Goal: Task Accomplishment & Management: Manage account settings

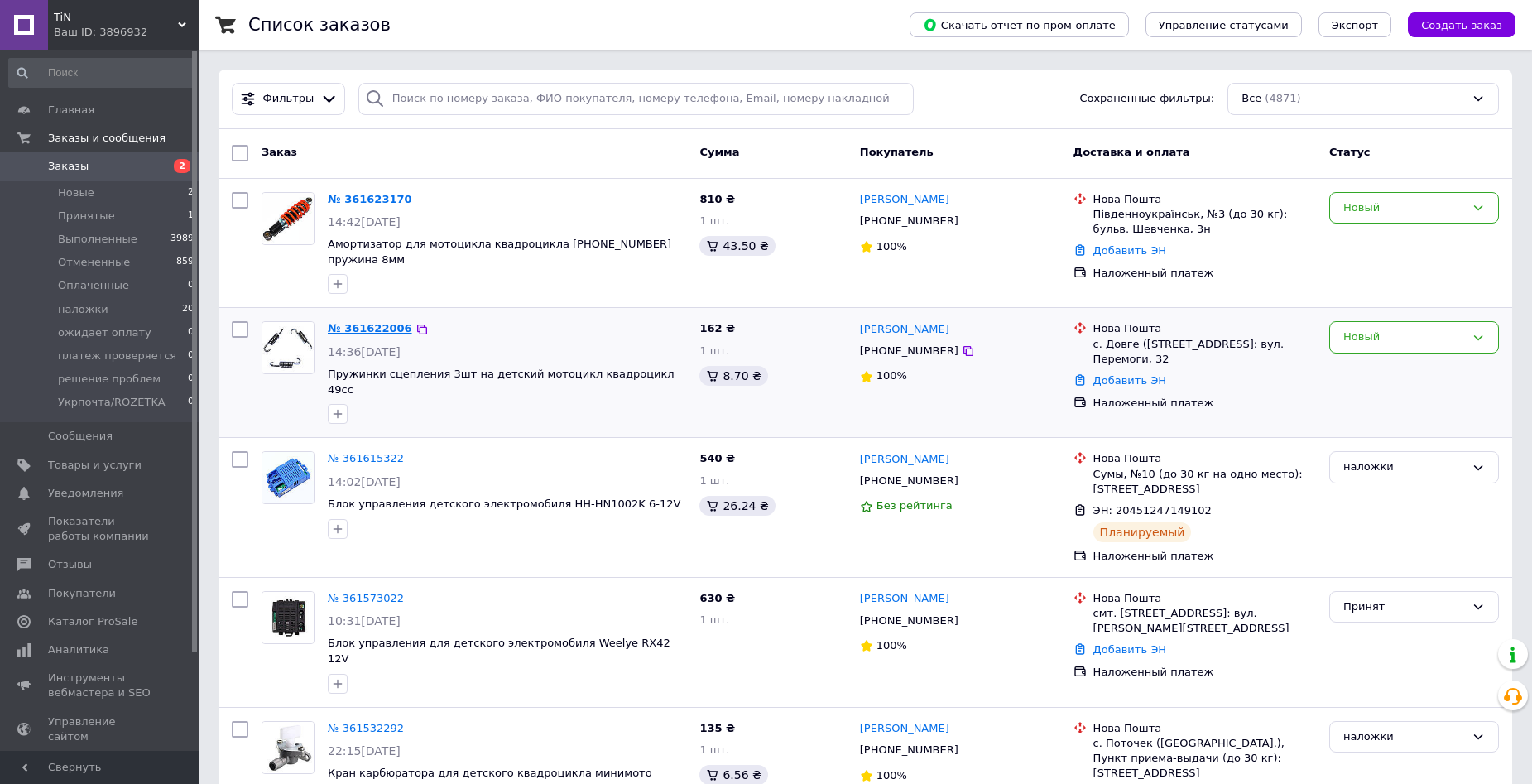
click at [391, 322] on link "№ 361622006" at bounding box center [369, 328] width 85 height 12
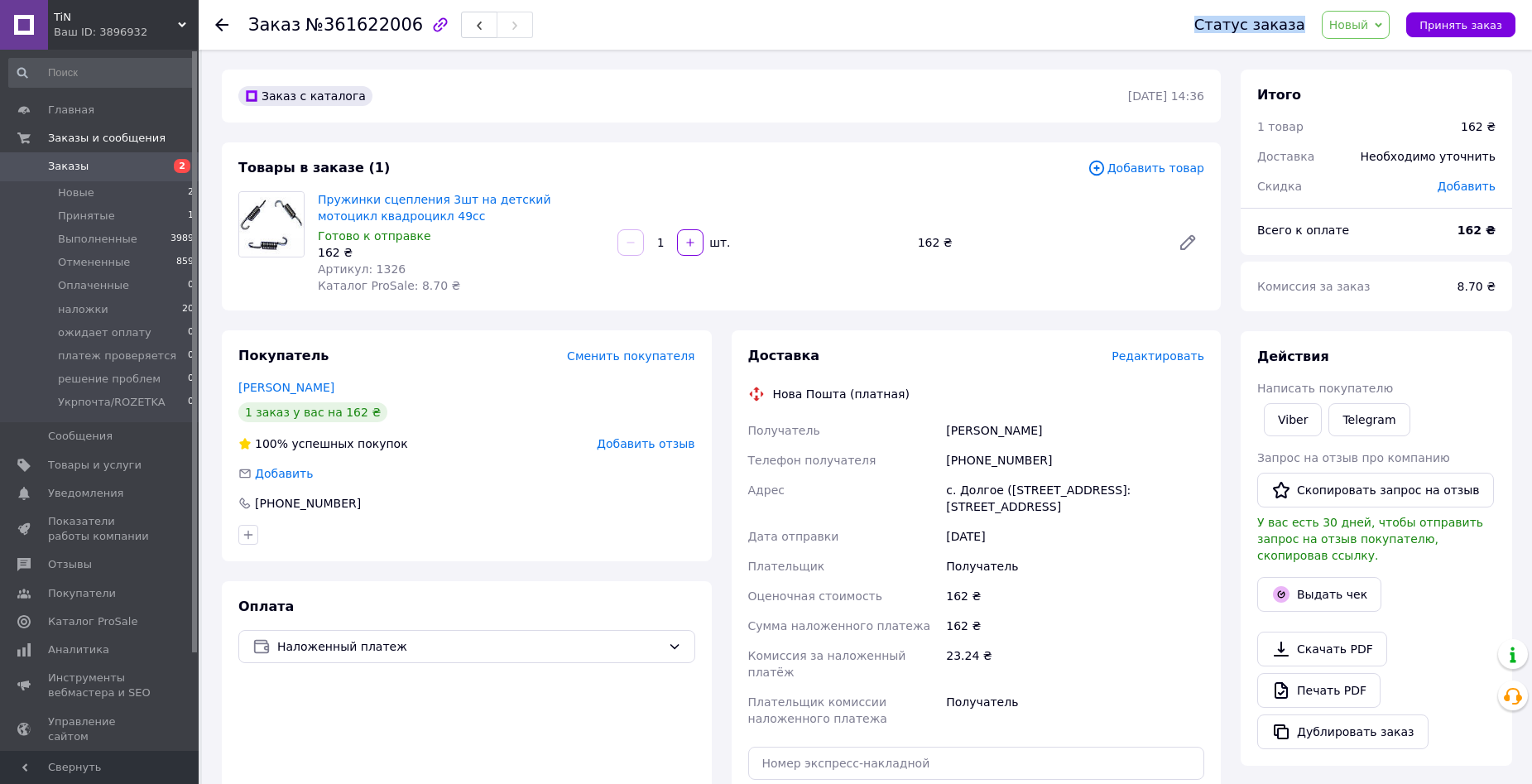
drag, startPoint x: 1394, startPoint y: 10, endPoint x: 1383, endPoint y: 23, distance: 17.0
click at [1394, 12] on div "Статус заказа Новый Принят Выполнен Отменен Оплаченный наложки ожидает оплату п…" at bounding box center [1339, 25] width 354 height 50
click at [1383, 23] on span "Новый" at bounding box center [1356, 25] width 69 height 28
click at [1382, 50] on li "Принят" at bounding box center [1391, 58] width 135 height 25
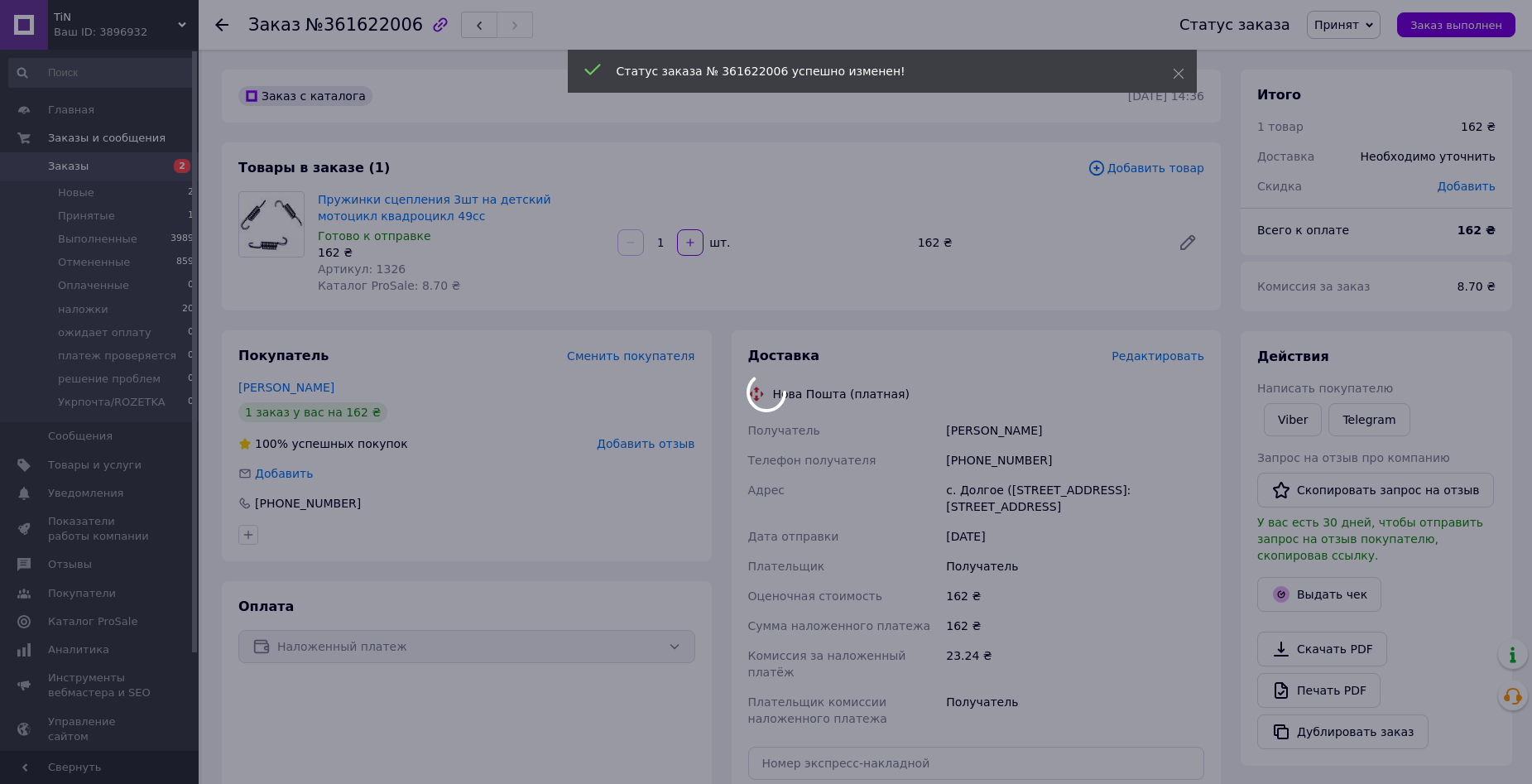
click at [52, 169] on span "Заказы" at bounding box center [68, 166] width 41 height 15
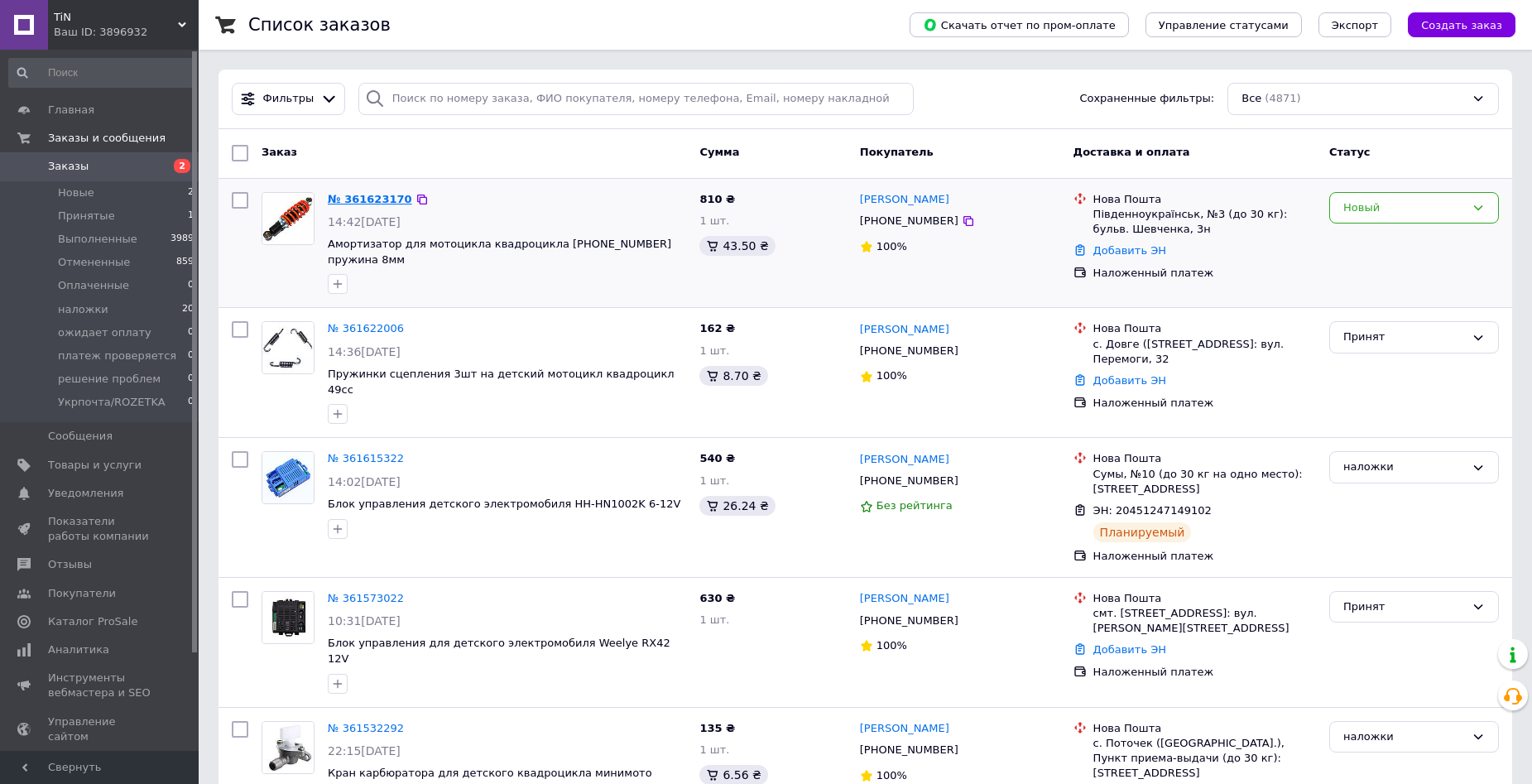
click at [369, 200] on link "№ 361623170" at bounding box center [369, 199] width 85 height 12
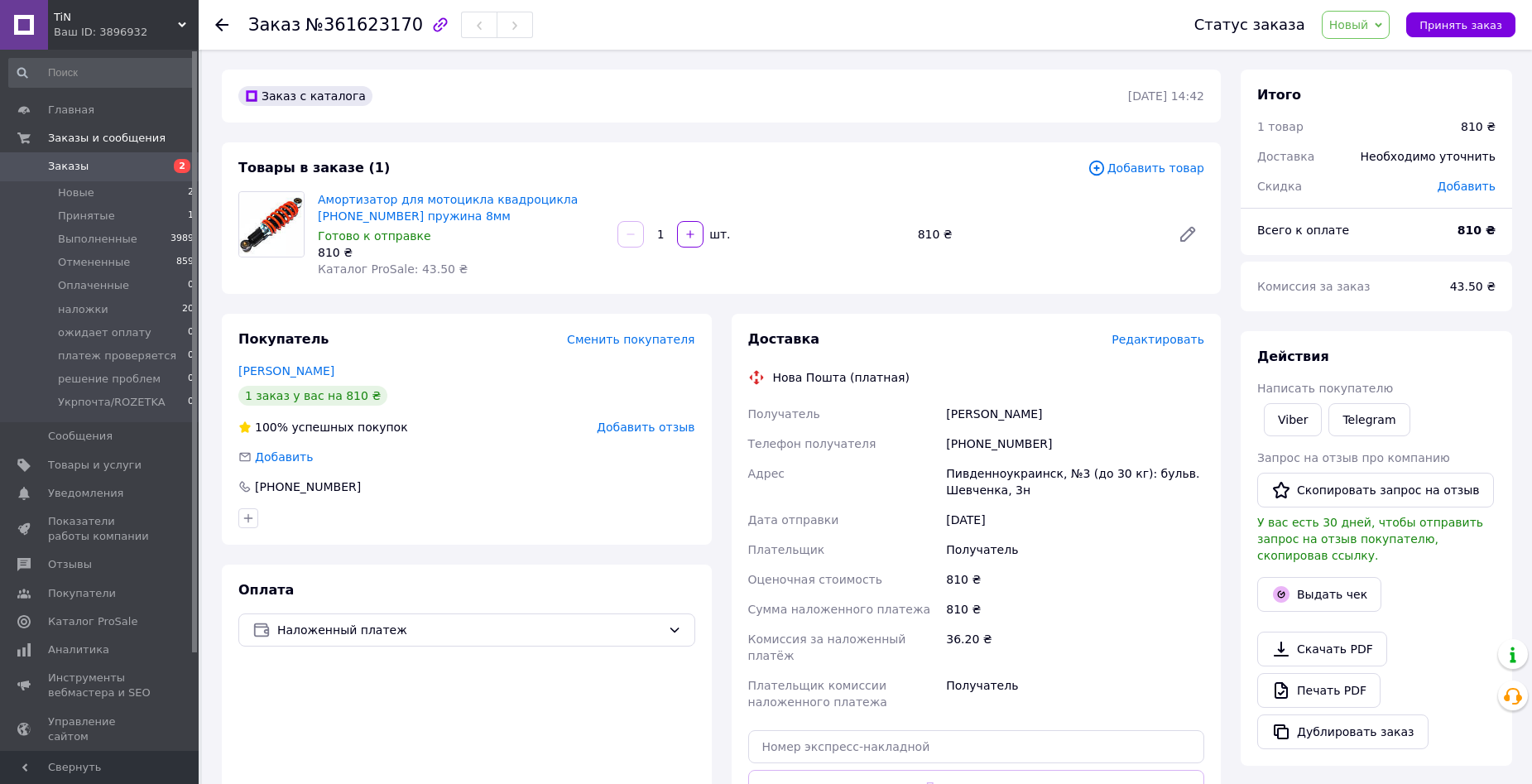
click at [1193, 341] on span "Редактировать" at bounding box center [1158, 338] width 93 height 13
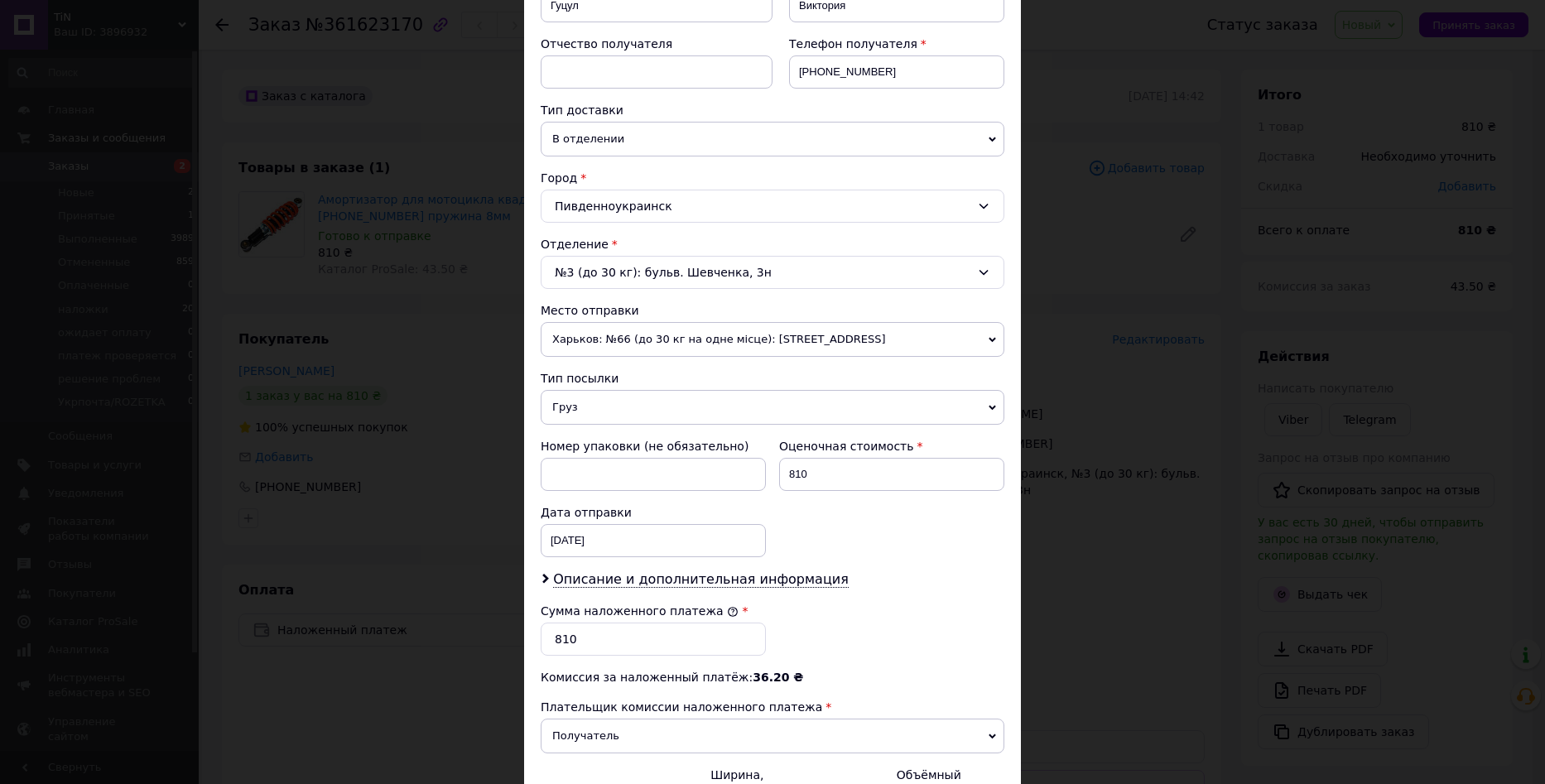
scroll to position [331, 0]
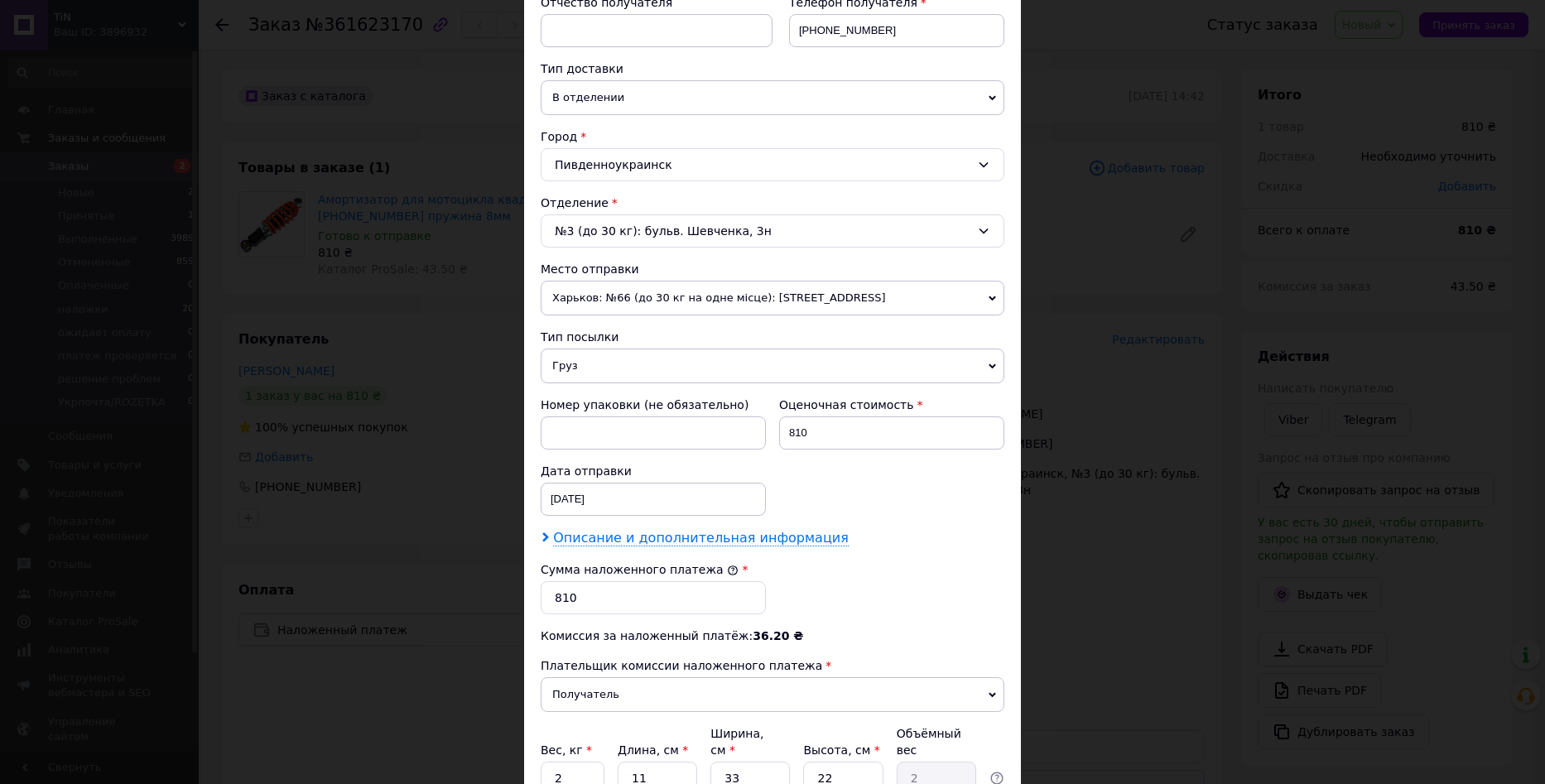
drag, startPoint x: 702, startPoint y: 553, endPoint x: 708, endPoint y: 541, distance: 13.4
click at [704, 551] on div "Плательщик Получатель Отправитель Фамилия получателя Гуцул Имя получателя Викто…" at bounding box center [772, 341] width 464 height 964
click at [708, 541] on span "Описание и дополнительная информация" at bounding box center [701, 537] width 296 height 17
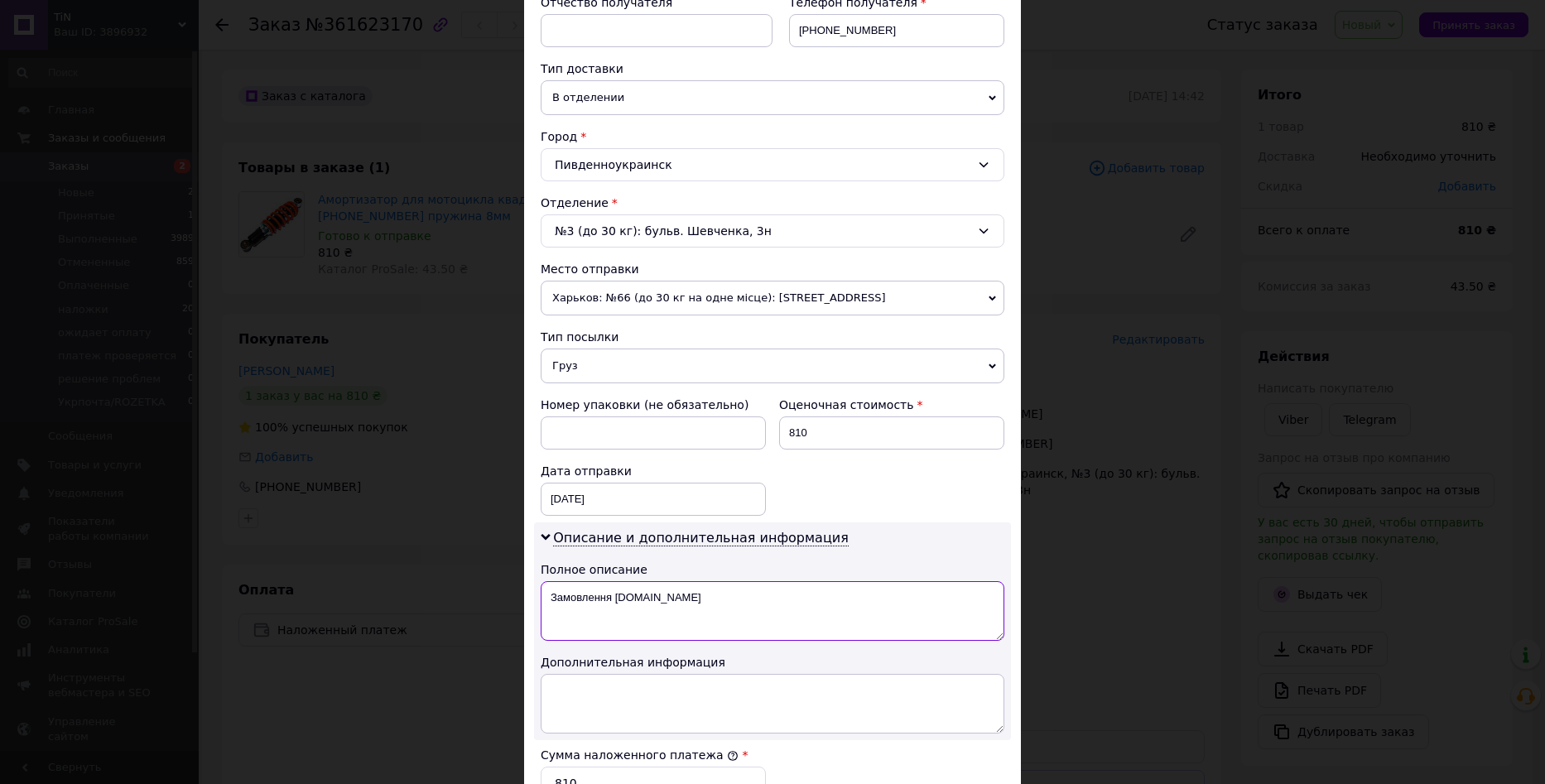
click at [689, 612] on textarea "Замовлення Prom.ua" at bounding box center [772, 611] width 464 height 60
paste textarea "морт 240 8 пружина"
type textarea "аморт 240 8 пружина"
click at [676, 691] on textarea at bounding box center [772, 703] width 464 height 60
paste textarea "аморт 240 8 пружина"
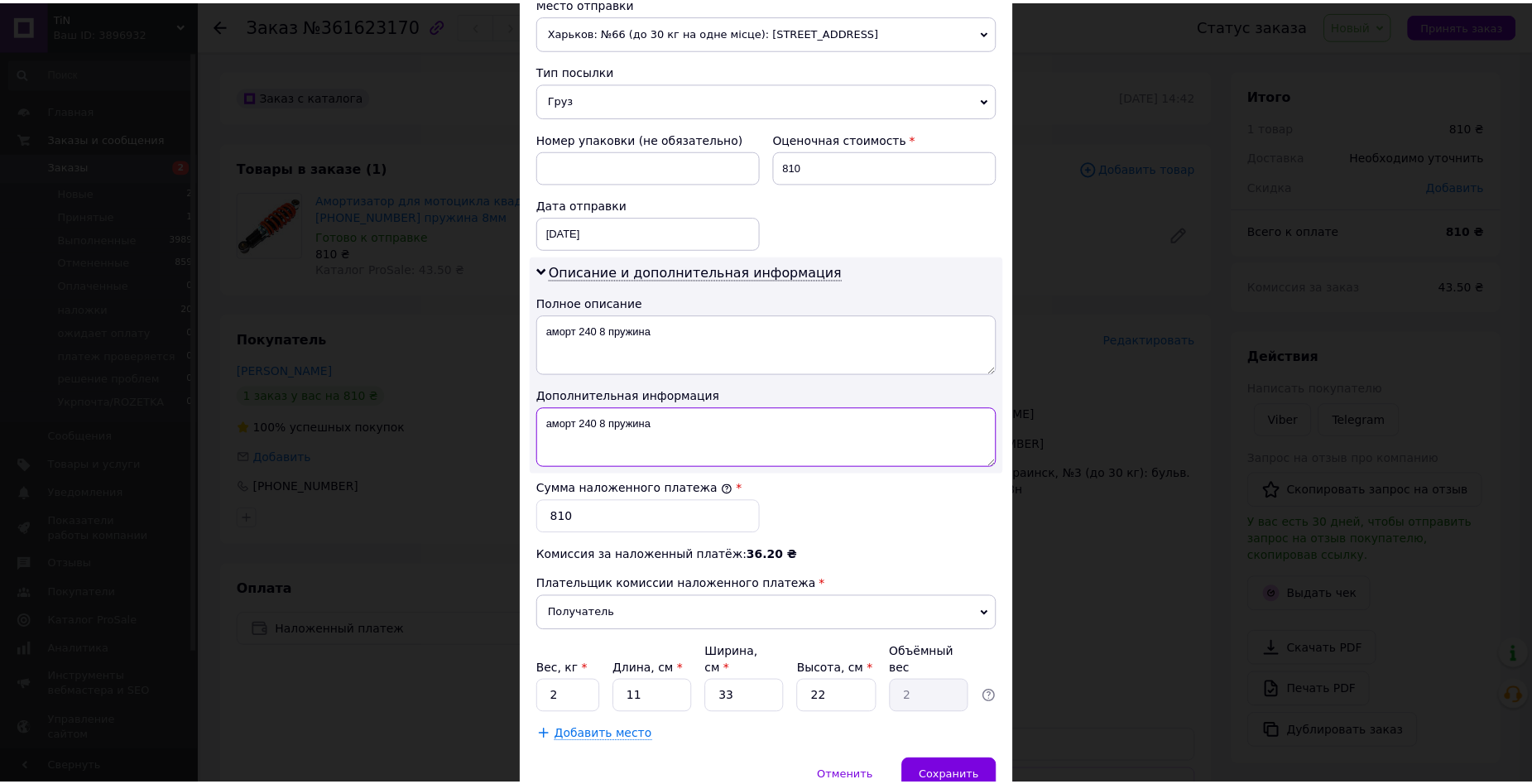
scroll to position [662, 0]
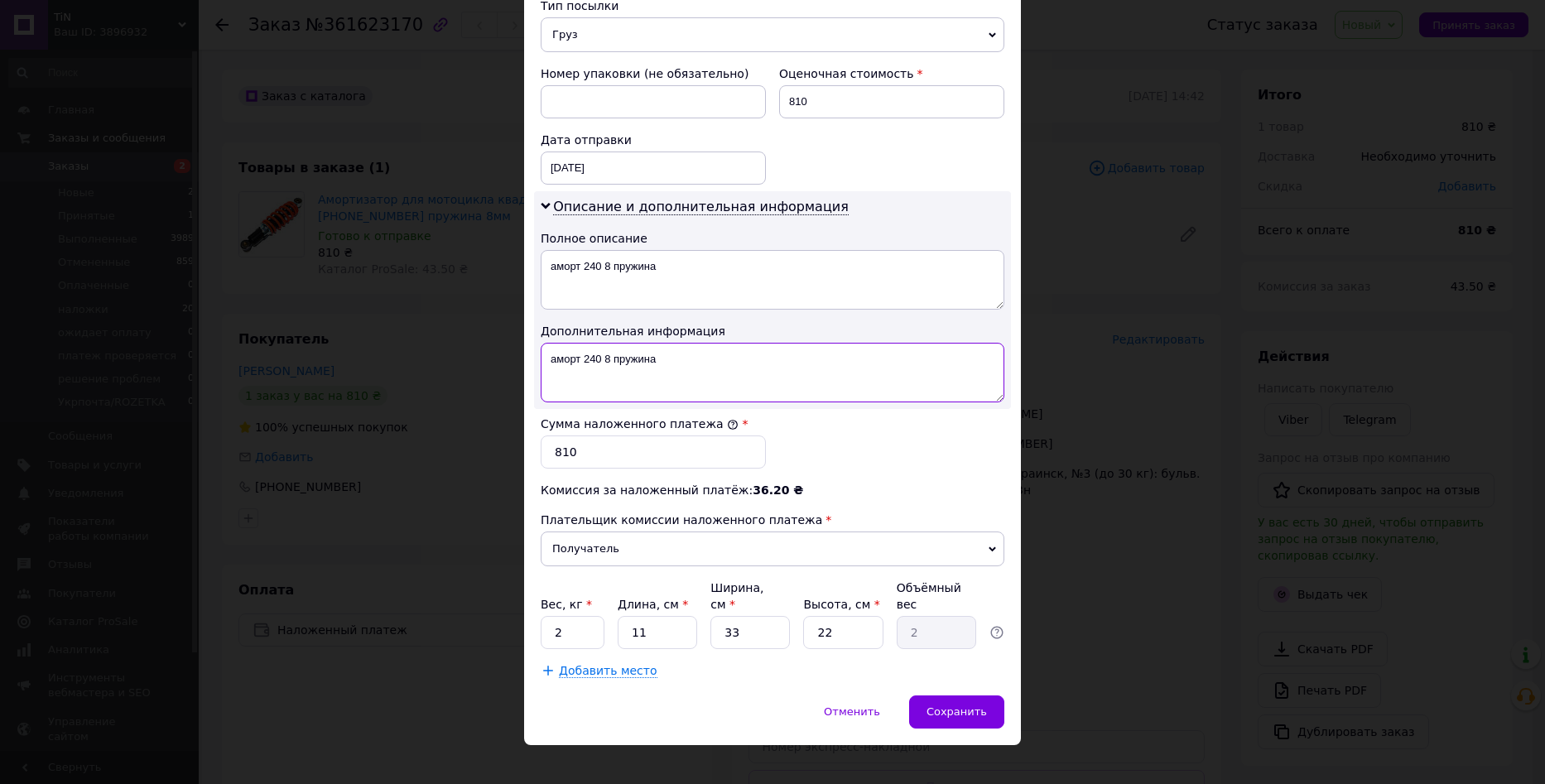
type textarea "аморт 240 8 пружина"
click at [576, 616] on input "2" at bounding box center [572, 632] width 64 height 33
type input "0.5"
type input "1"
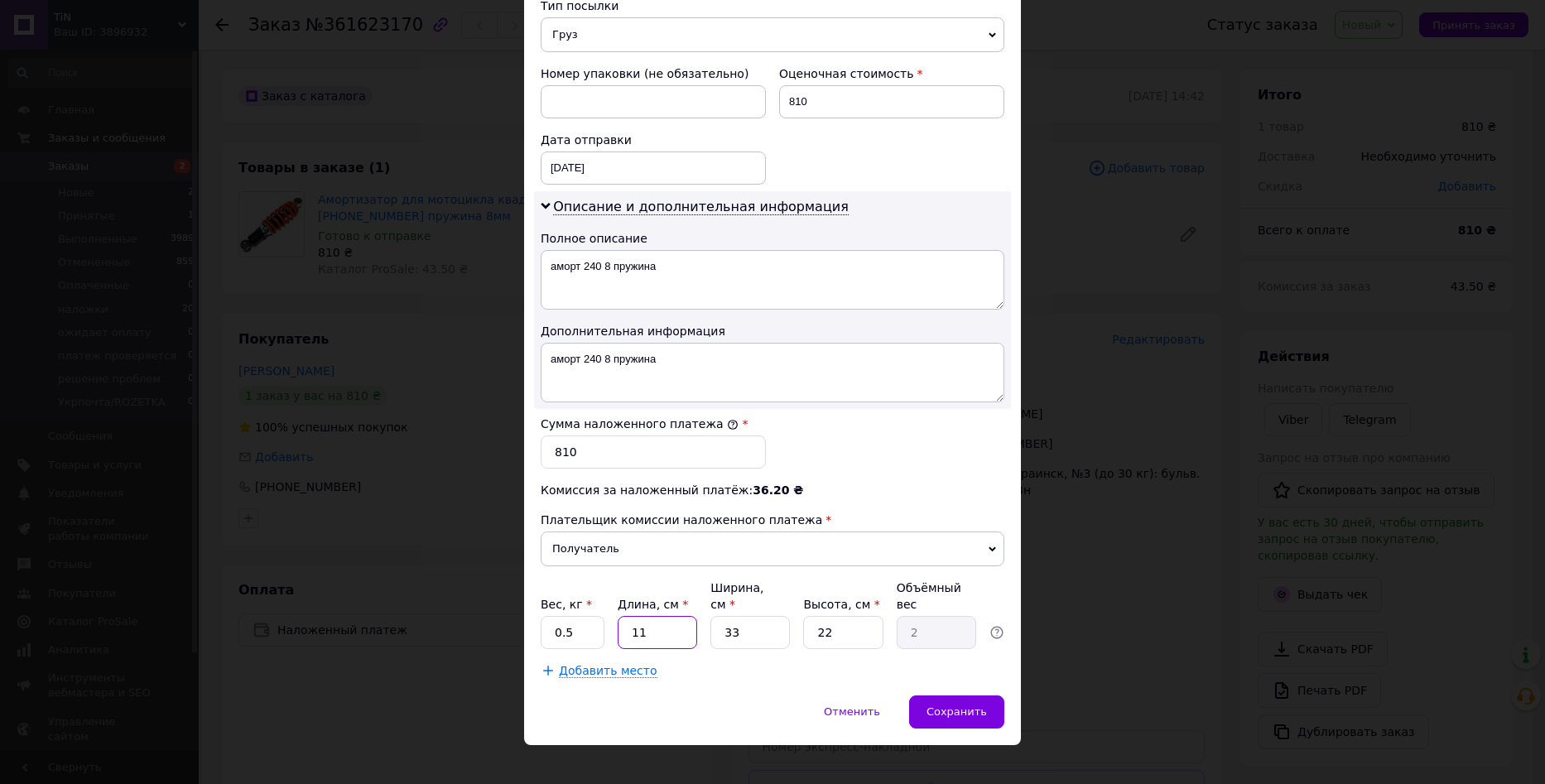
type input "0.18"
type input "10"
type input "1.82"
type input "10"
type input "1"
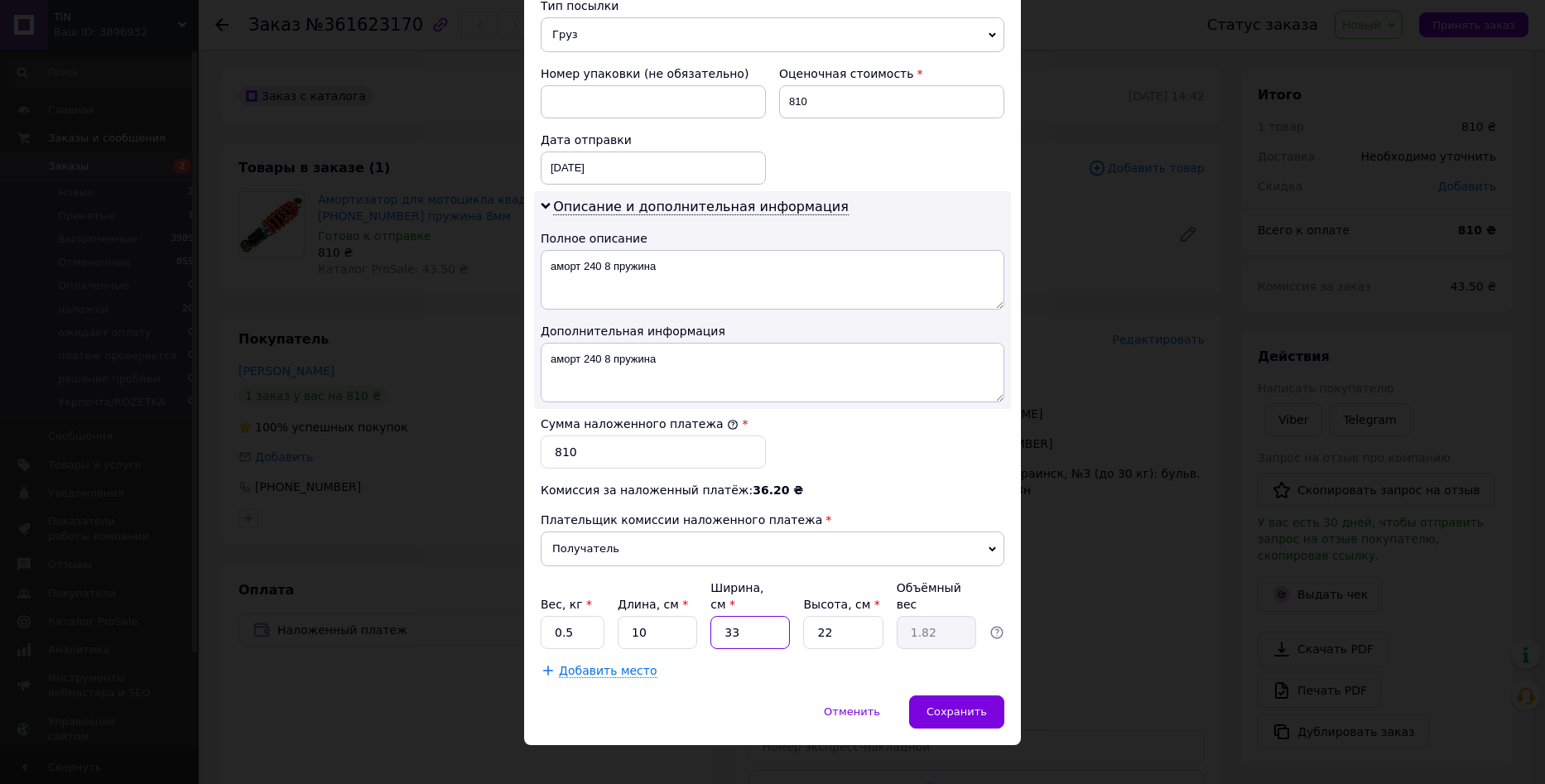
type input "0.1"
type input "10"
type input "0.55"
type input "10"
type input "1"
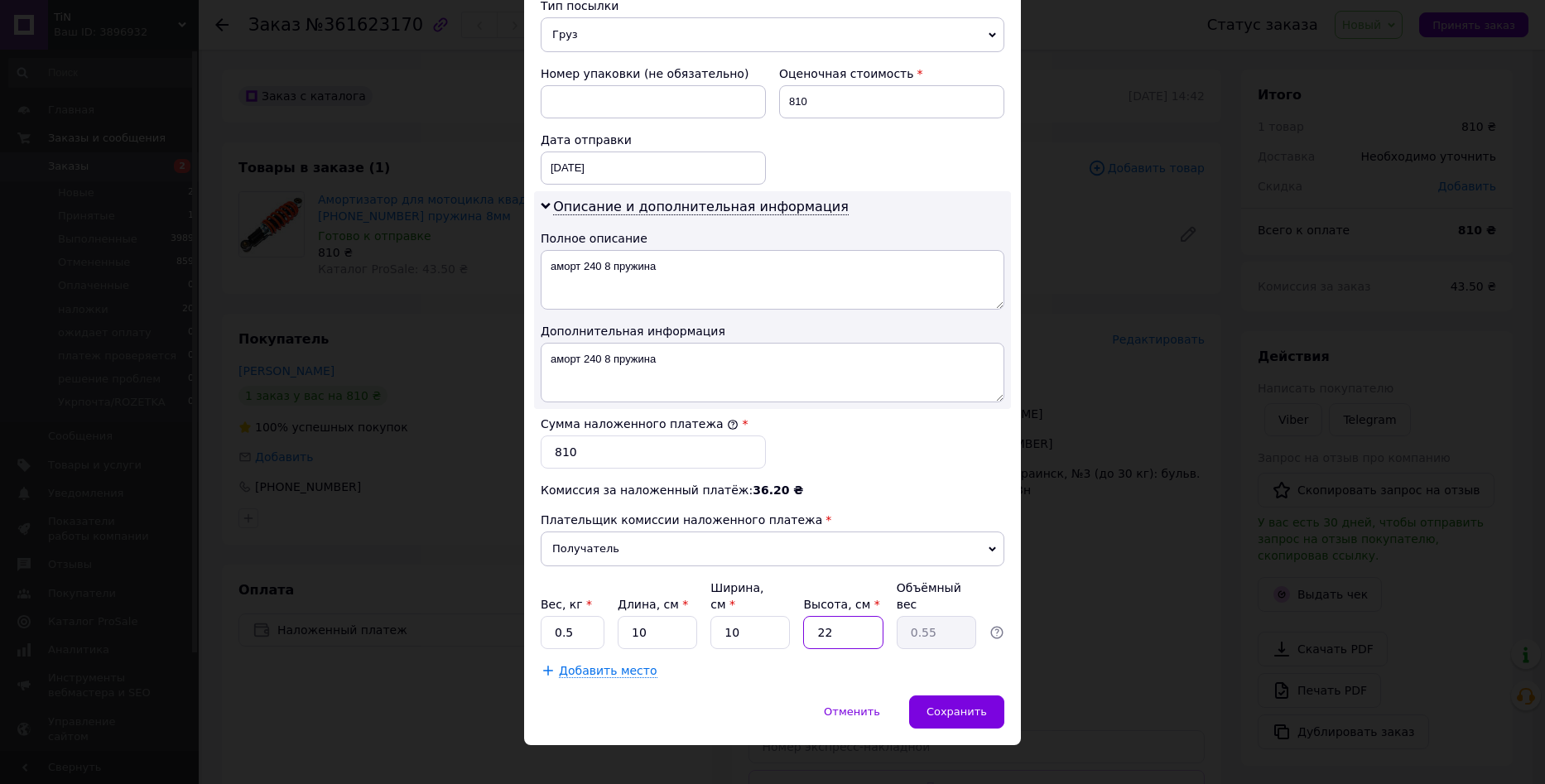
type input "0.1"
type input "10"
type input "0.25"
type input "10"
click at [941, 705] on span "Сохранить" at bounding box center [957, 711] width 61 height 12
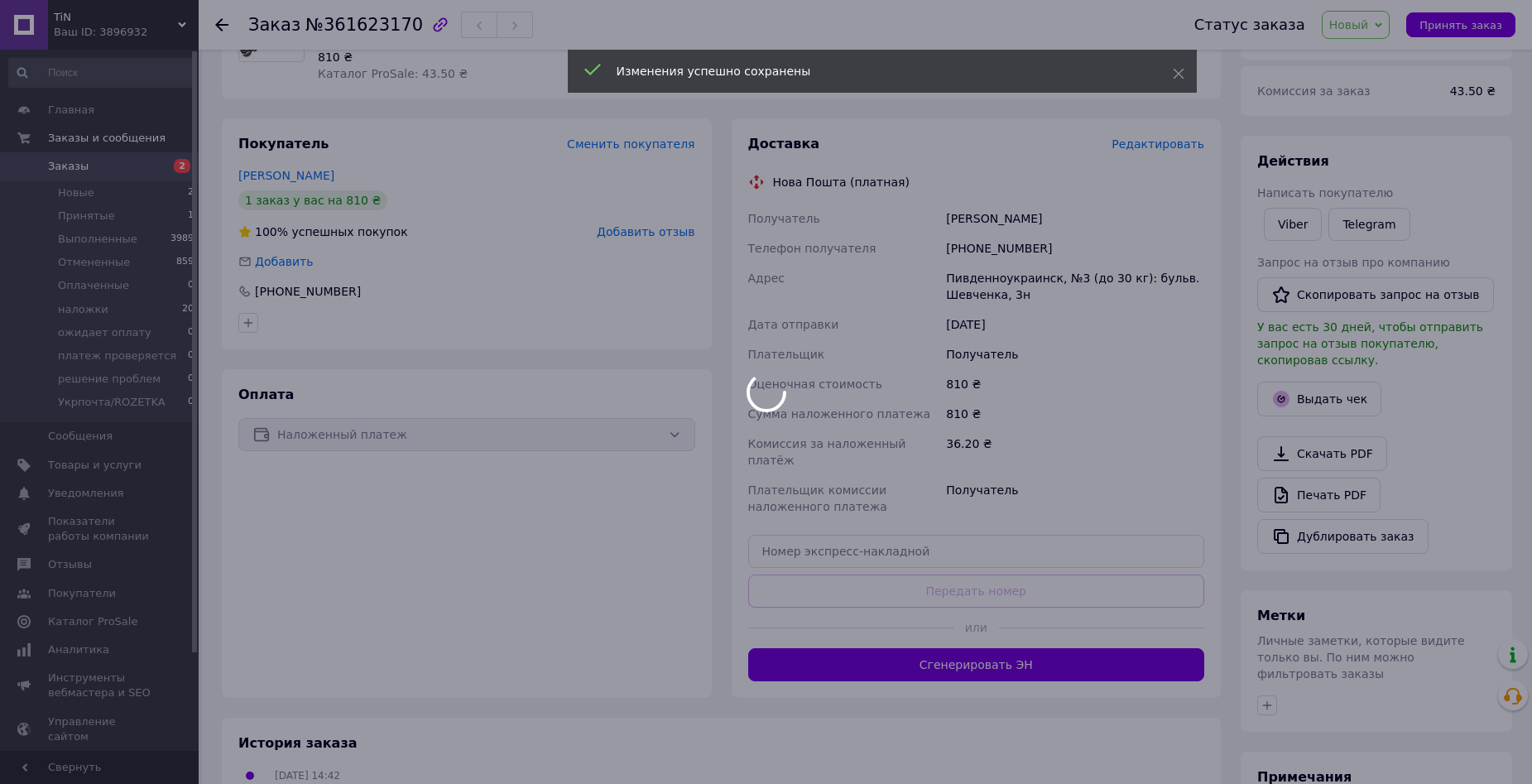
scroll to position [248, 0]
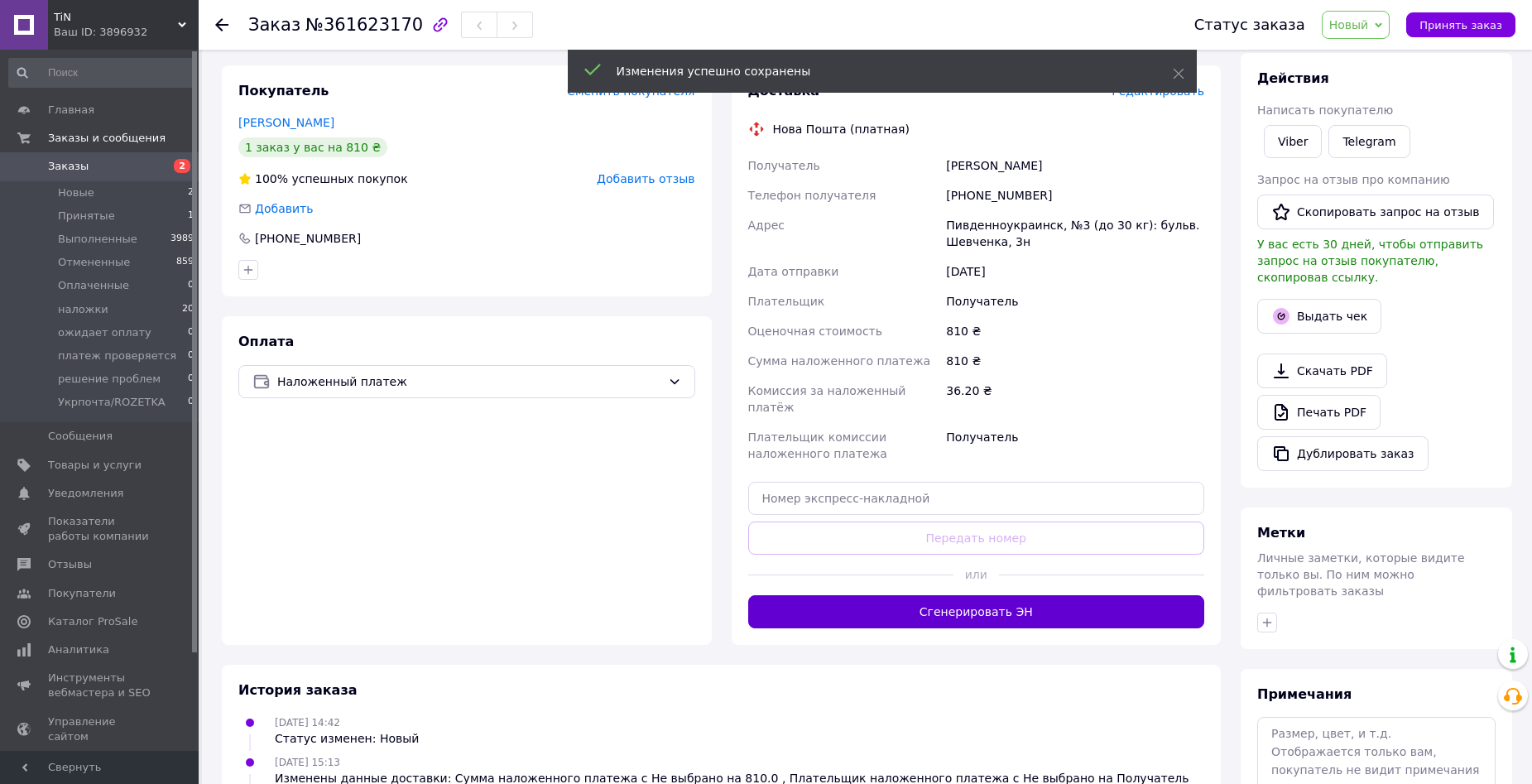
click at [943, 604] on button "Сгенерировать ЭН" at bounding box center [977, 611] width 457 height 33
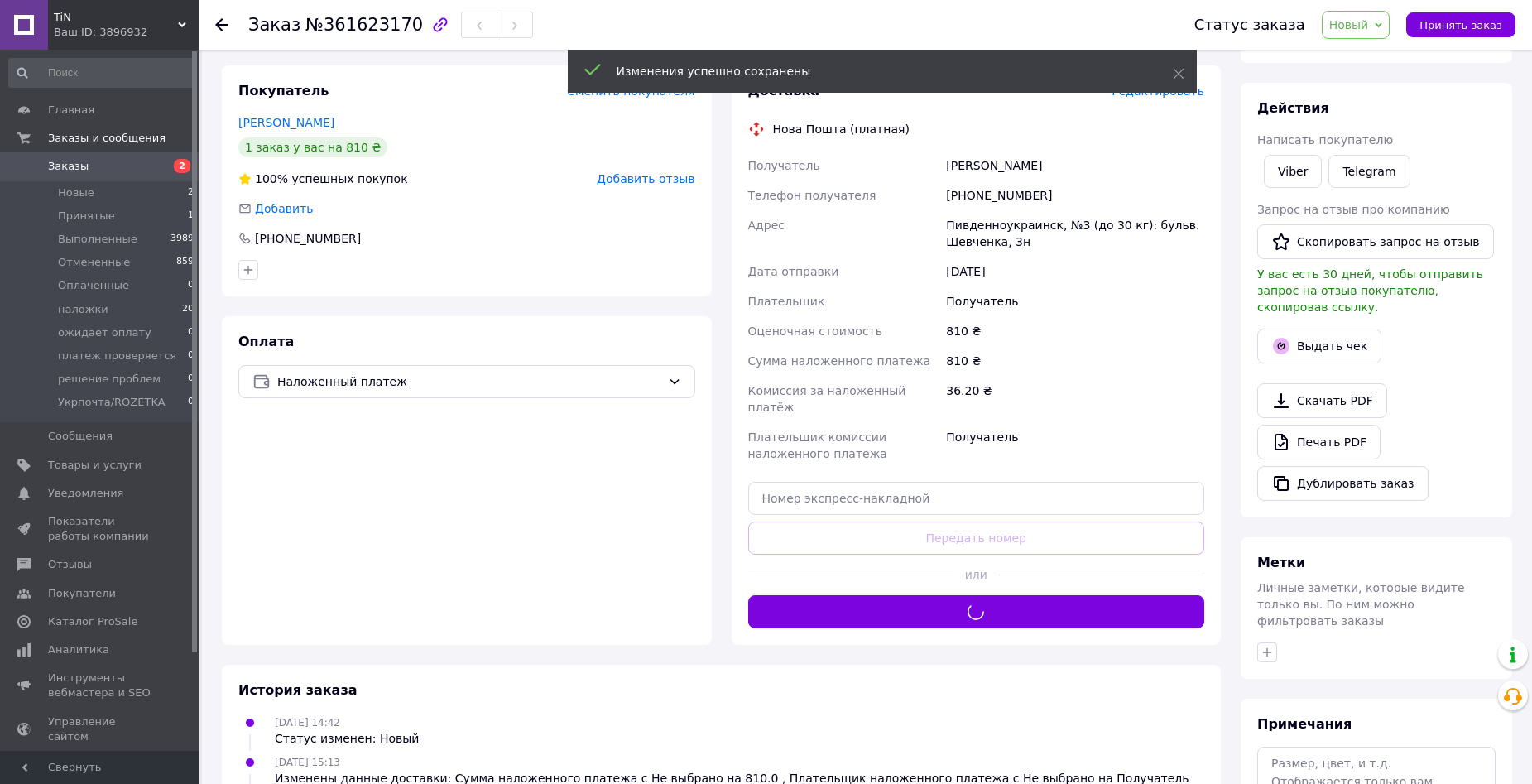
click at [1369, 14] on span "Новый" at bounding box center [1356, 25] width 69 height 28
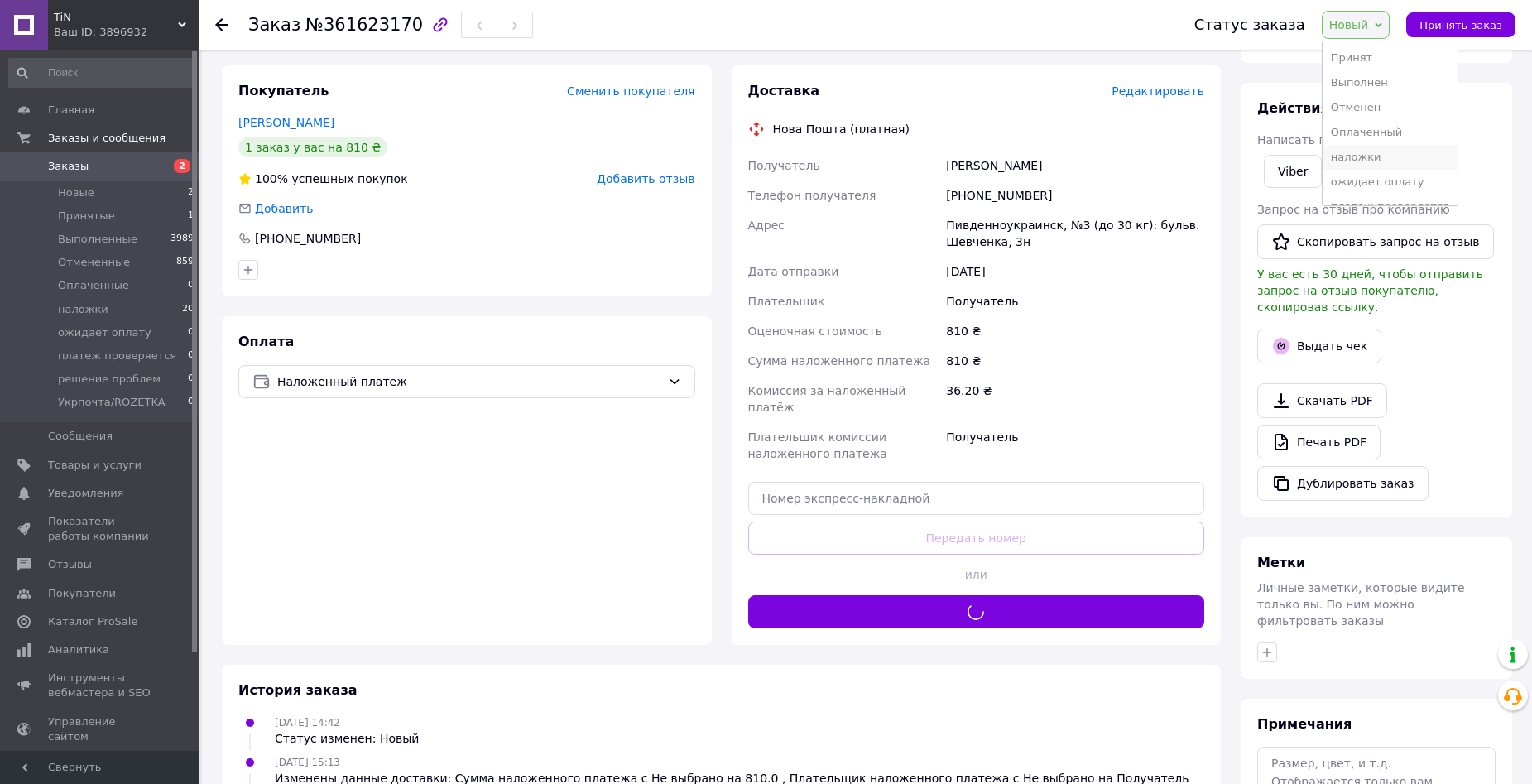
click at [1374, 148] on li "наложки" at bounding box center [1391, 157] width 135 height 25
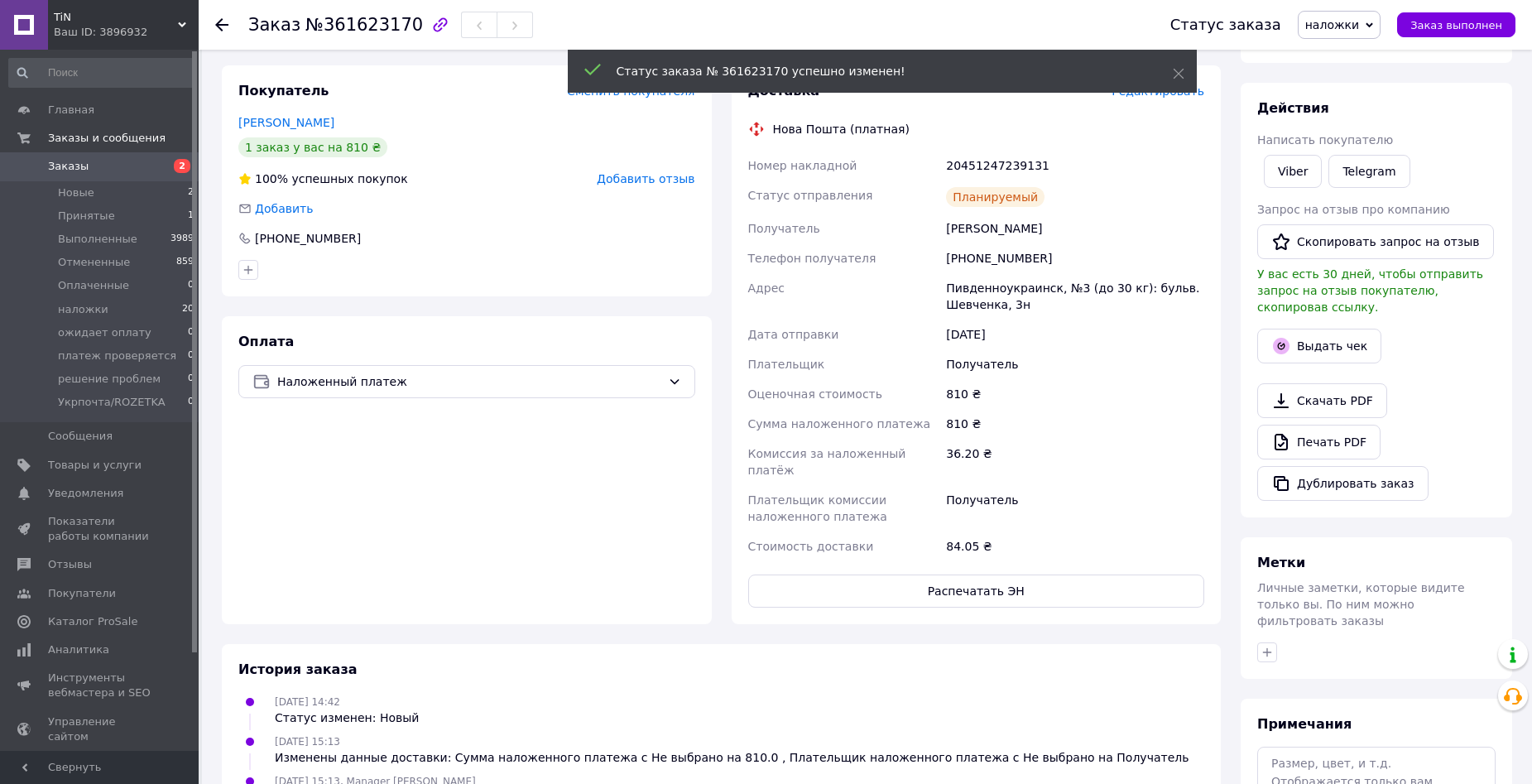
click at [81, 169] on span "Заказы" at bounding box center [68, 166] width 41 height 15
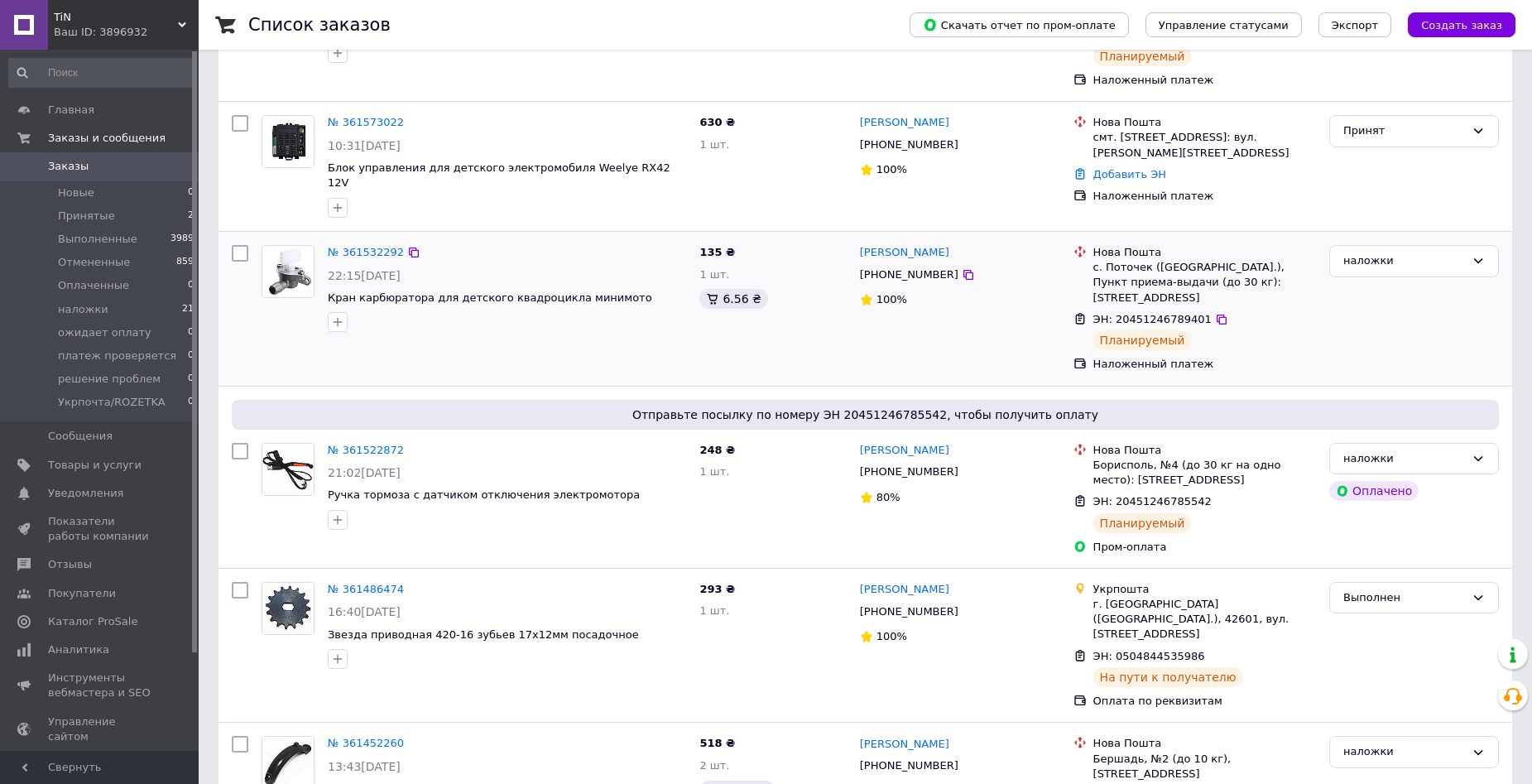
scroll to position [496, 0]
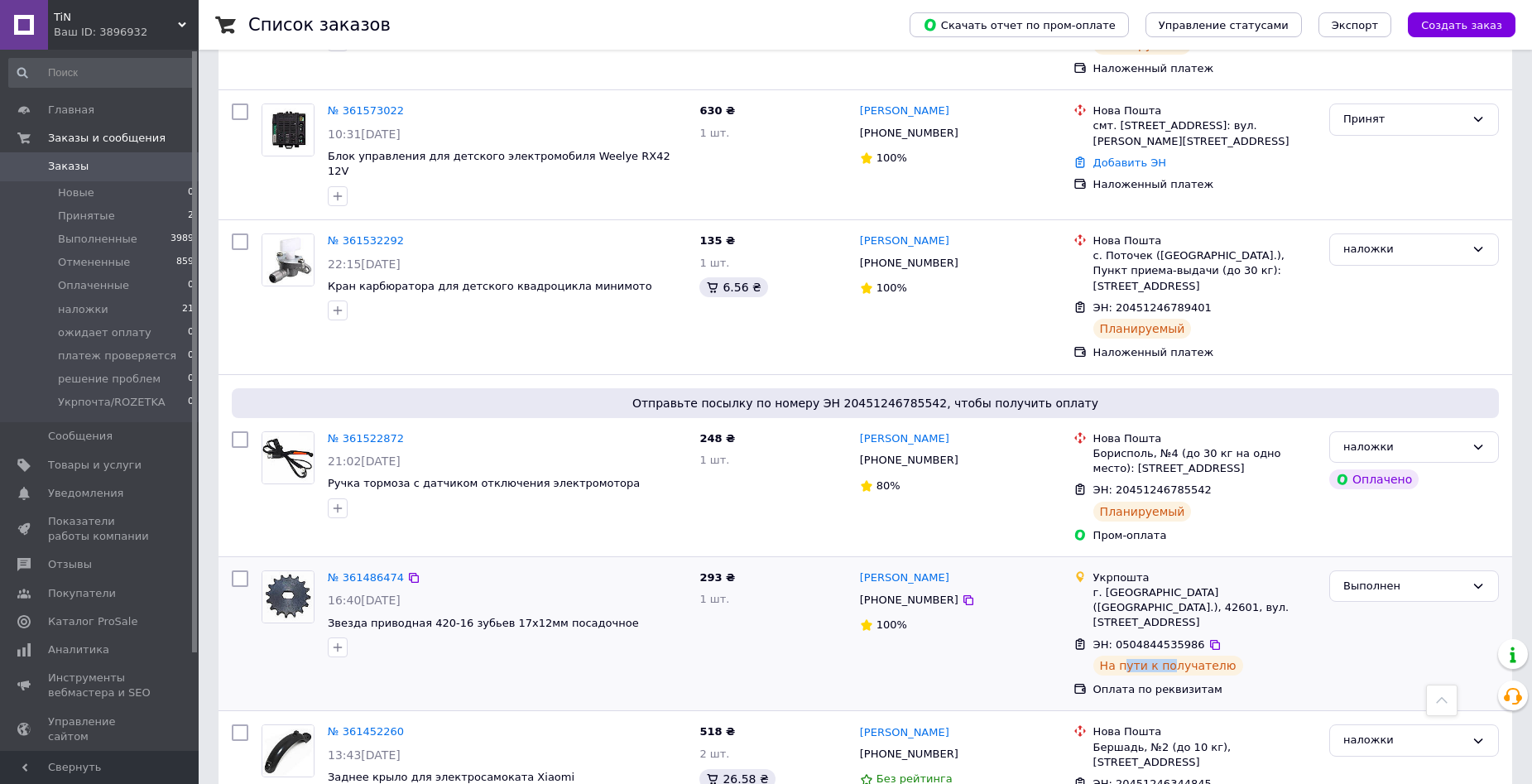
drag, startPoint x: 1124, startPoint y: 612, endPoint x: 1246, endPoint y: 611, distance: 122.0
click at [1240, 634] on div "ЭН: 0504844535986 На пути к получателю" at bounding box center [1204, 657] width 229 height 46
click at [973, 617] on div "Володимир Красніков +380953431389 100%" at bounding box center [960, 633] width 214 height 140
drag, startPoint x: 1132, startPoint y: 613, endPoint x: 1198, endPoint y: 606, distance: 66.4
click at [1198, 656] on div "На пути к получателю" at bounding box center [1169, 666] width 150 height 20
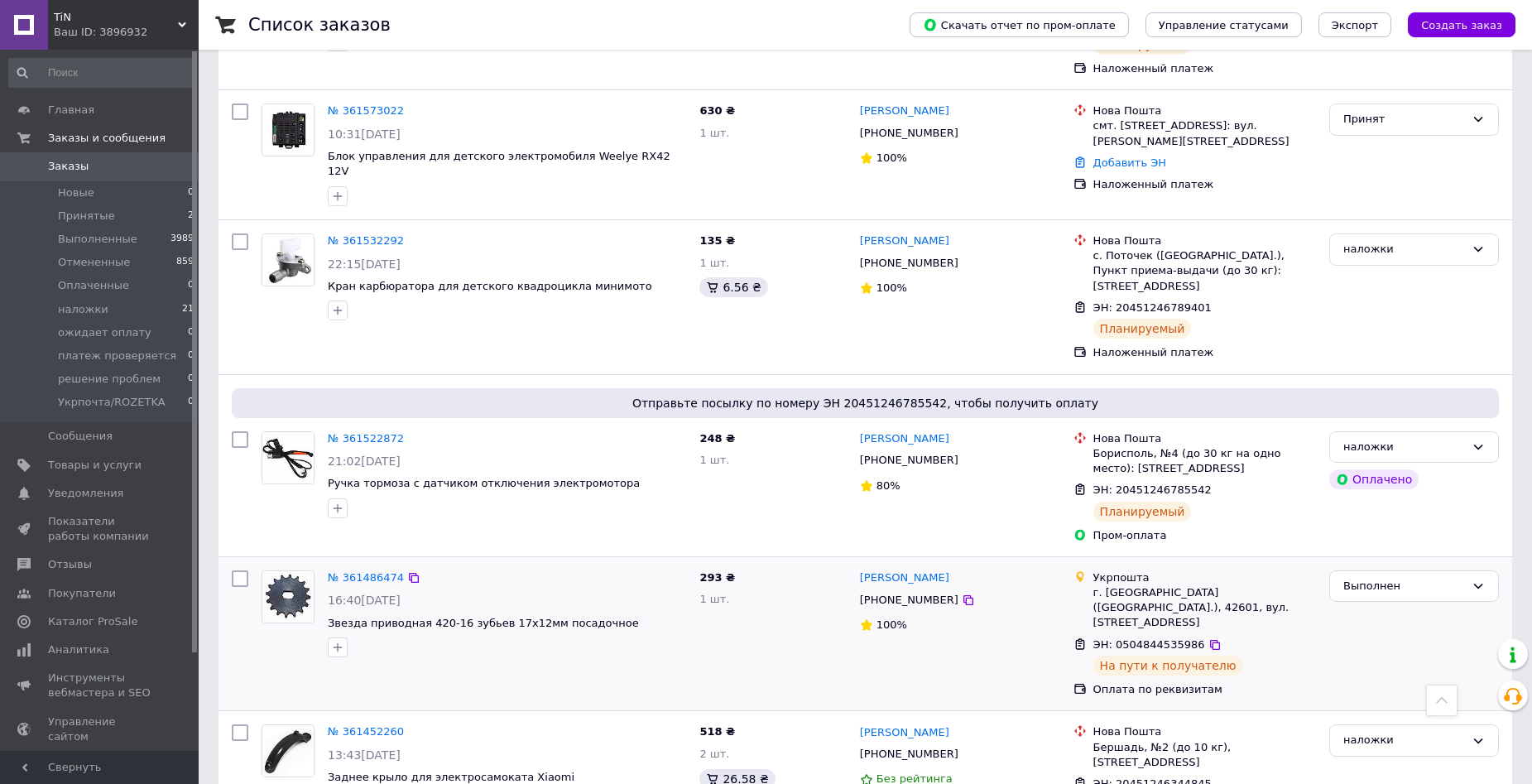
click at [793, 601] on div "293 ₴ 1 шт." at bounding box center [772, 633] width 160 height 140
click at [962, 593] on icon at bounding box center [968, 599] width 13 height 13
click at [1210, 640] on icon at bounding box center [1215, 645] width 10 height 10
click at [47, 165] on span at bounding box center [24, 166] width 48 height 15
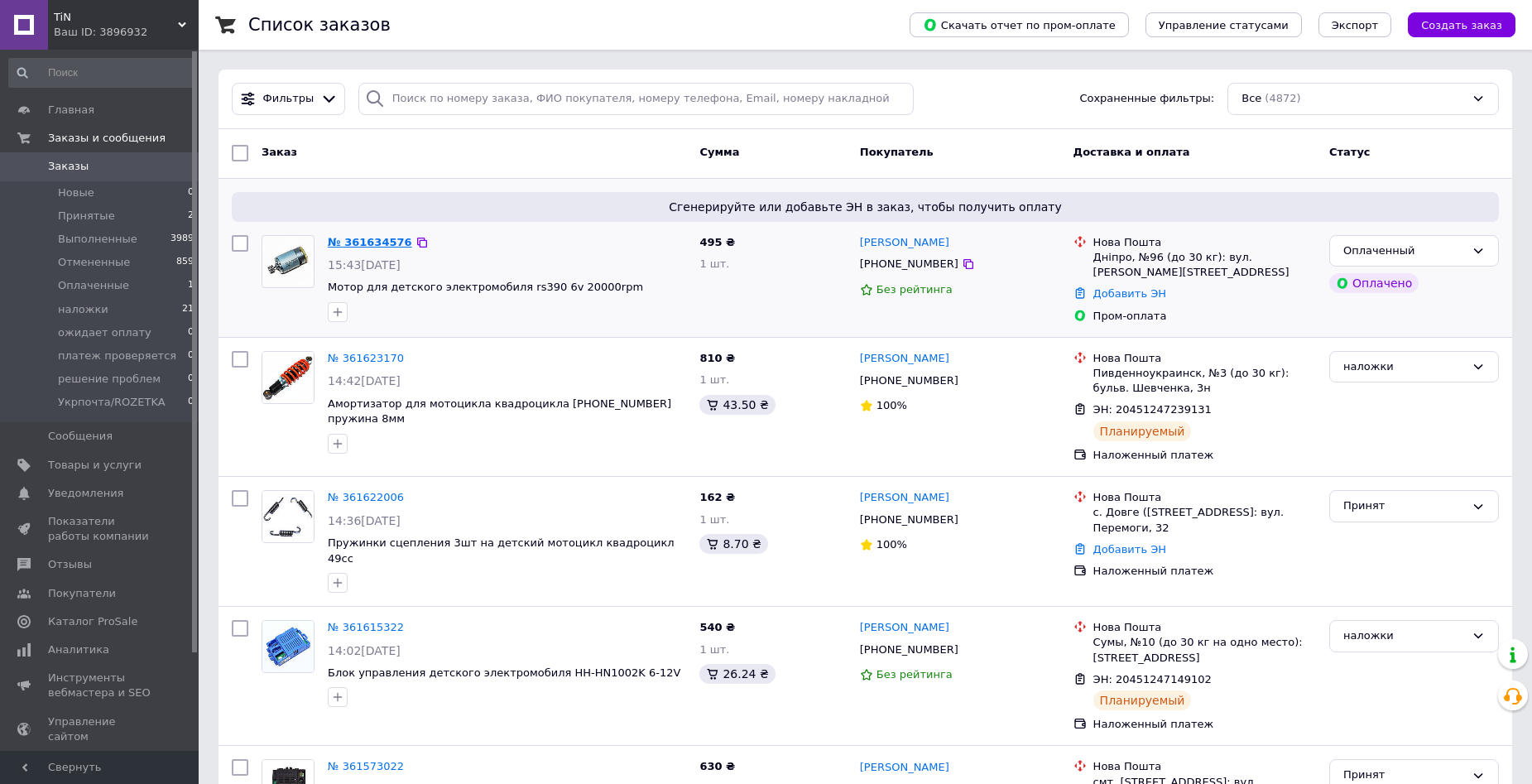
click at [353, 241] on link "№ 361634576" at bounding box center [369, 242] width 85 height 12
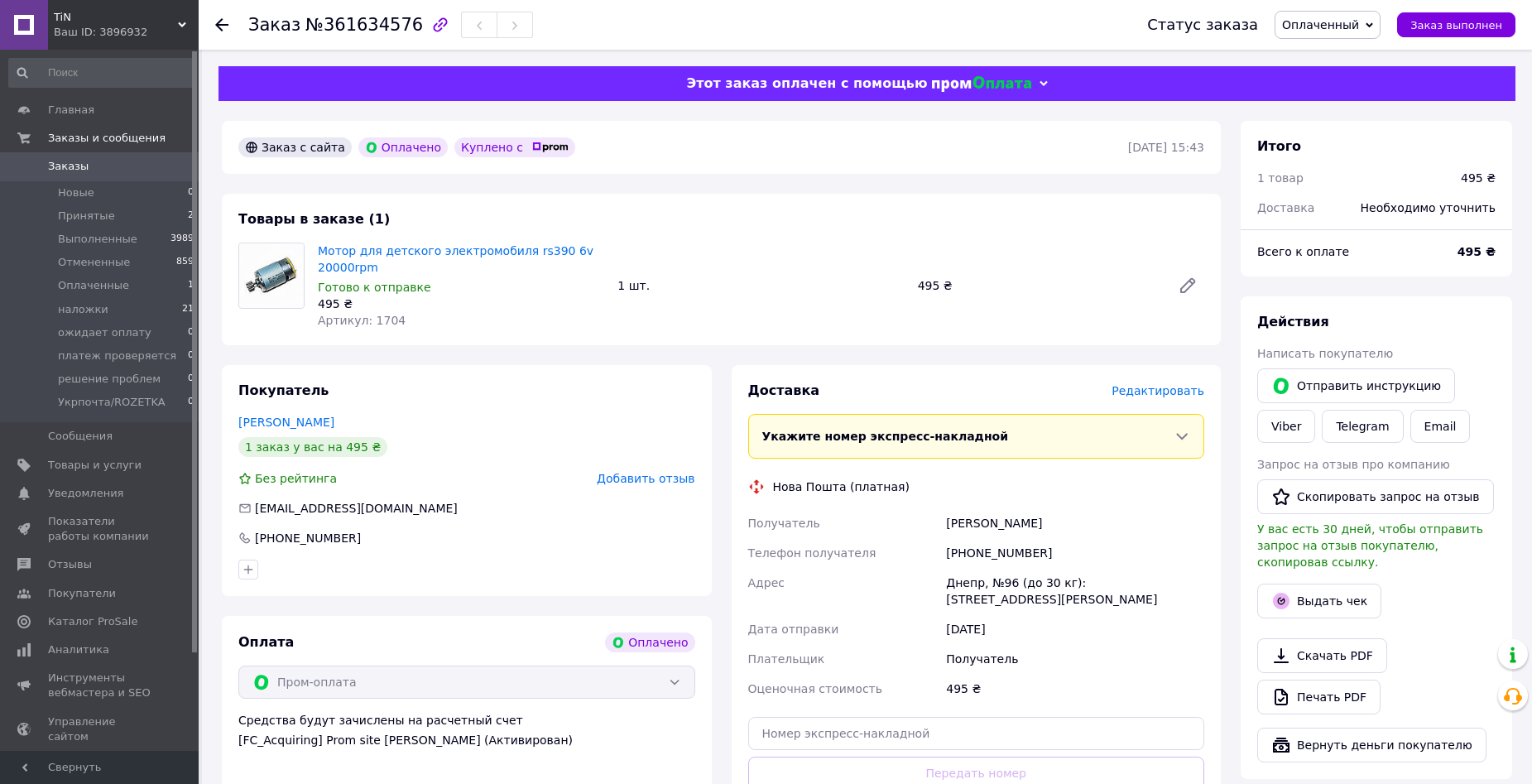
click at [1154, 390] on span "Редактировать" at bounding box center [1158, 390] width 93 height 13
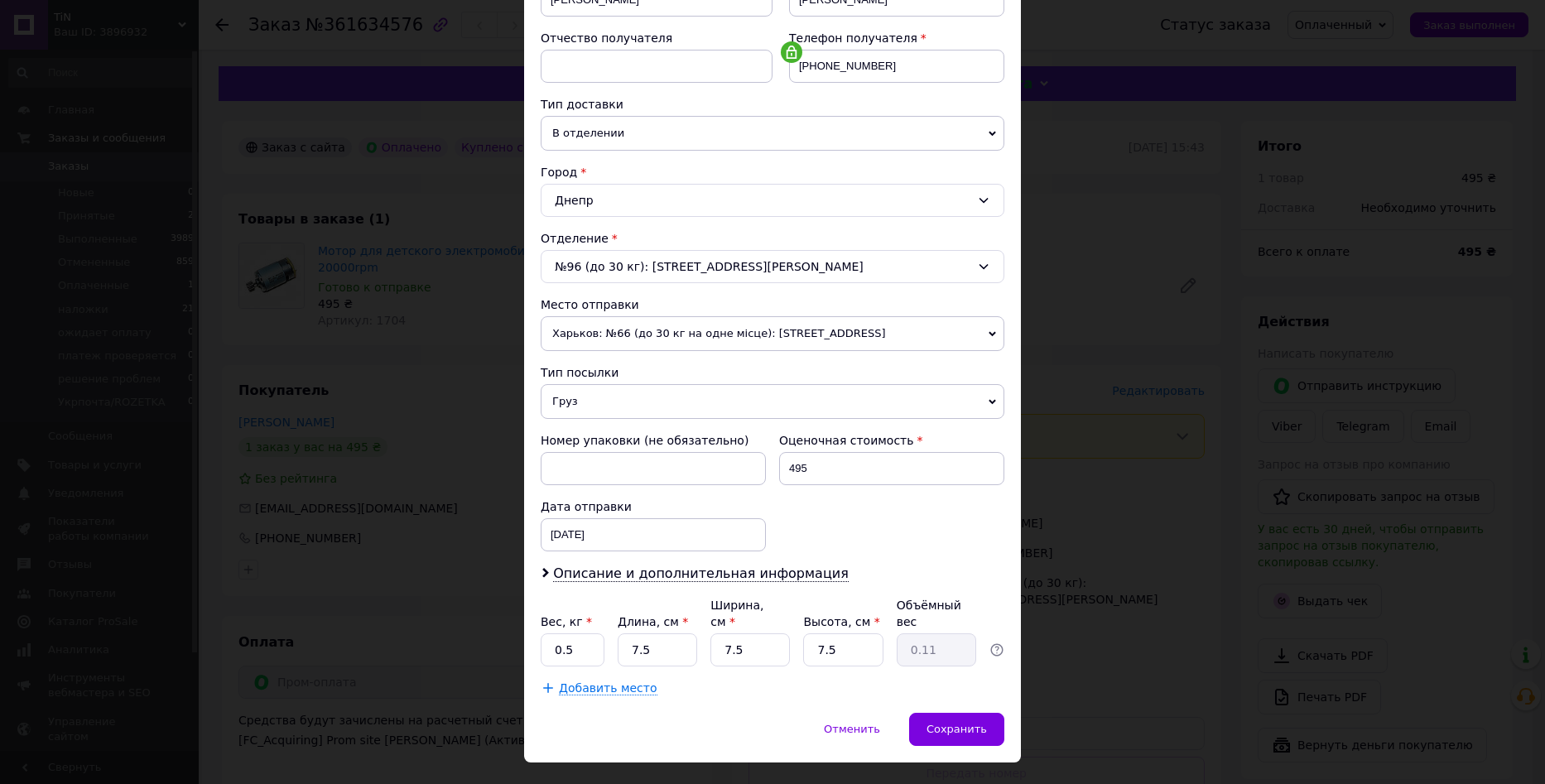
scroll to position [315, 0]
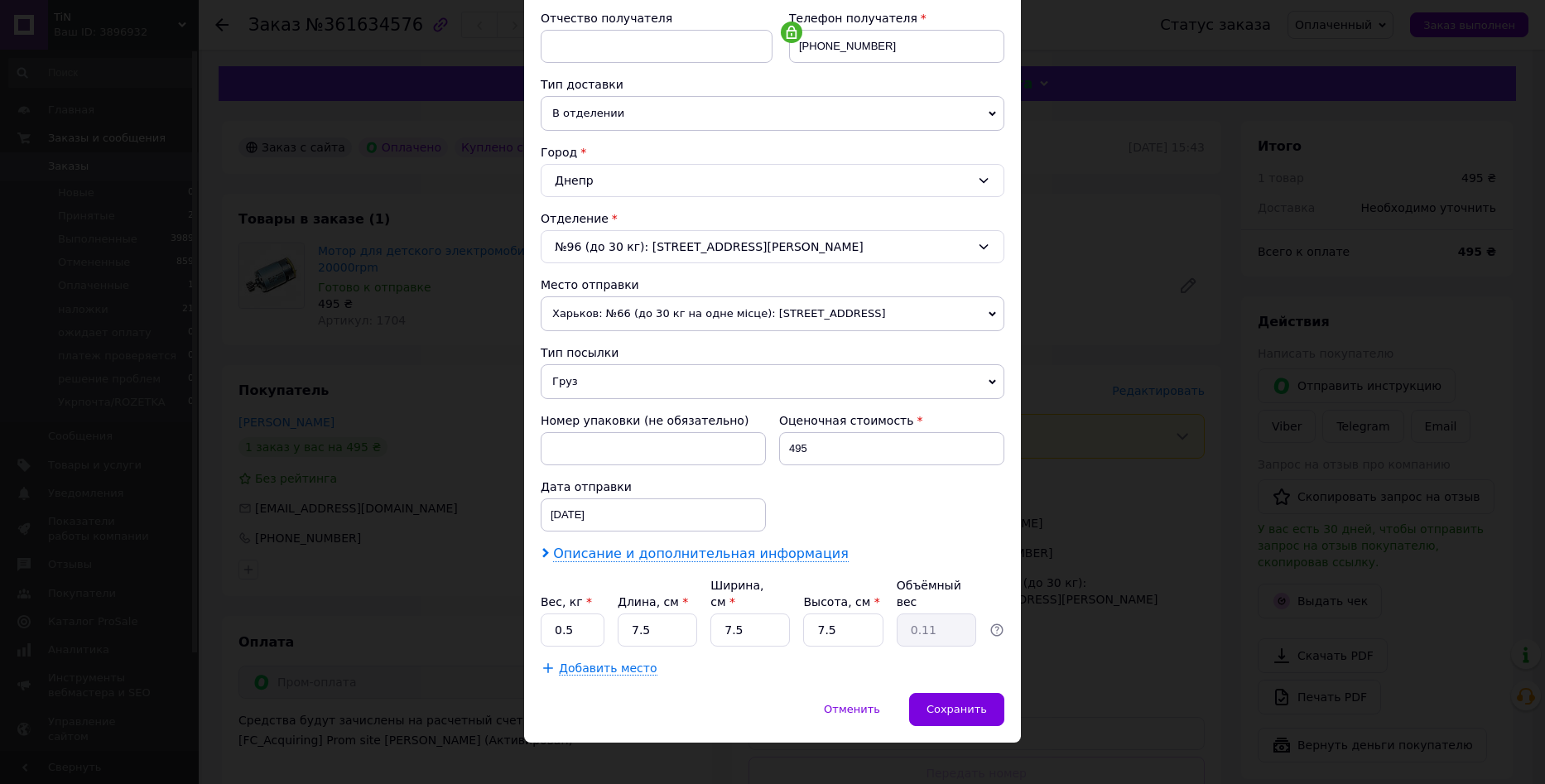
click at [724, 562] on span "Описание и дополнительная информация" at bounding box center [701, 553] width 296 height 17
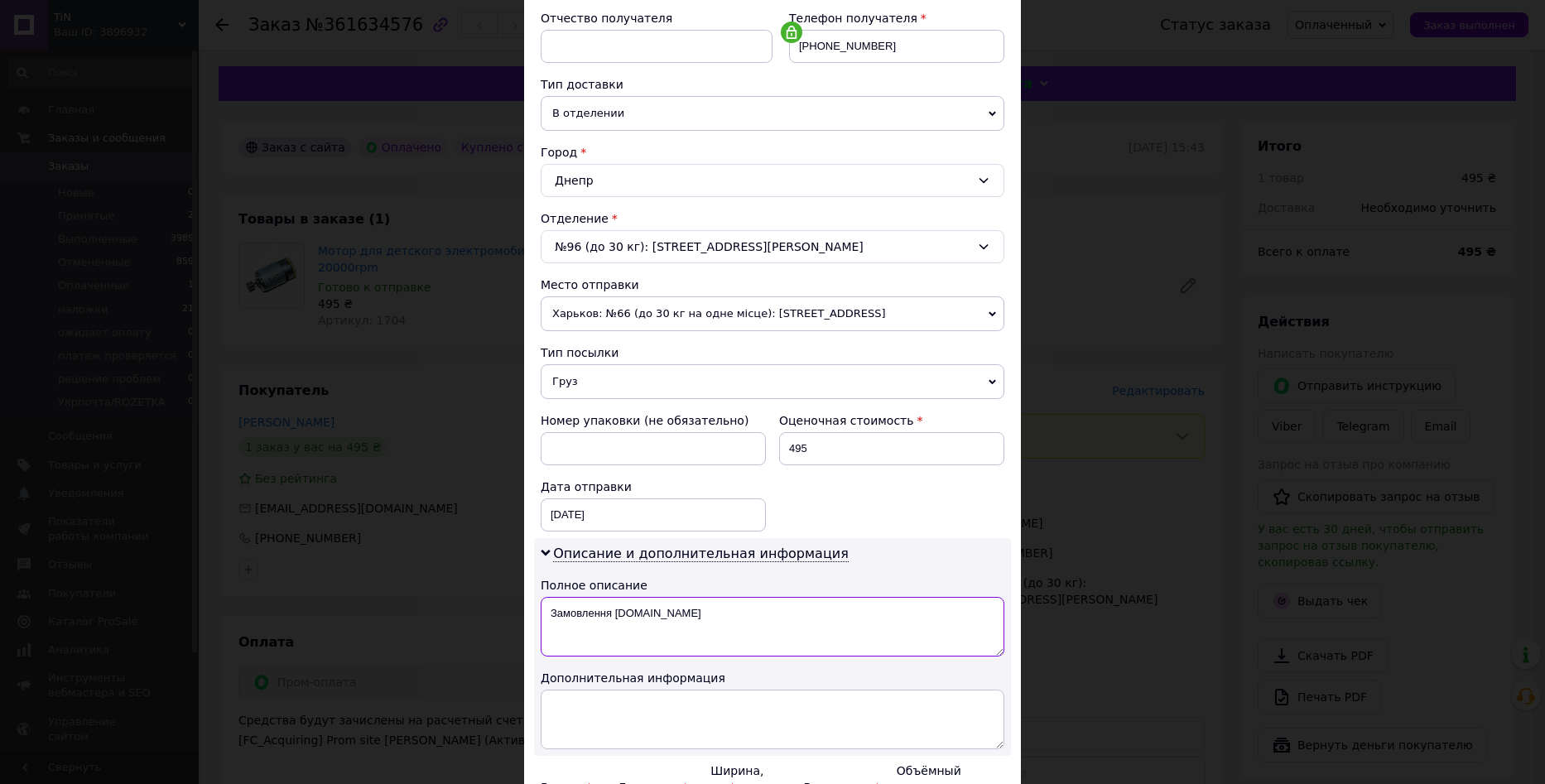
click at [699, 617] on textarea "Замовлення Prom.ua" at bounding box center [772, 627] width 464 height 60
paste textarea "390-6-20000"
type textarea "390-6-20000м"
click at [671, 699] on textarea at bounding box center [772, 719] width 464 height 60
paste textarea "390-6-20000"
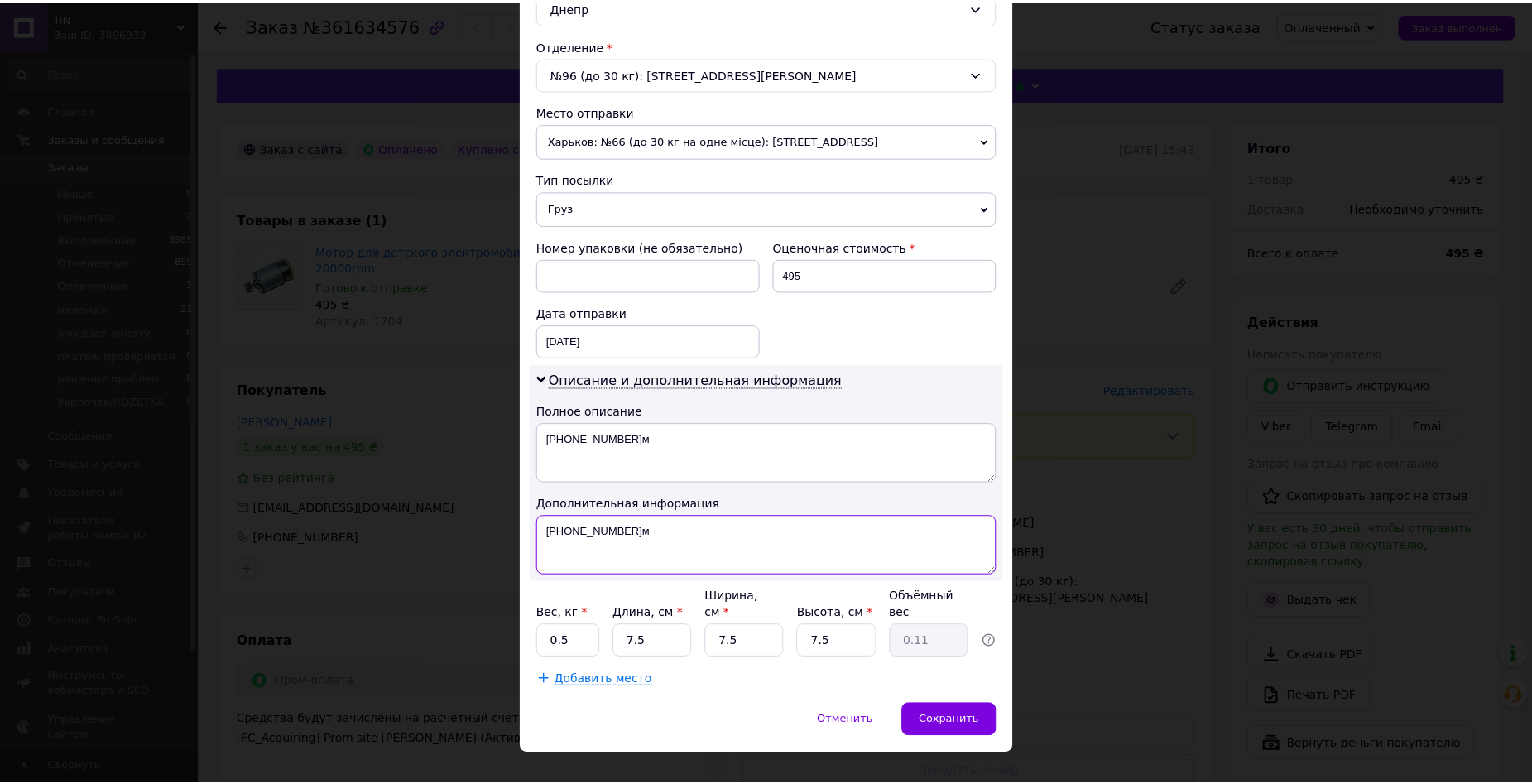
scroll to position [500, 0]
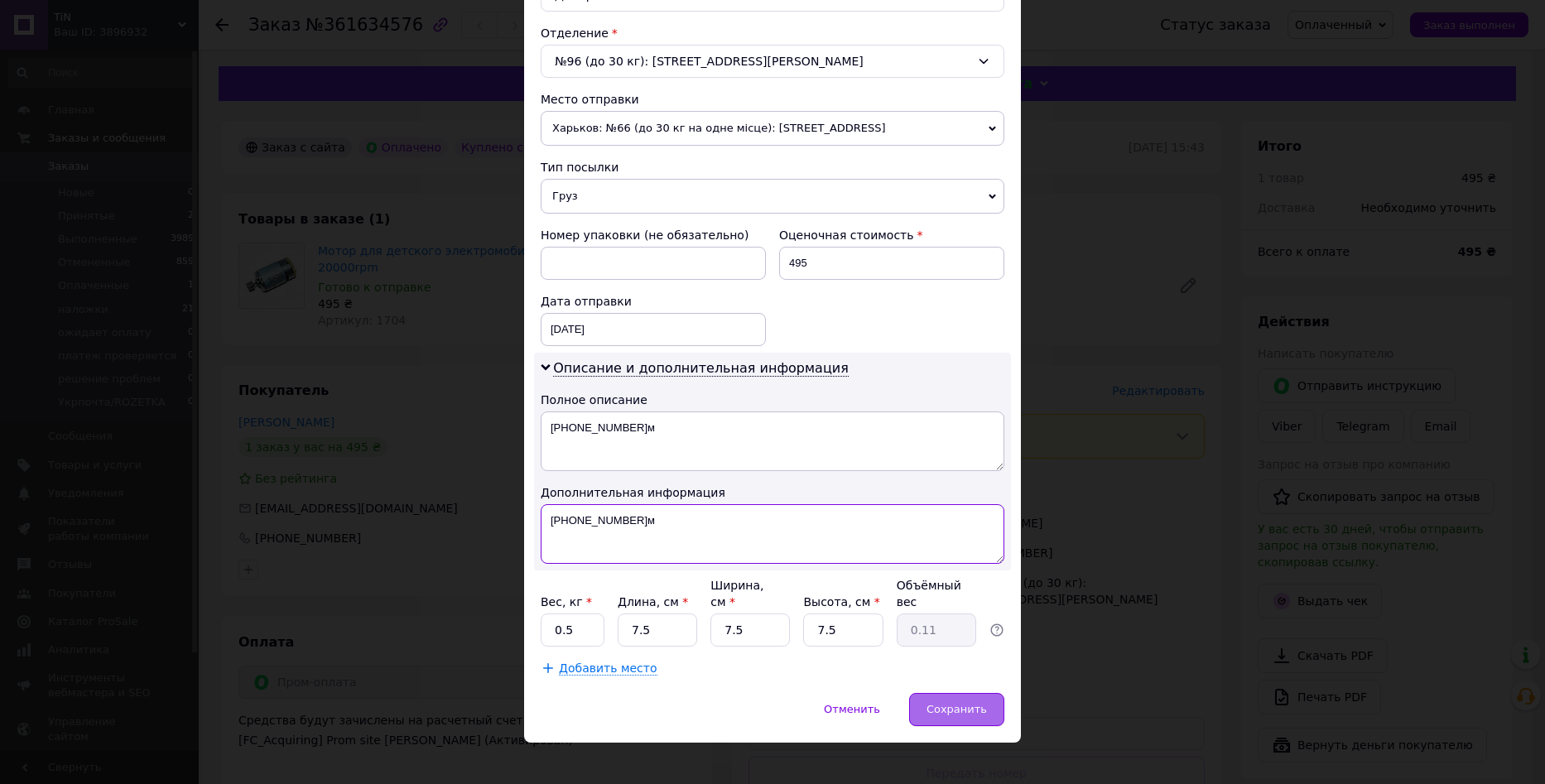
type textarea "390-6-20000м"
click at [939, 702] on span "Сохранить" at bounding box center [957, 708] width 61 height 12
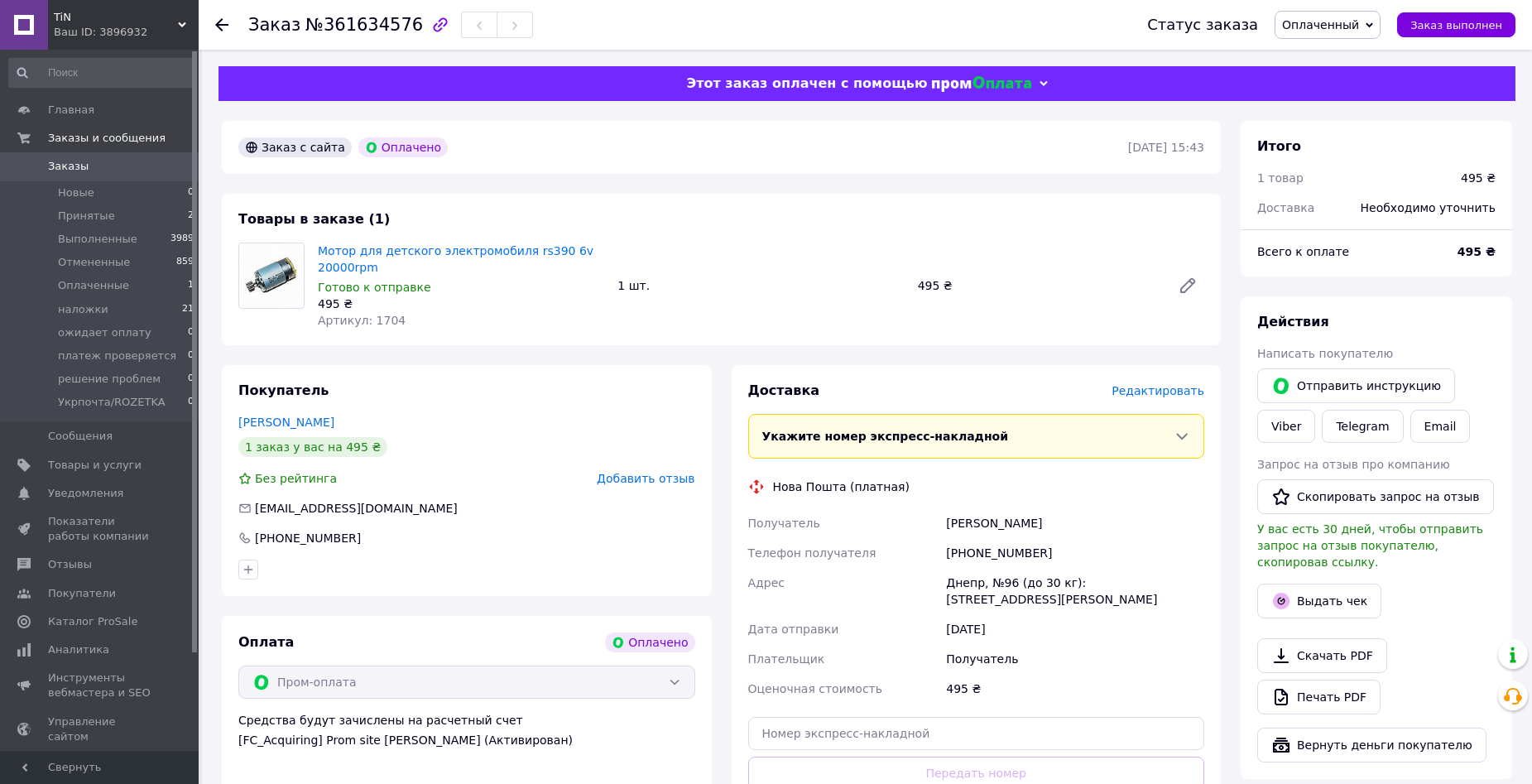
scroll to position [165, 0]
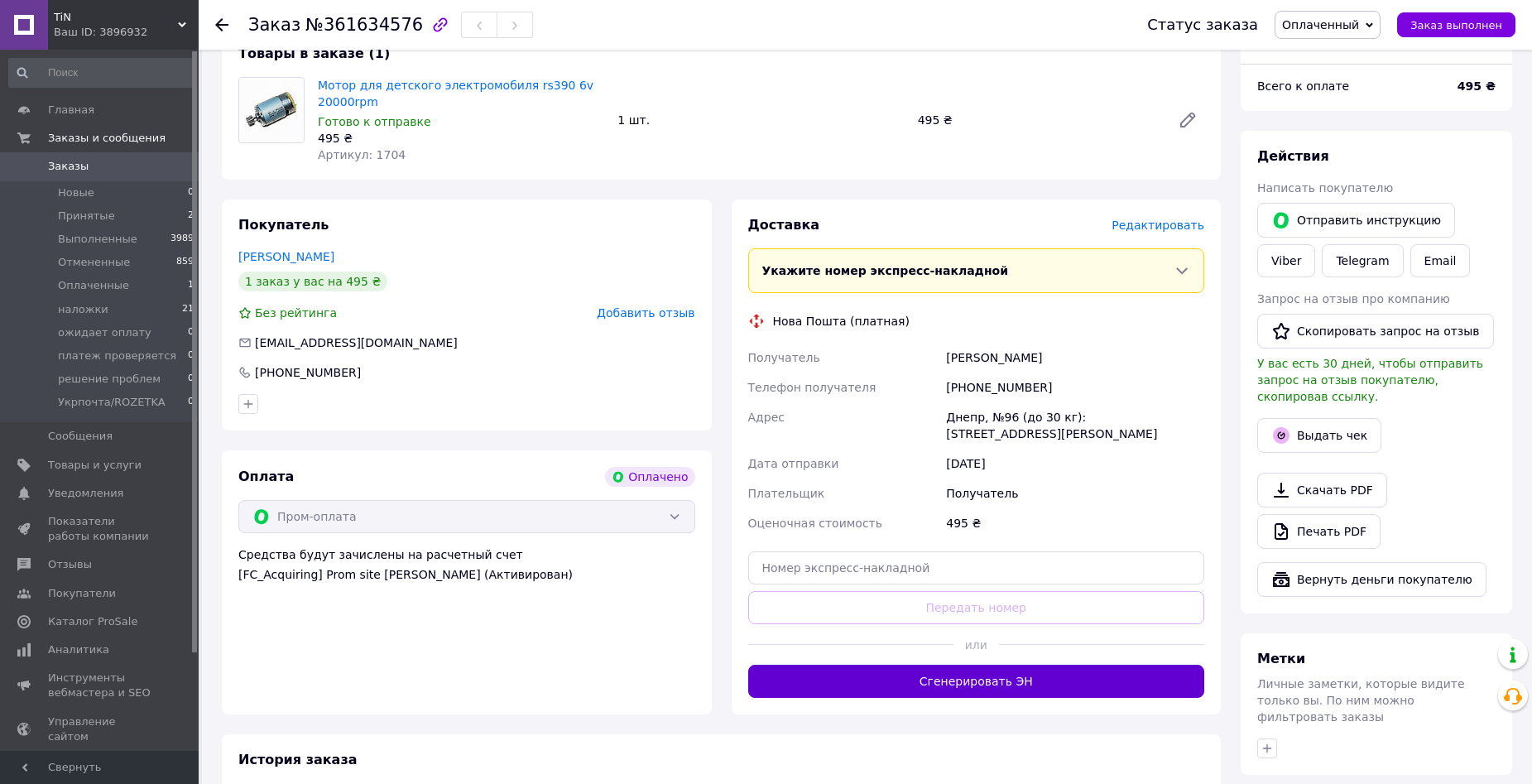
click at [921, 671] on button "Сгенерировать ЭН" at bounding box center [977, 681] width 457 height 33
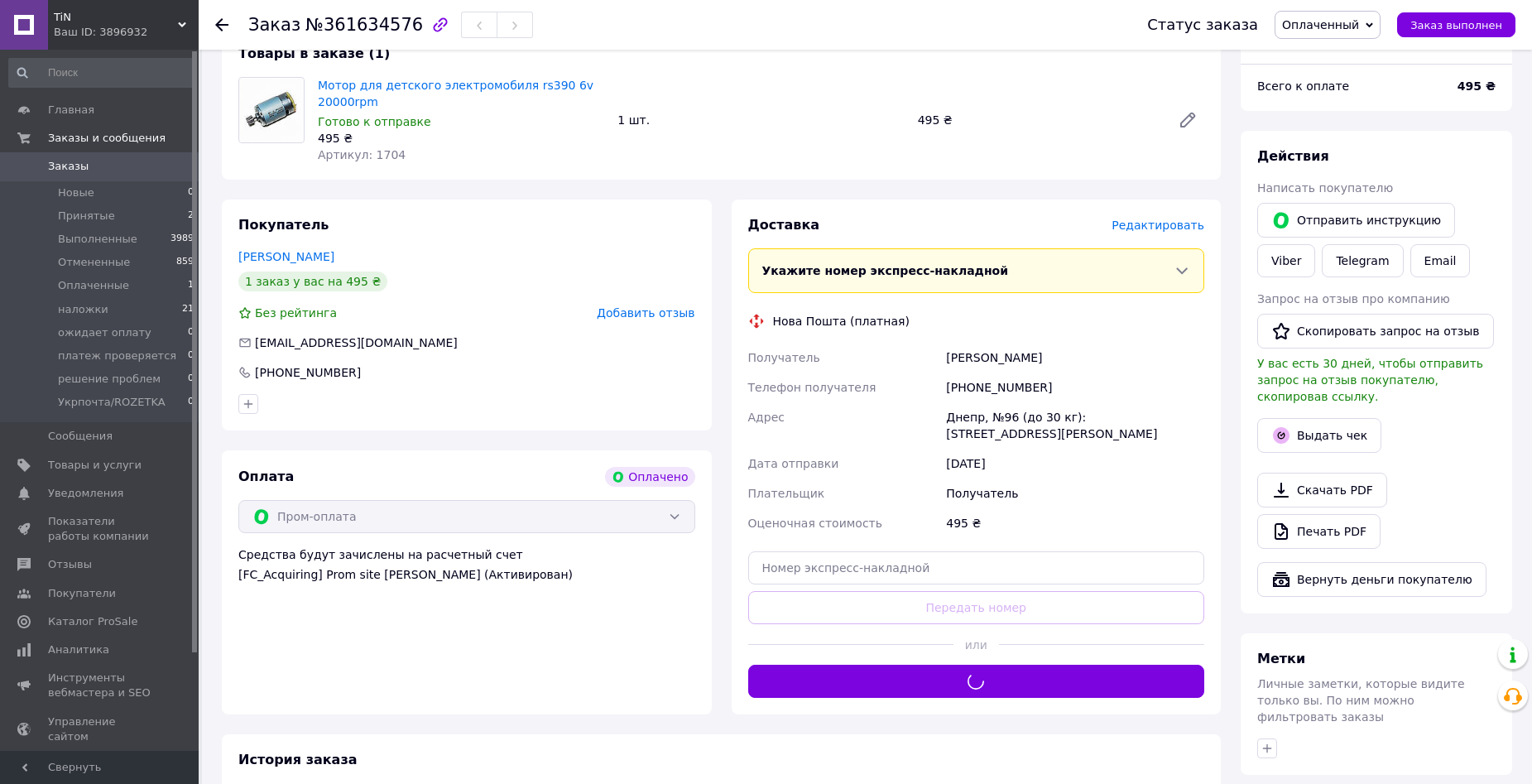
click at [1337, 30] on span "Оплаченный" at bounding box center [1320, 24] width 77 height 13
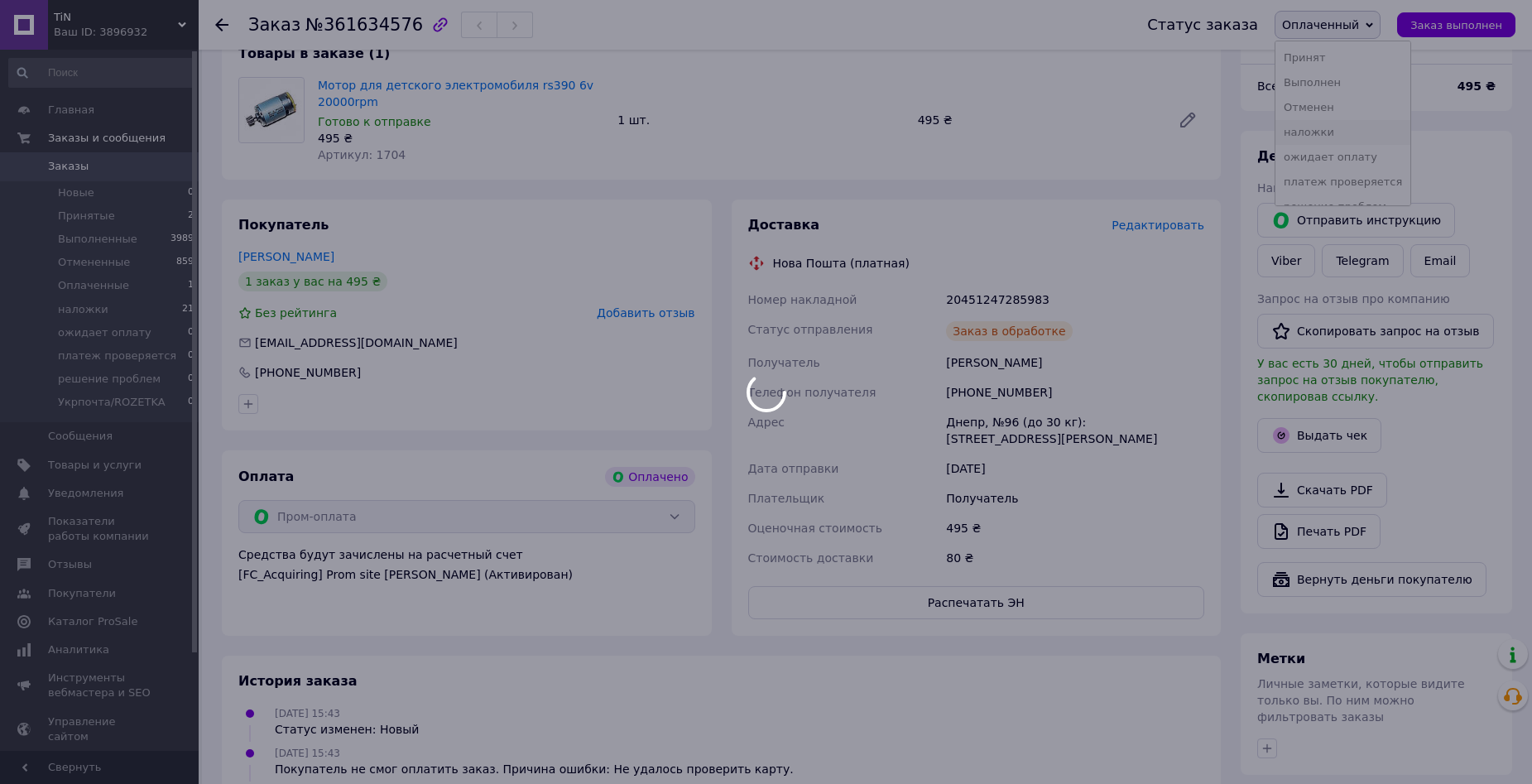
click at [1325, 131] on body "TiN Ваш ID: 3896932 Сайт TiN Кабинет покупателя Проверить состояние системы Стр…" at bounding box center [766, 437] width 1532 height 1205
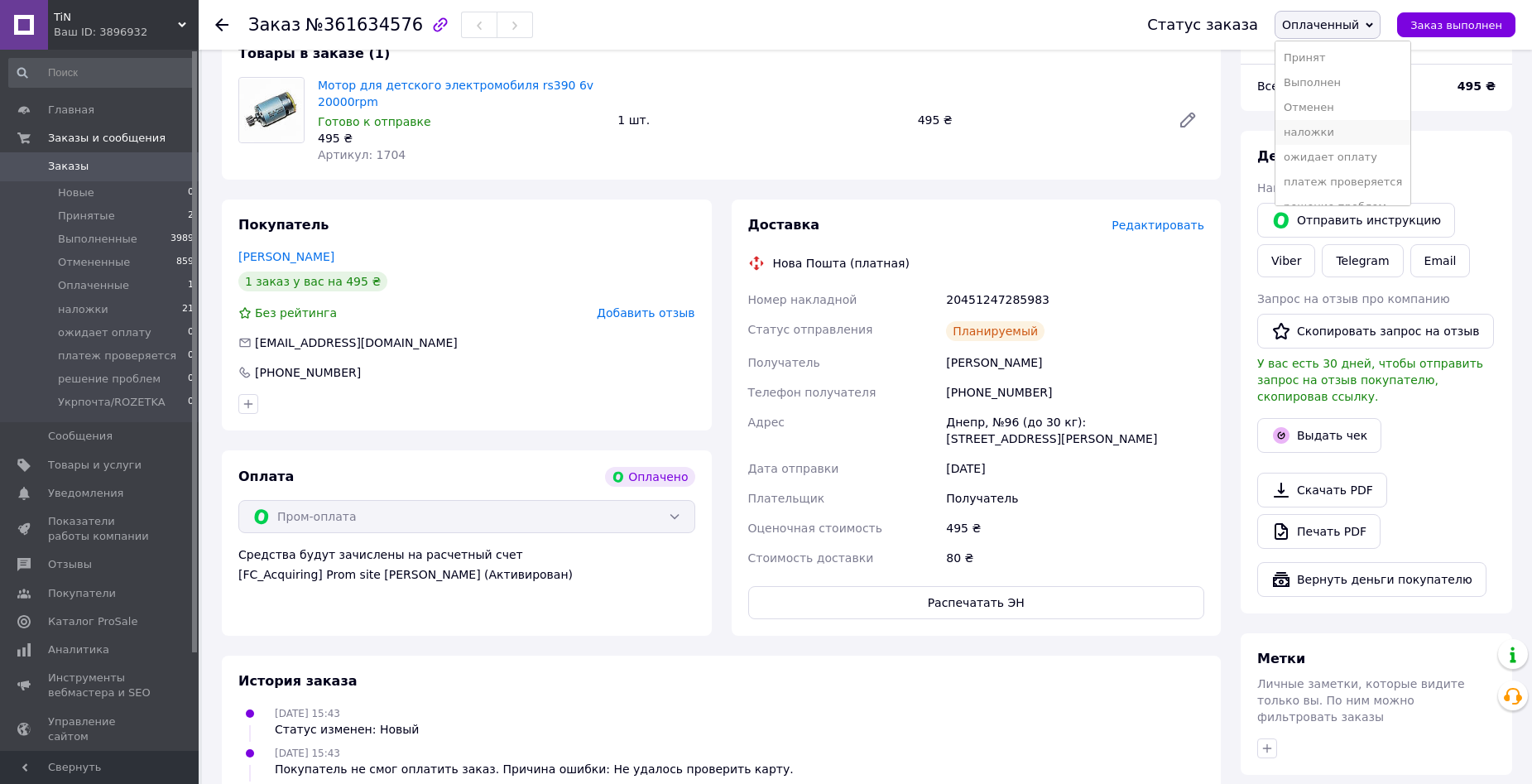
click at [1325, 131] on li "наложки" at bounding box center [1344, 132] width 135 height 25
click at [964, 307] on div "20451247285983" at bounding box center [1075, 299] width 265 height 30
click at [967, 301] on div "20451247285983" at bounding box center [1075, 299] width 265 height 30
copy div "20451247285983"
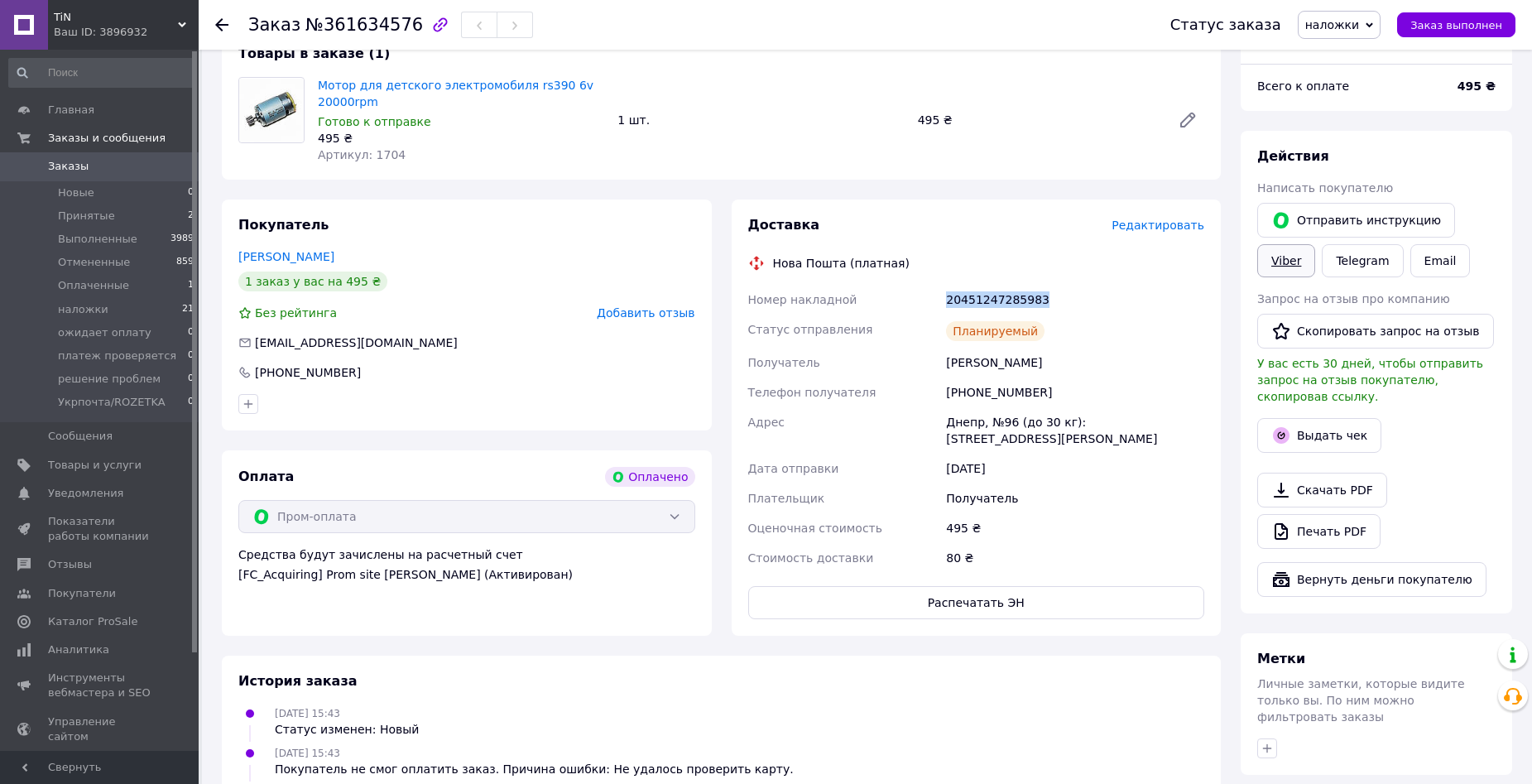
click at [1300, 262] on link "Viber" at bounding box center [1286, 260] width 58 height 33
click at [92, 173] on span "Заказы" at bounding box center [101, 166] width 106 height 15
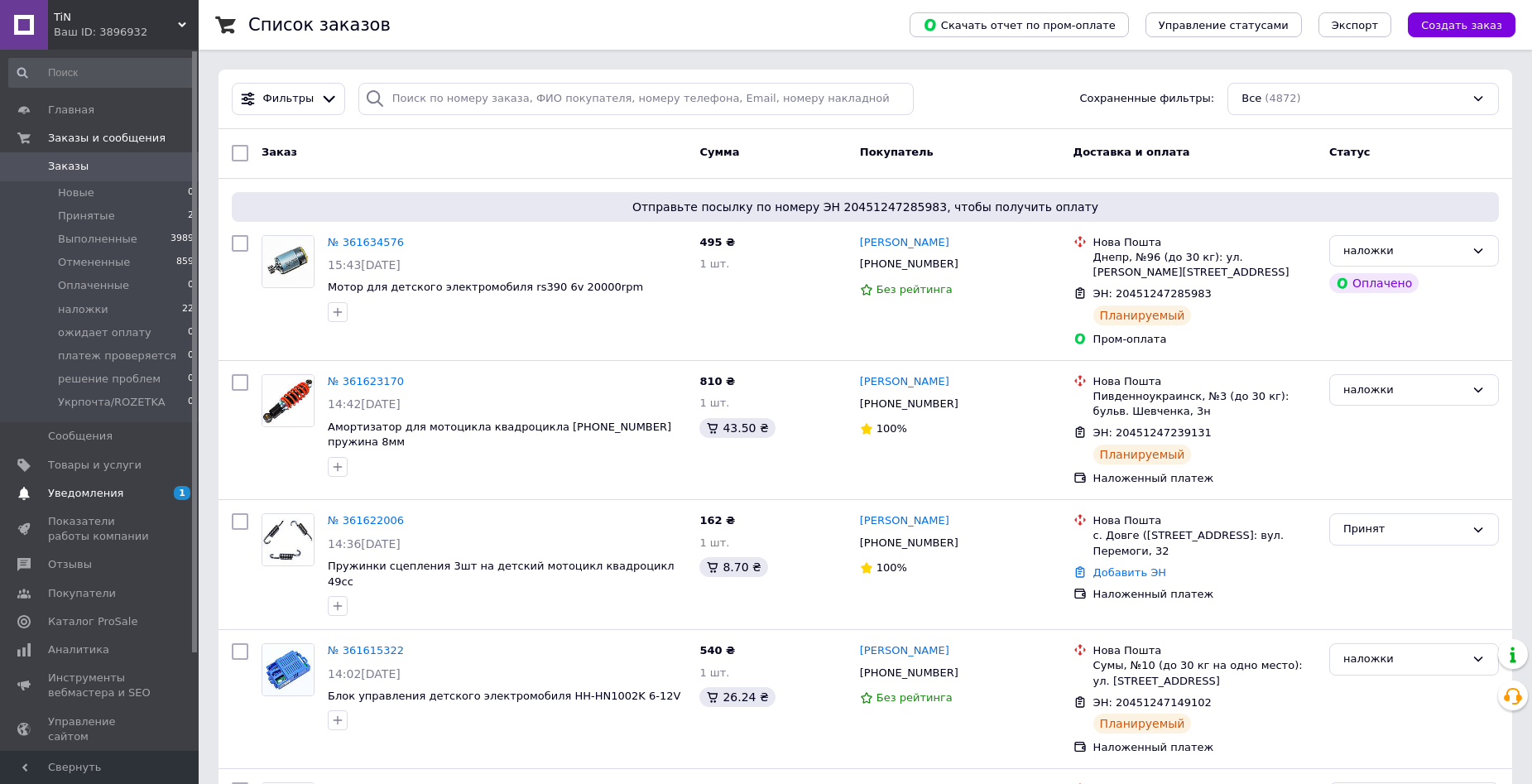
click at [123, 490] on span "Уведомления" at bounding box center [101, 492] width 106 height 15
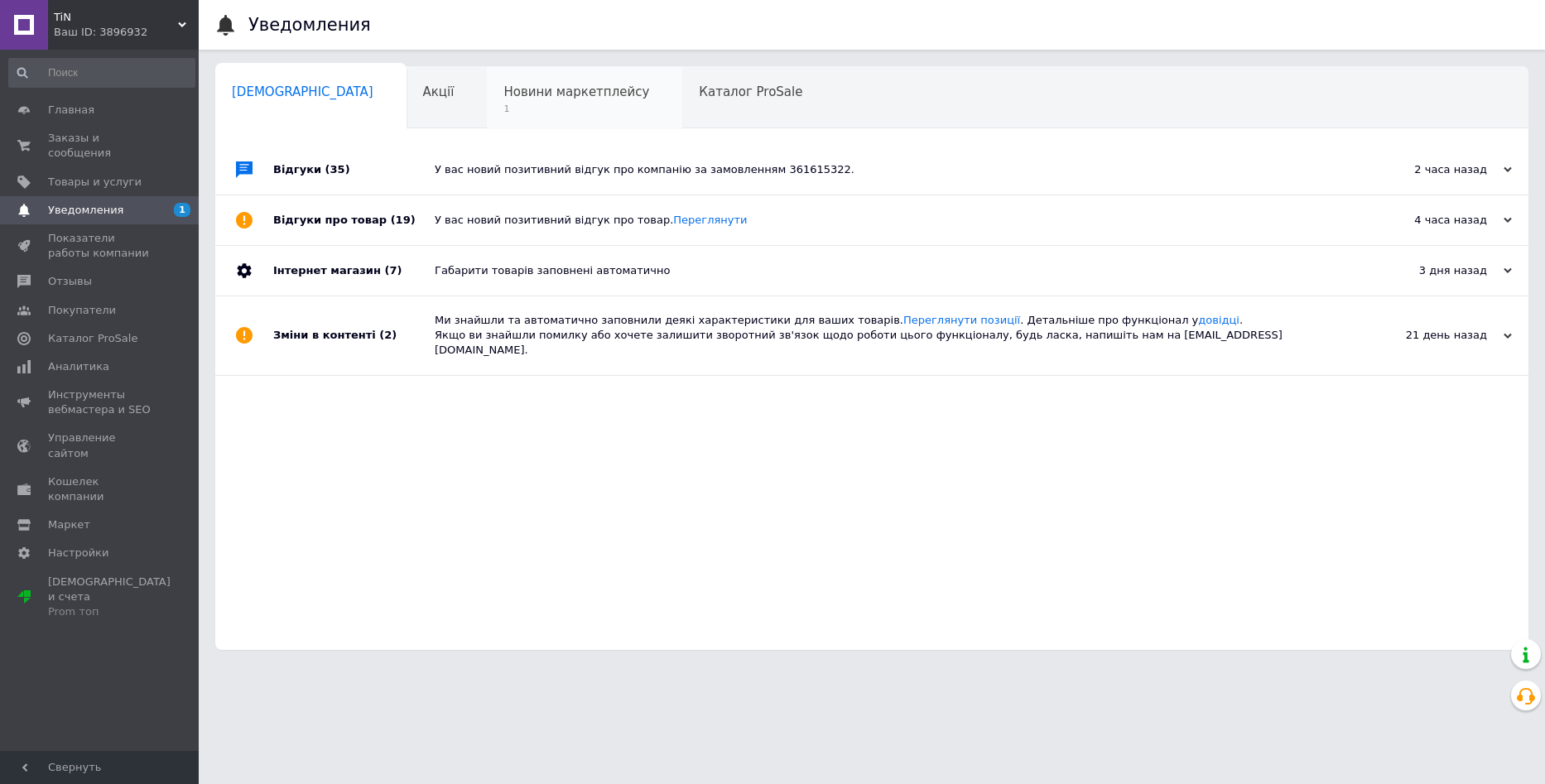
click at [504, 95] on span "Новини маркетплейсу" at bounding box center [576, 92] width 145 height 15
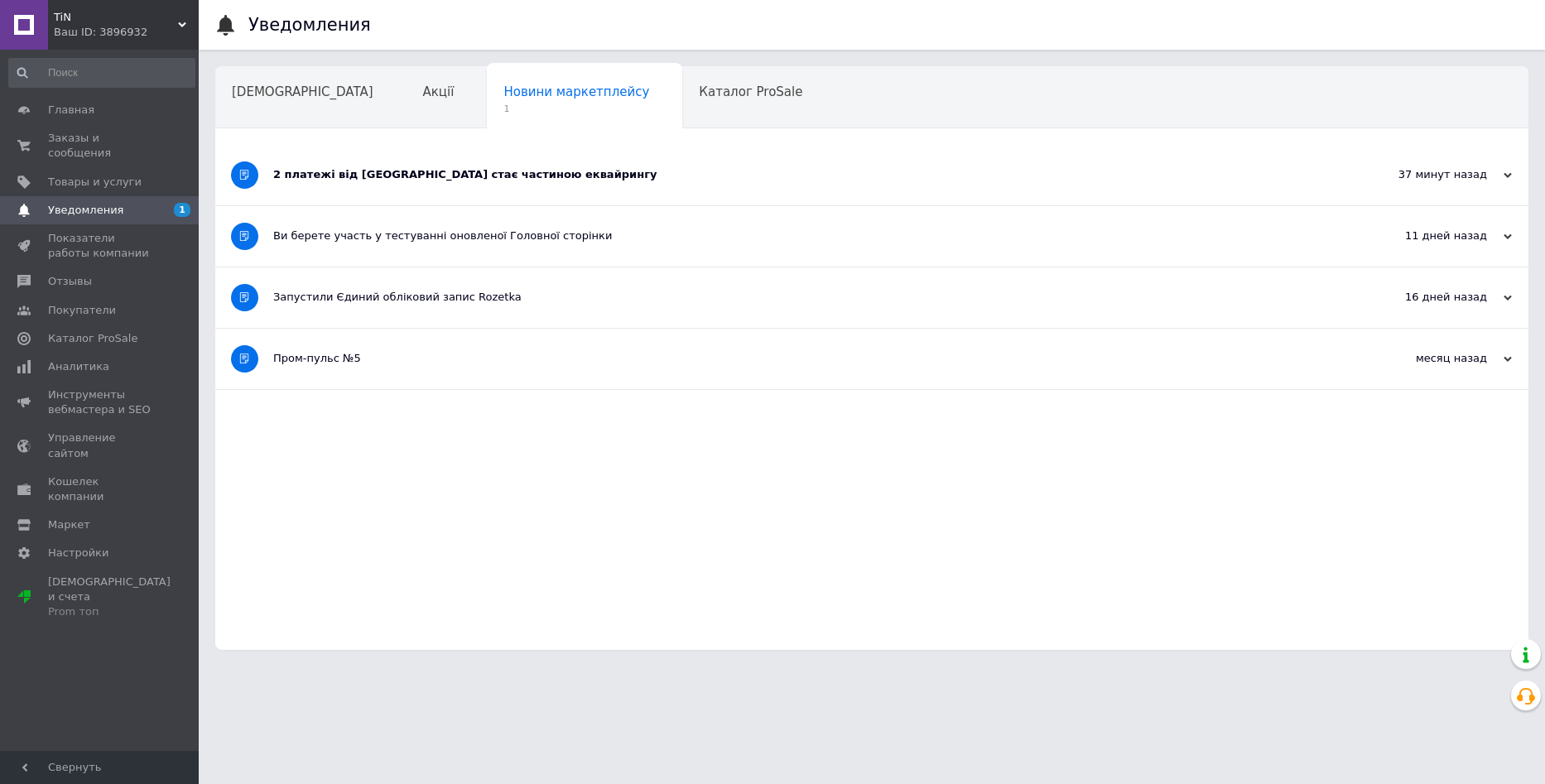
click at [475, 159] on div "2 платежі від Rozetka стає частиною еквайрингу" at bounding box center [809, 175] width 1073 height 61
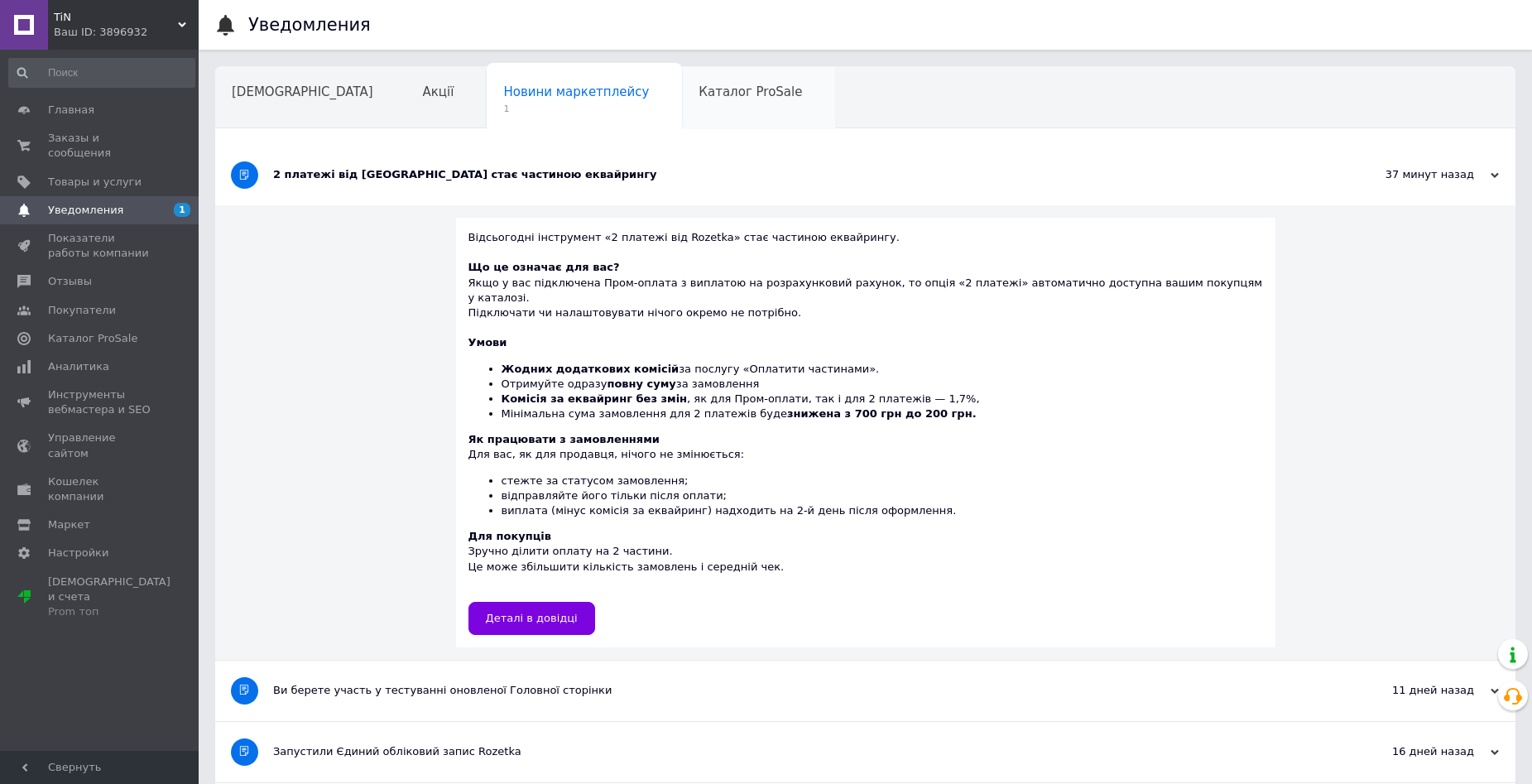
click at [682, 102] on div "Каталог ProSale" at bounding box center [759, 98] width 153 height 63
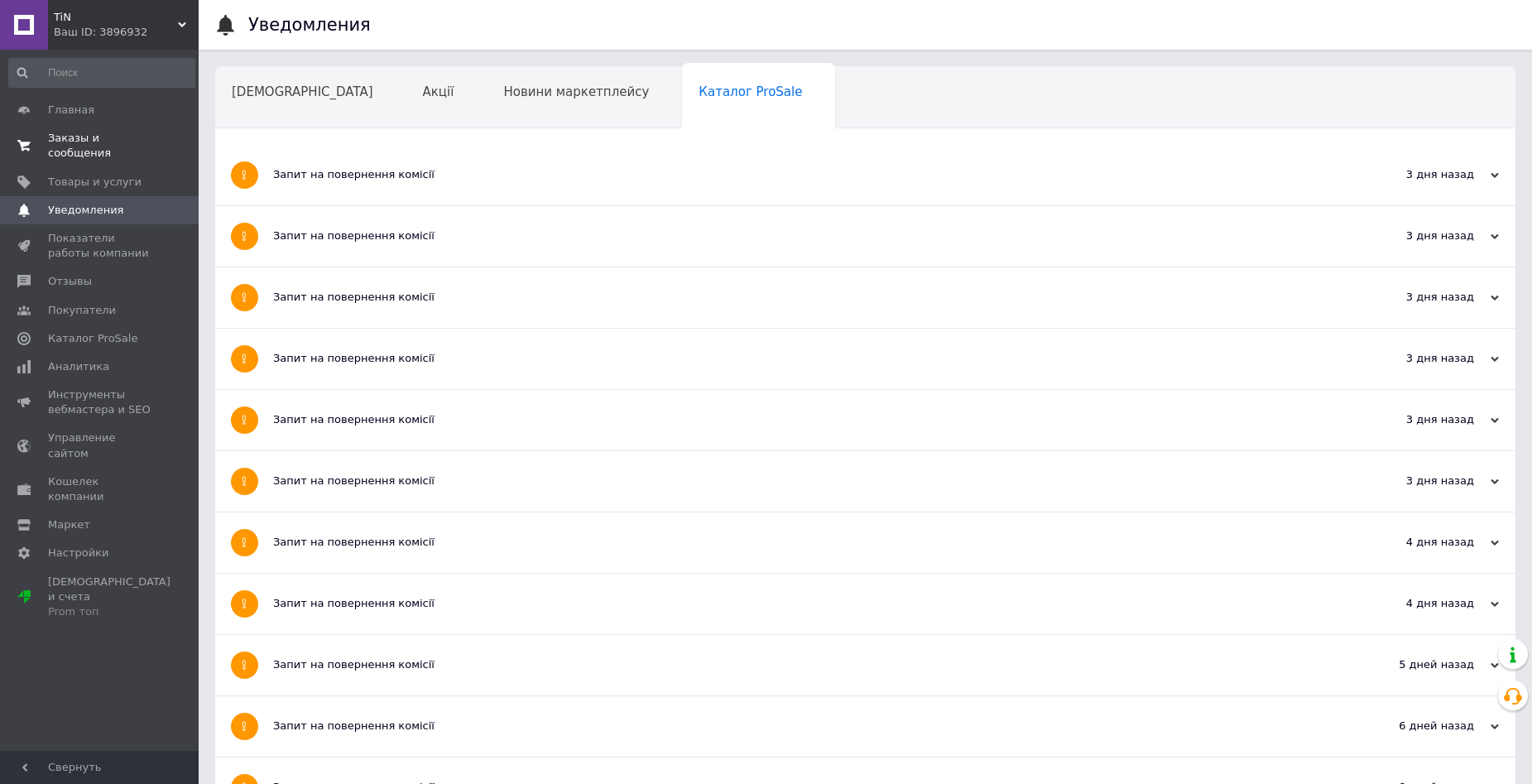
click at [103, 132] on span "Заказы и сообщения" at bounding box center [101, 145] width 106 height 30
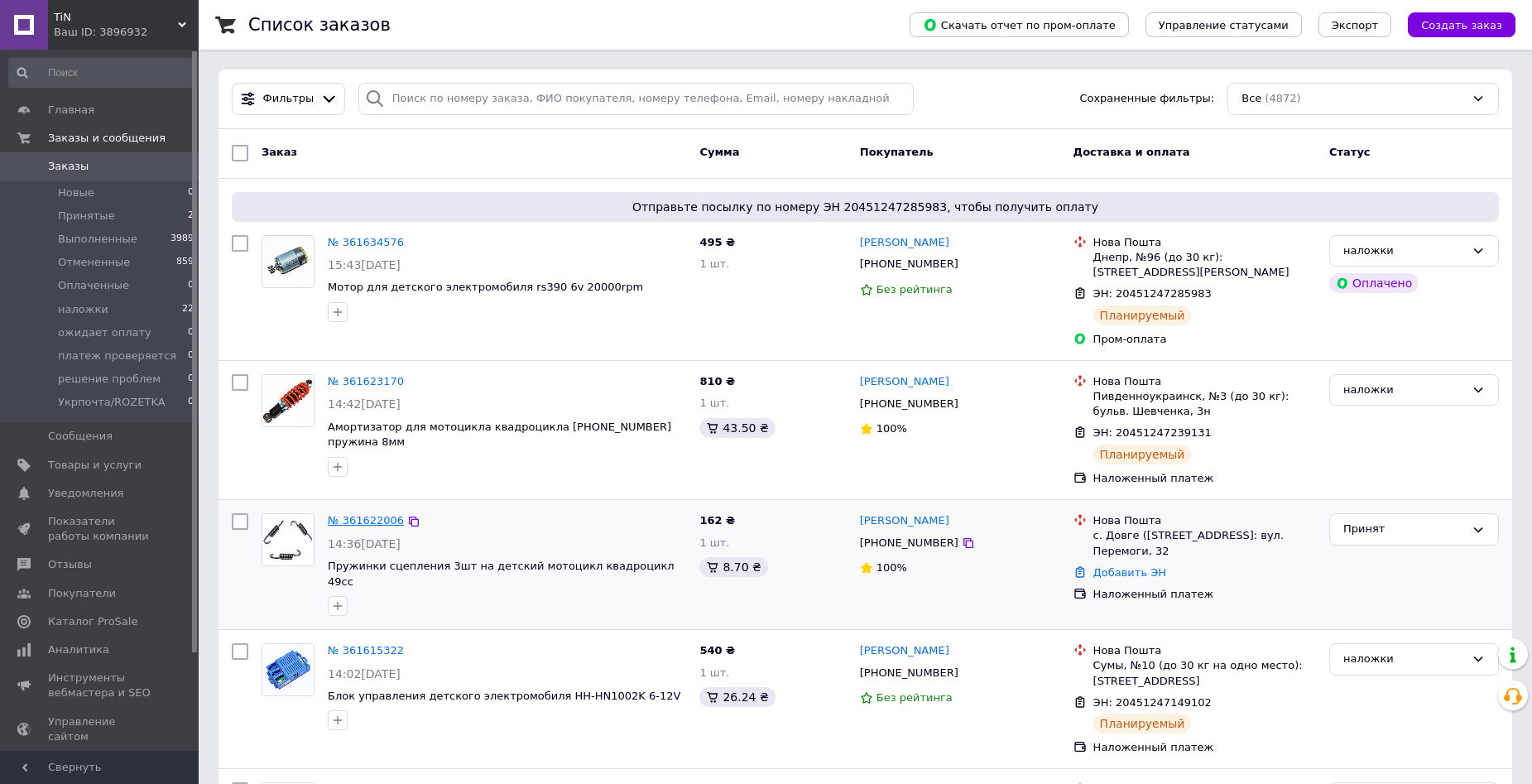
click at [364, 513] on link "№ 361622006" at bounding box center [365, 519] width 77 height 12
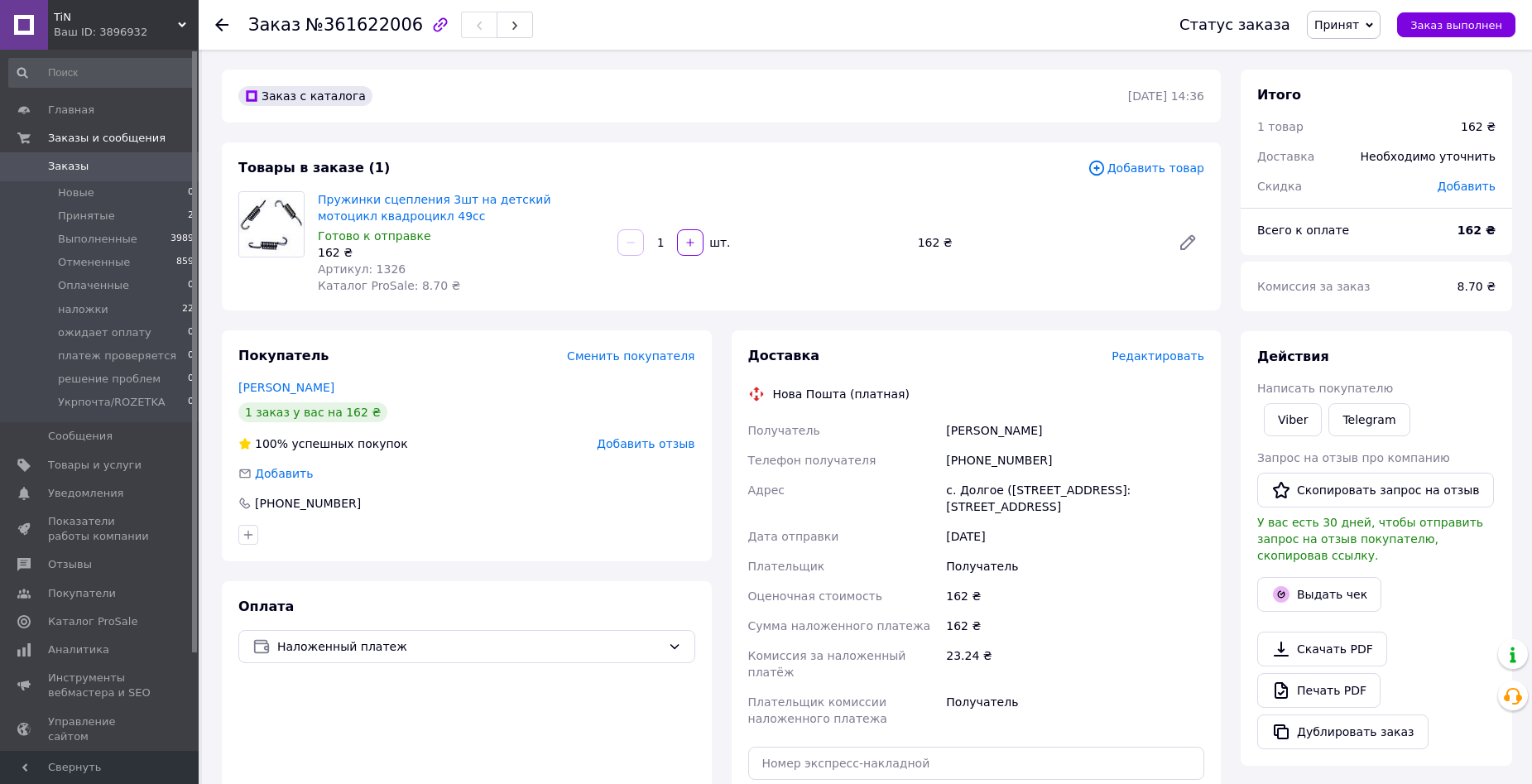
click at [1136, 350] on span "Редактировать" at bounding box center [1158, 355] width 93 height 13
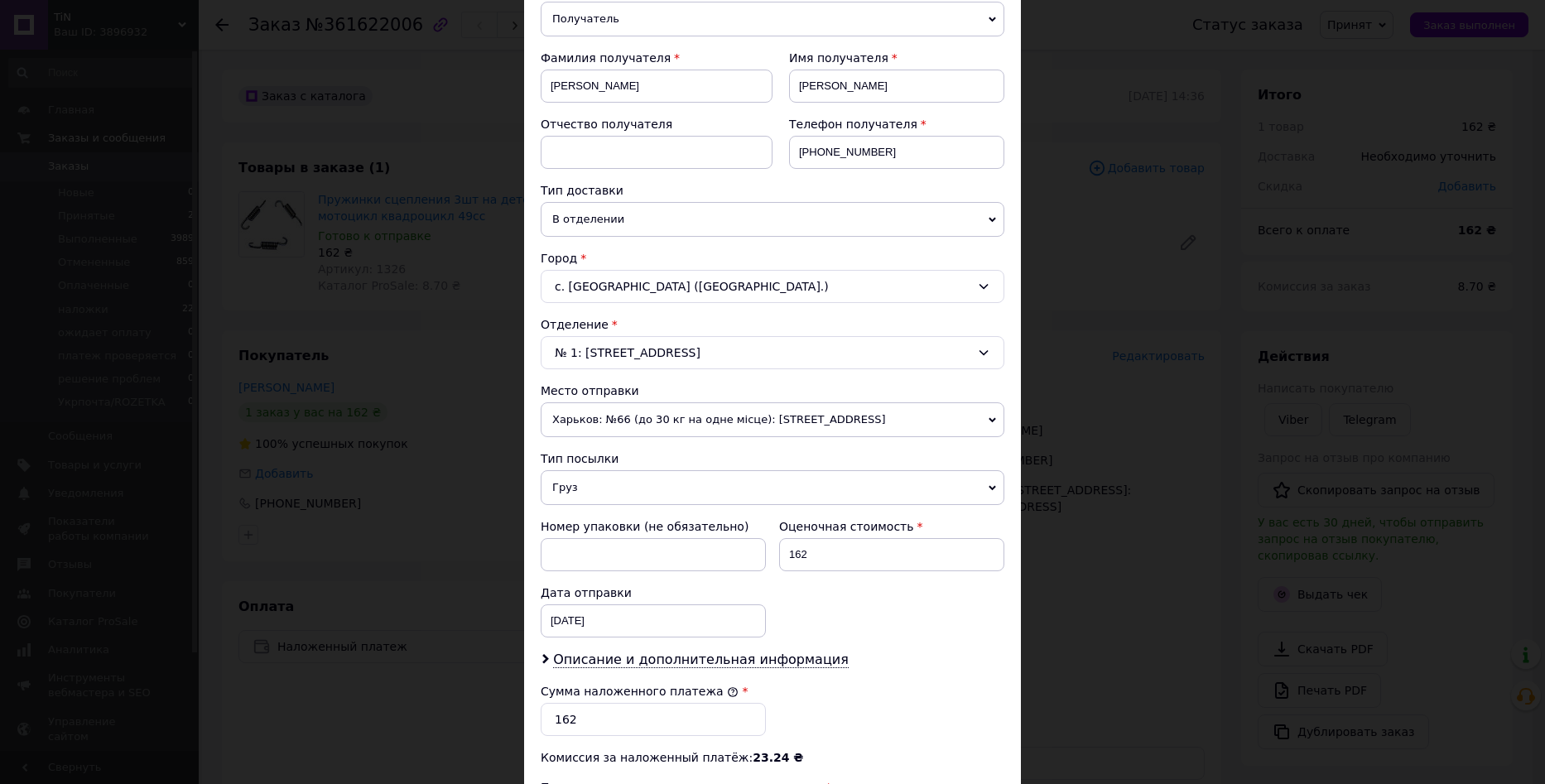
scroll to position [480, 0]
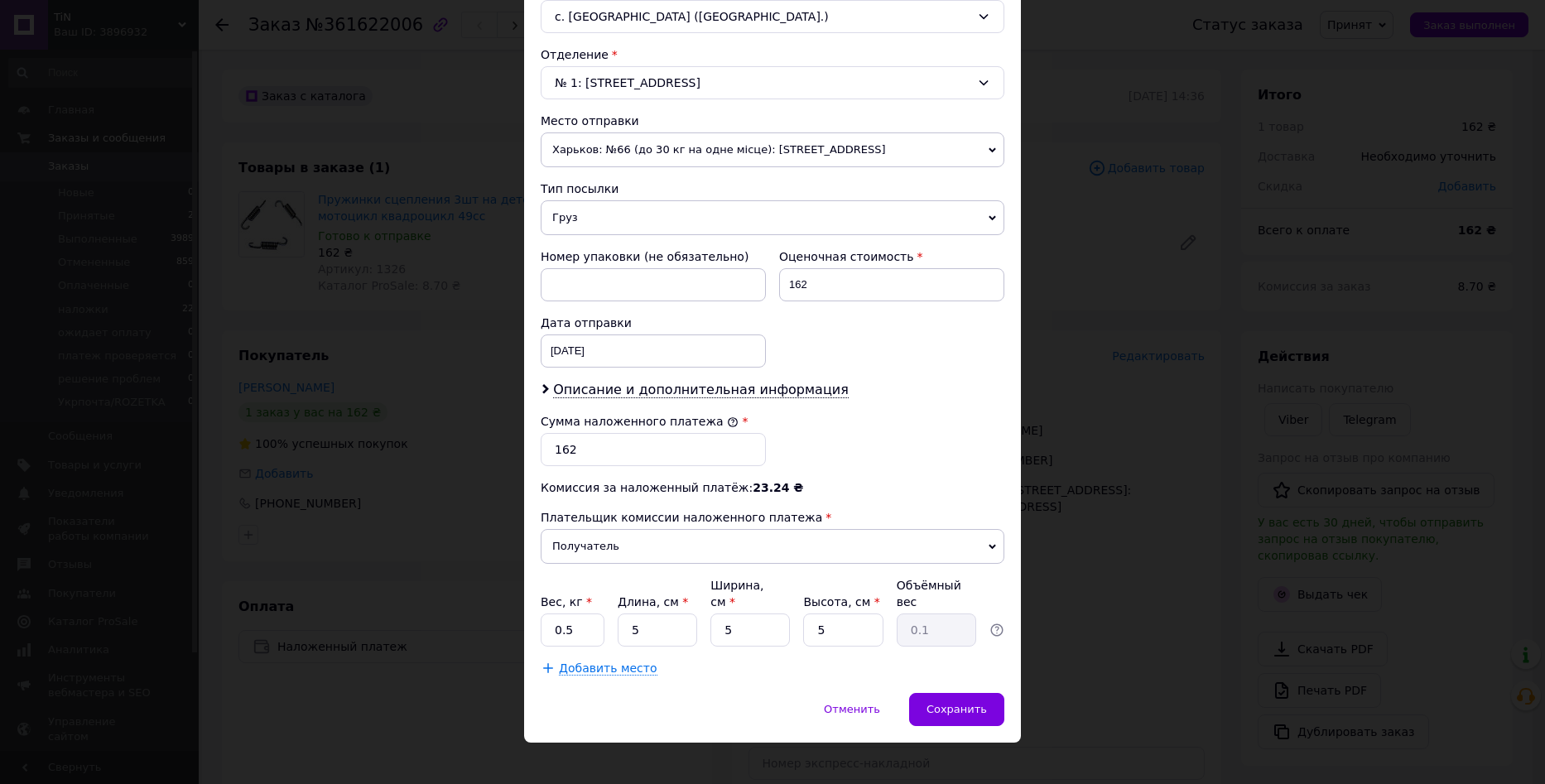
click at [765, 399] on div "Описание и дополнительная информация" at bounding box center [772, 390] width 464 height 19
click at [765, 396] on span "Описание и дополнительная информация" at bounding box center [701, 389] width 296 height 17
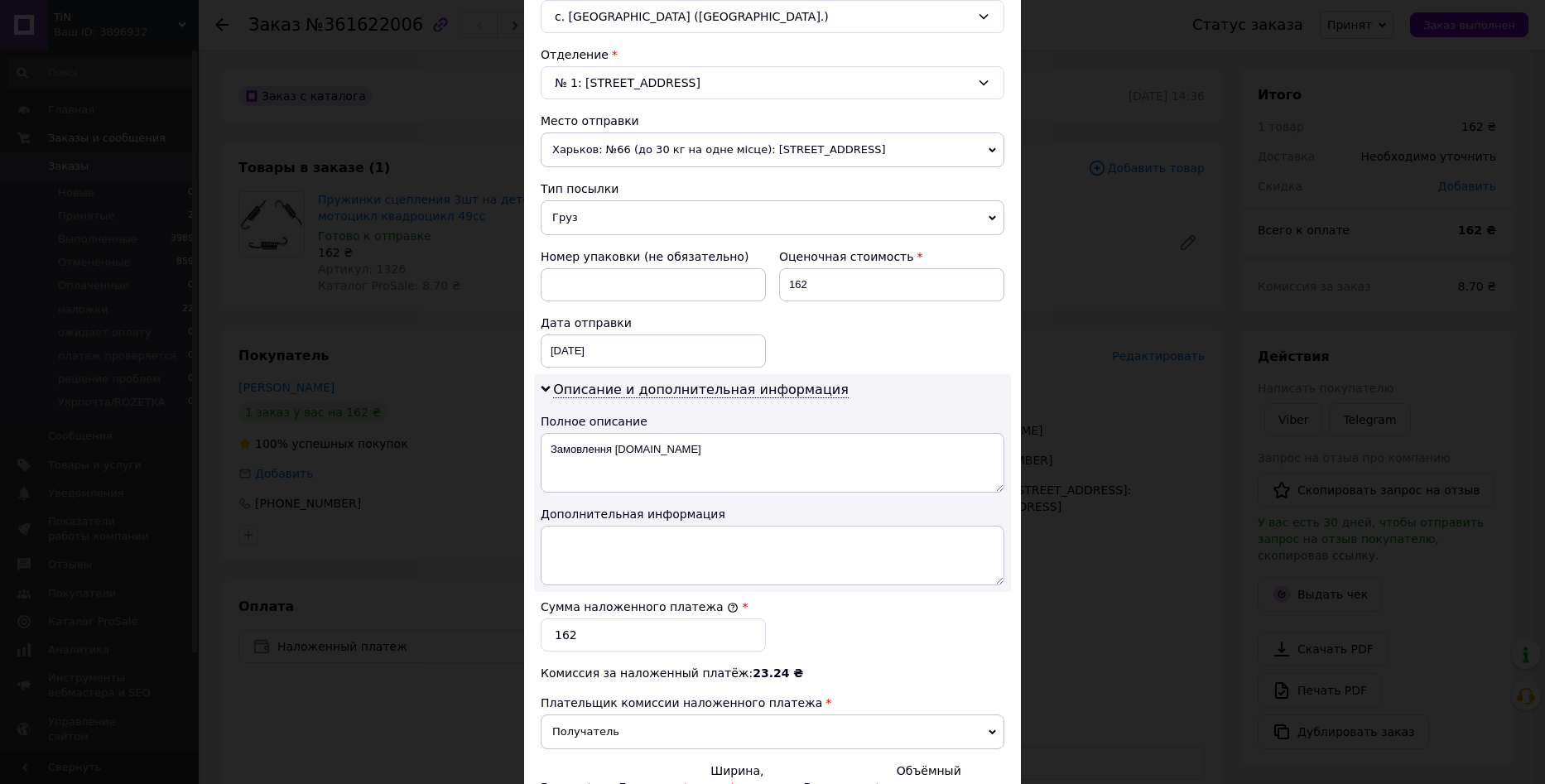
click at [787, 423] on div "Полное описание" at bounding box center [772, 421] width 464 height 17
click at [773, 465] on textarea "Замовлення Prom.ua" at bounding box center [772, 463] width 464 height 60
paste textarea "ружины сцепления"
type textarea "Пружины сцепления"
click at [745, 547] on textarea at bounding box center [772, 555] width 464 height 60
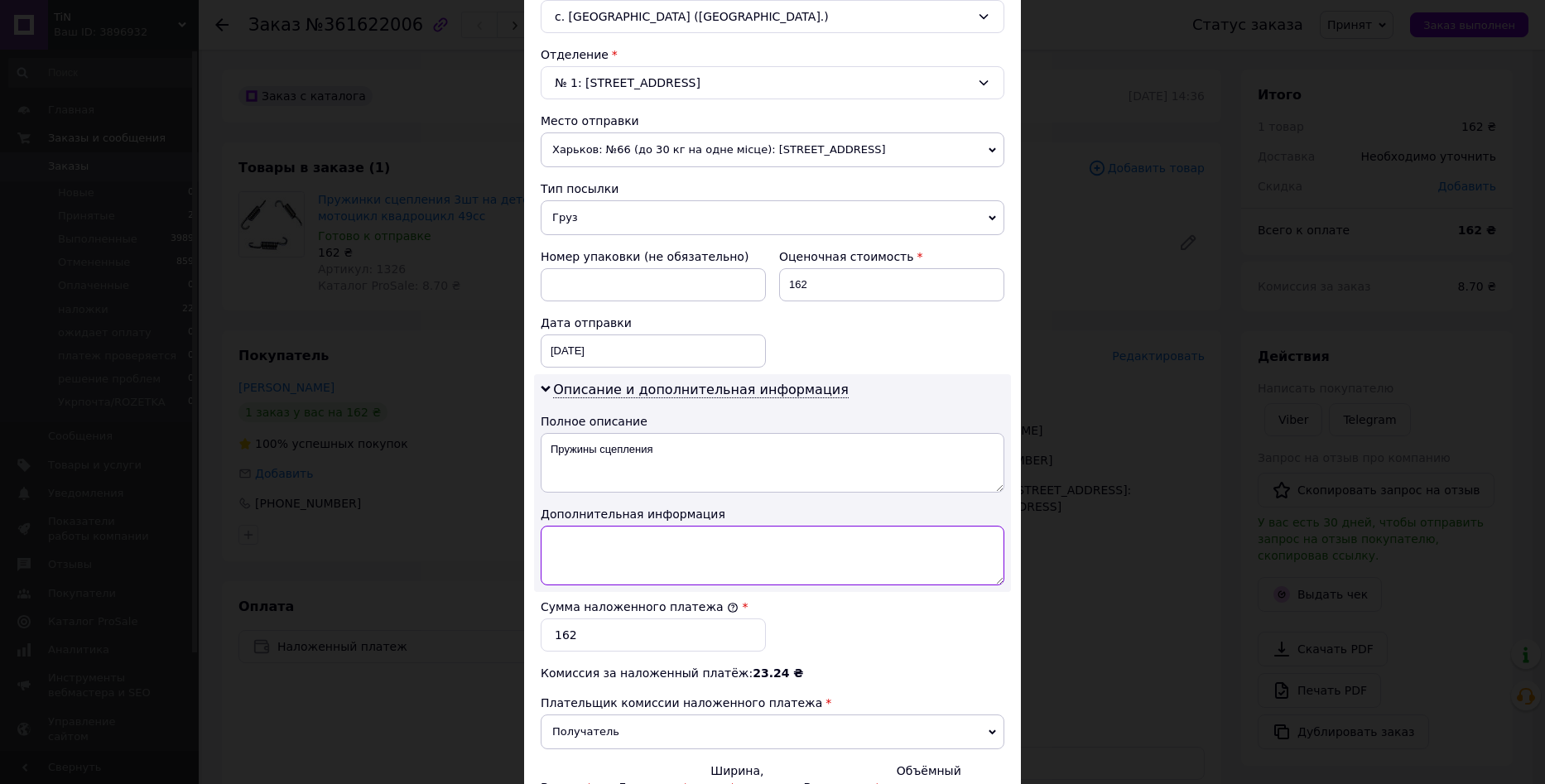
paste textarea "Пружины сцепления"
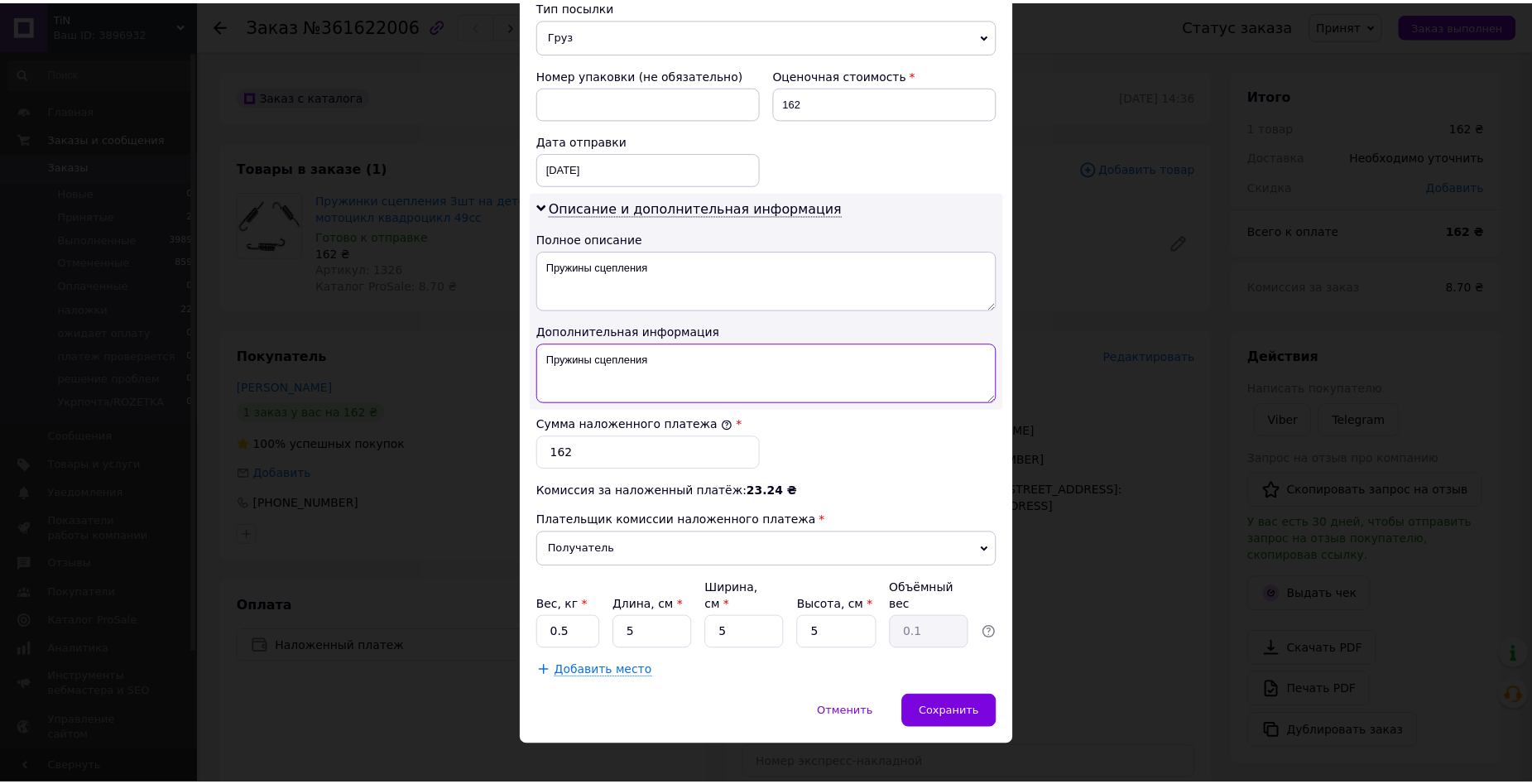
scroll to position [665, 0]
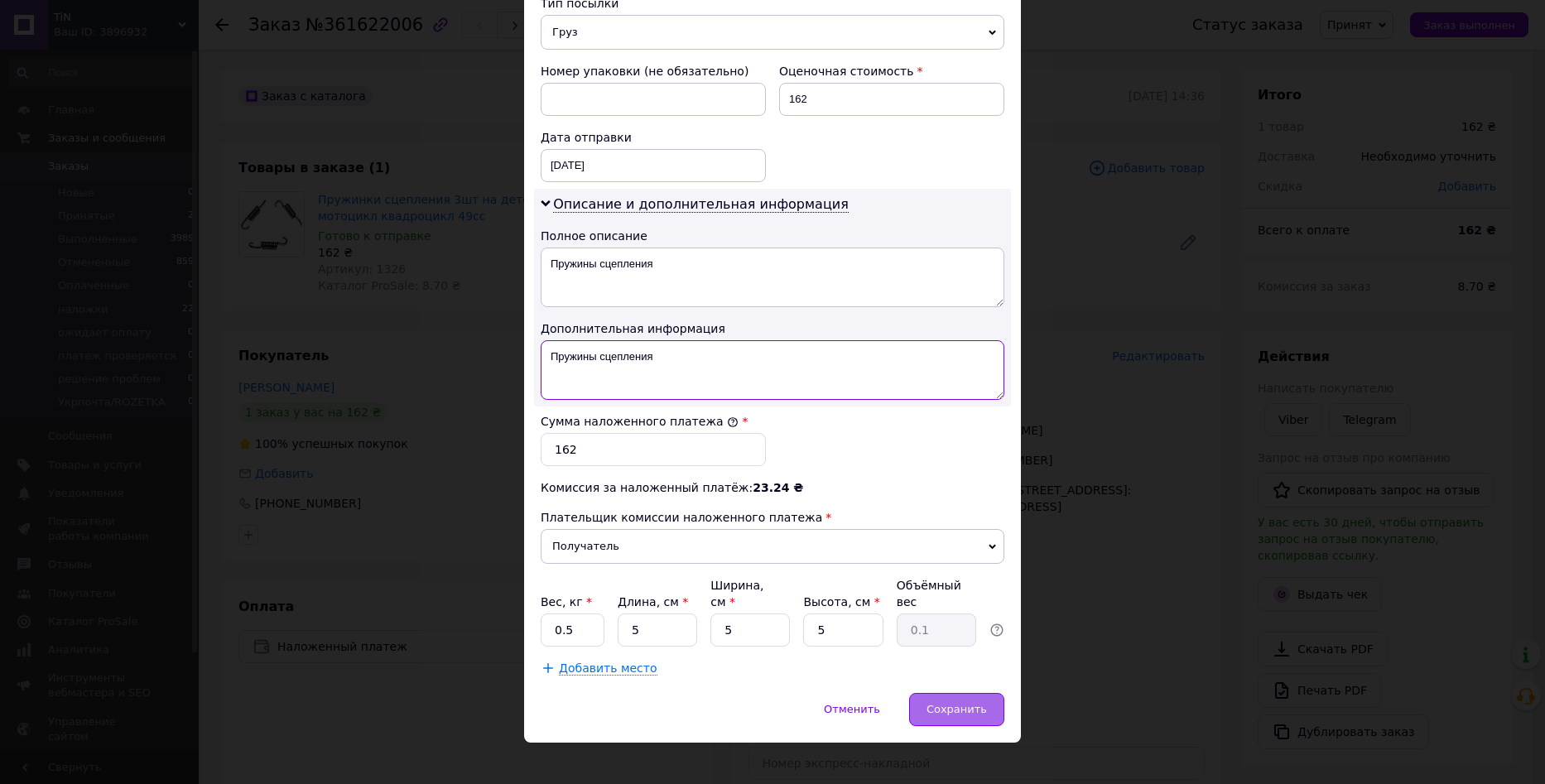
type textarea "Пружины сцепления"
click at [942, 702] on span "Сохранить" at bounding box center [957, 708] width 61 height 12
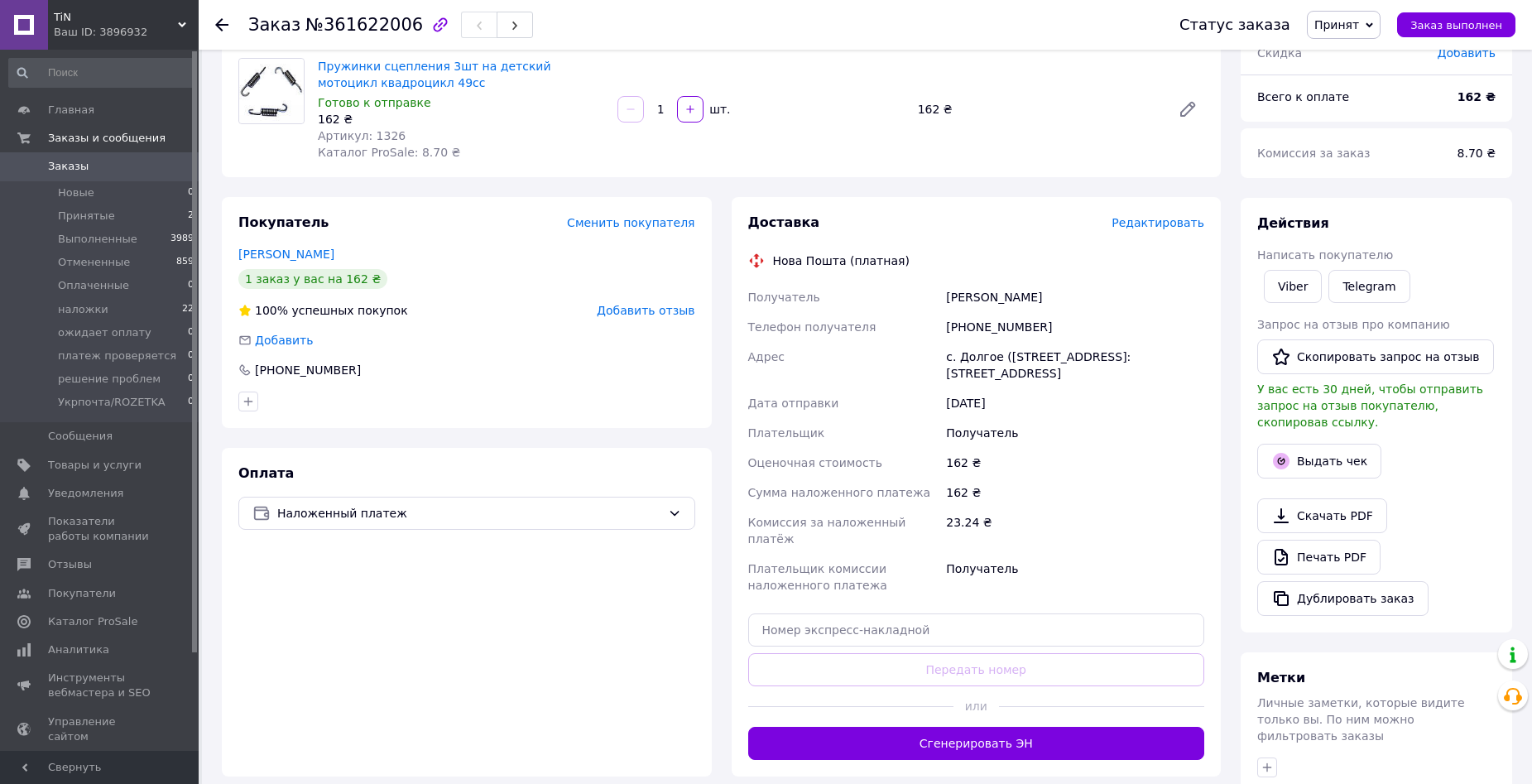
scroll to position [165, 0]
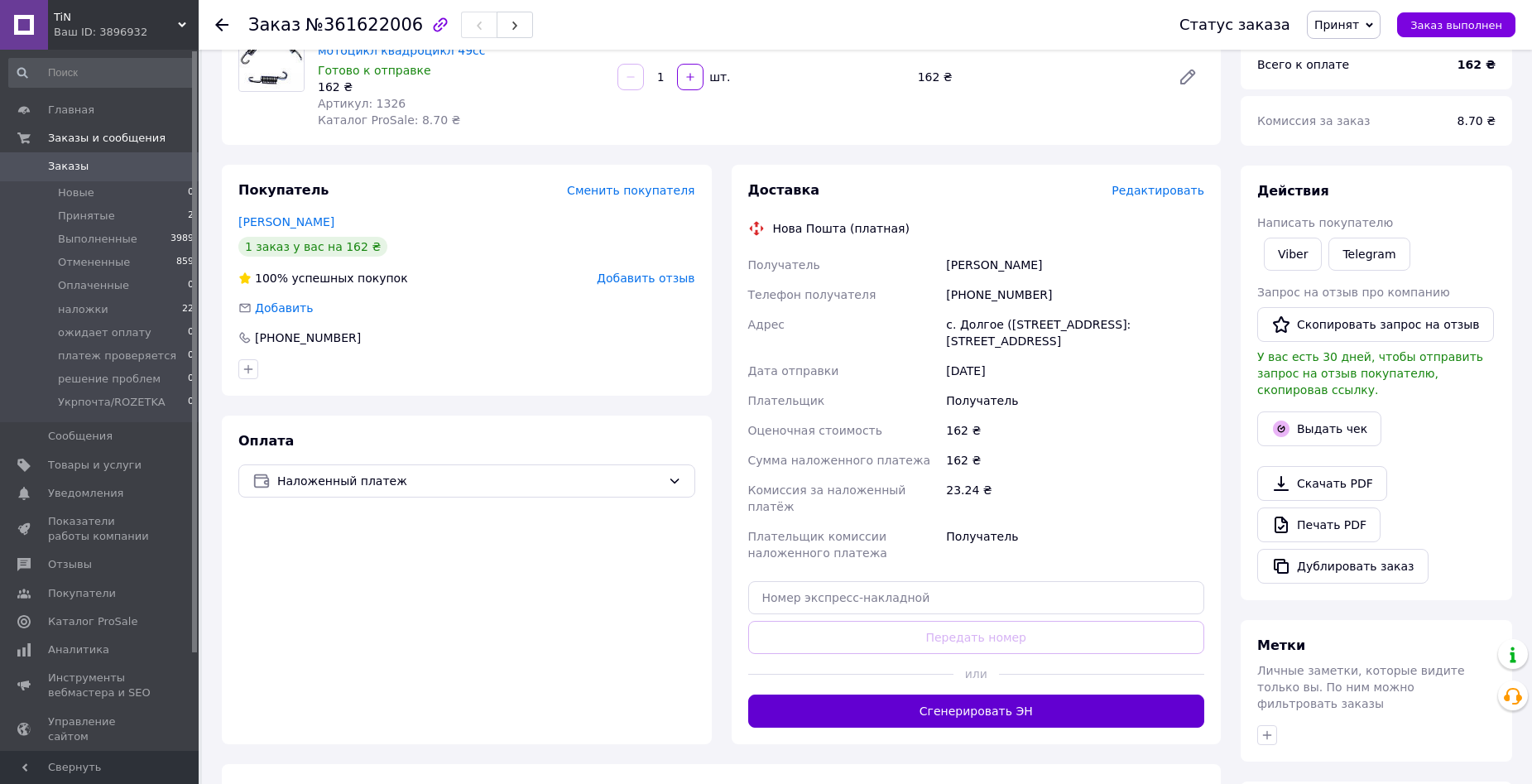
click at [937, 694] on button "Сгенерировать ЭН" at bounding box center [977, 710] width 457 height 33
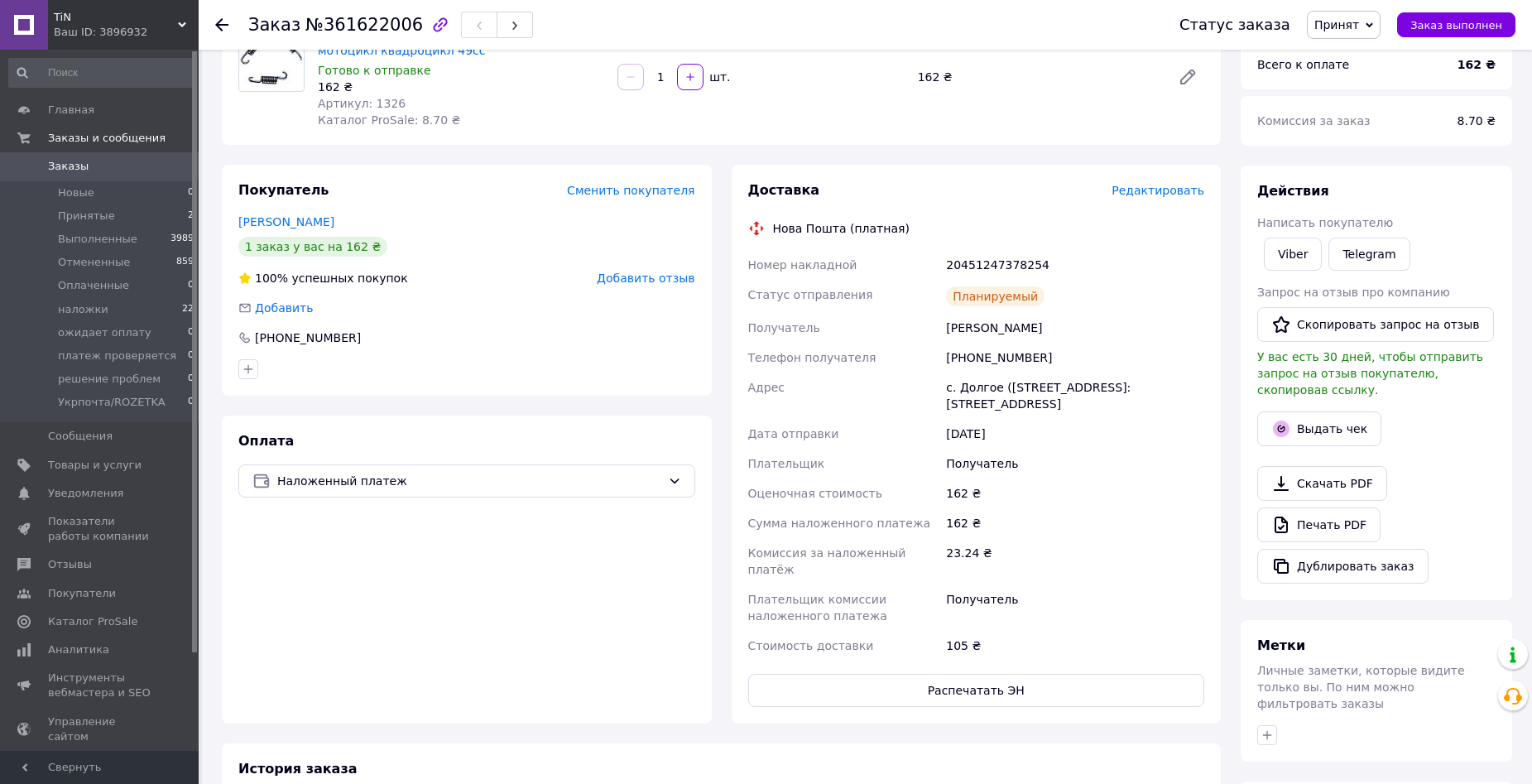
click at [1360, 23] on span "Принят" at bounding box center [1337, 24] width 45 height 13
click at [1360, 135] on li "наложки" at bounding box center [1376, 132] width 135 height 25
click at [68, 163] on span "Заказы" at bounding box center [68, 166] width 41 height 15
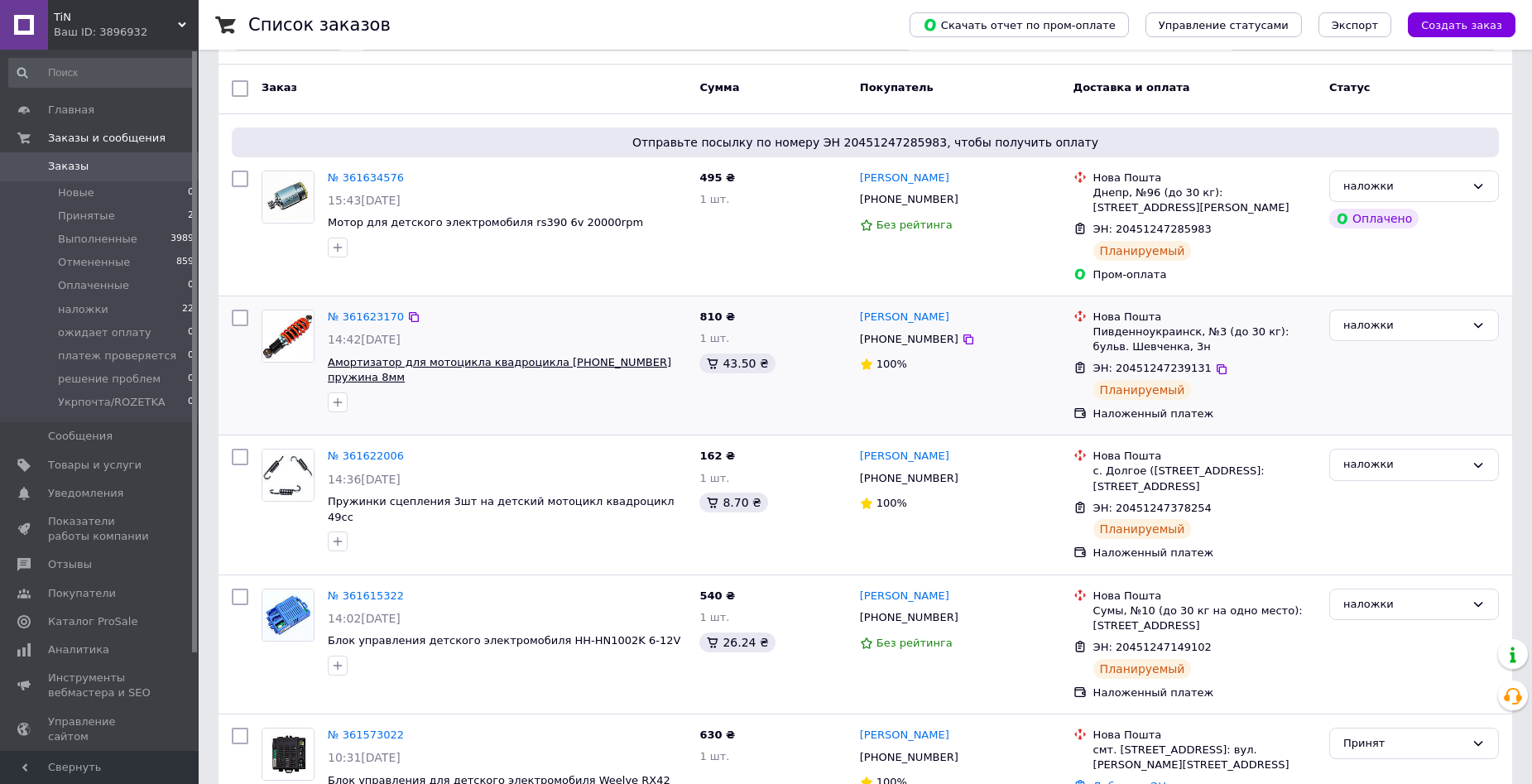
scroll to position [331, 0]
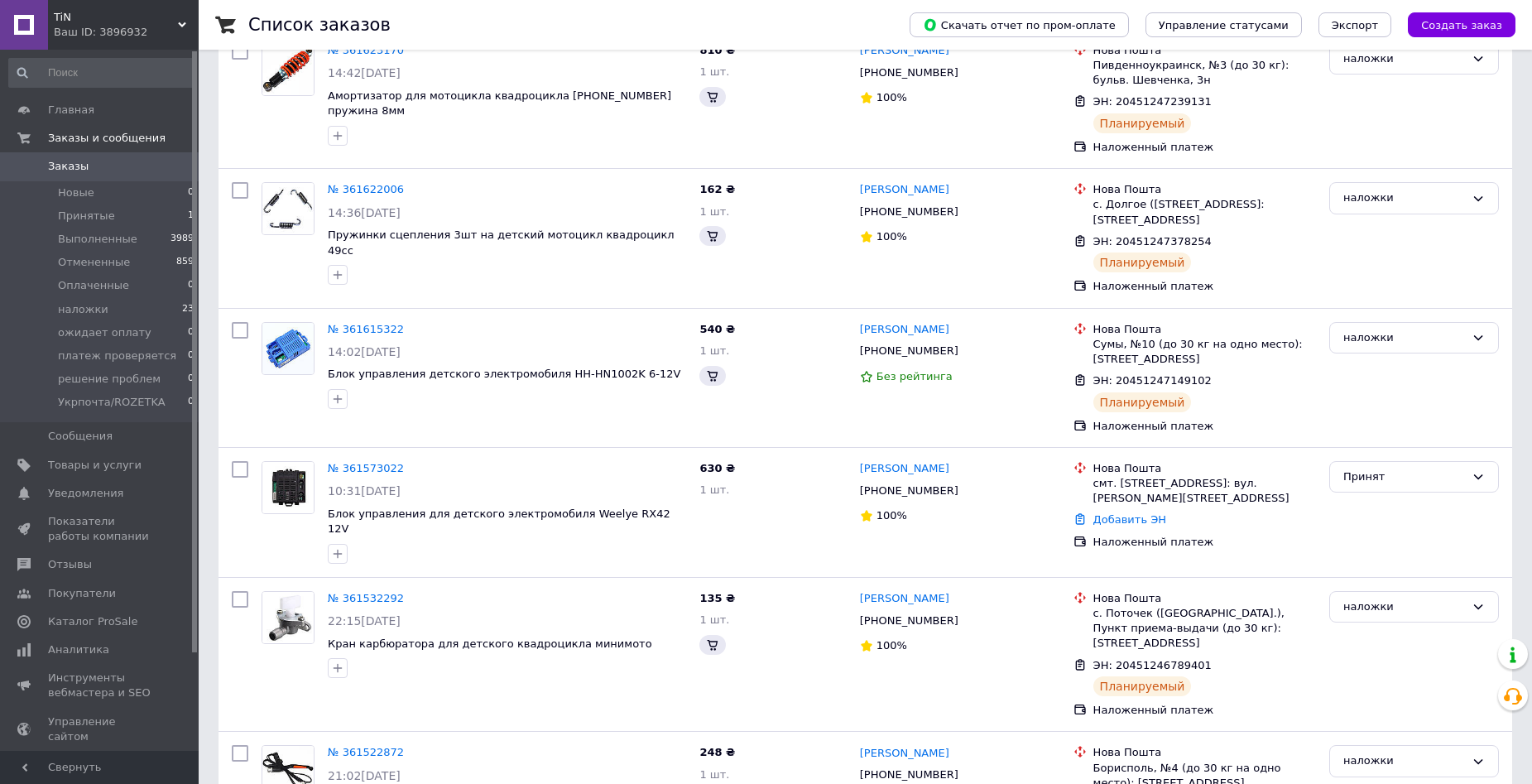
scroll to position [331, 0]
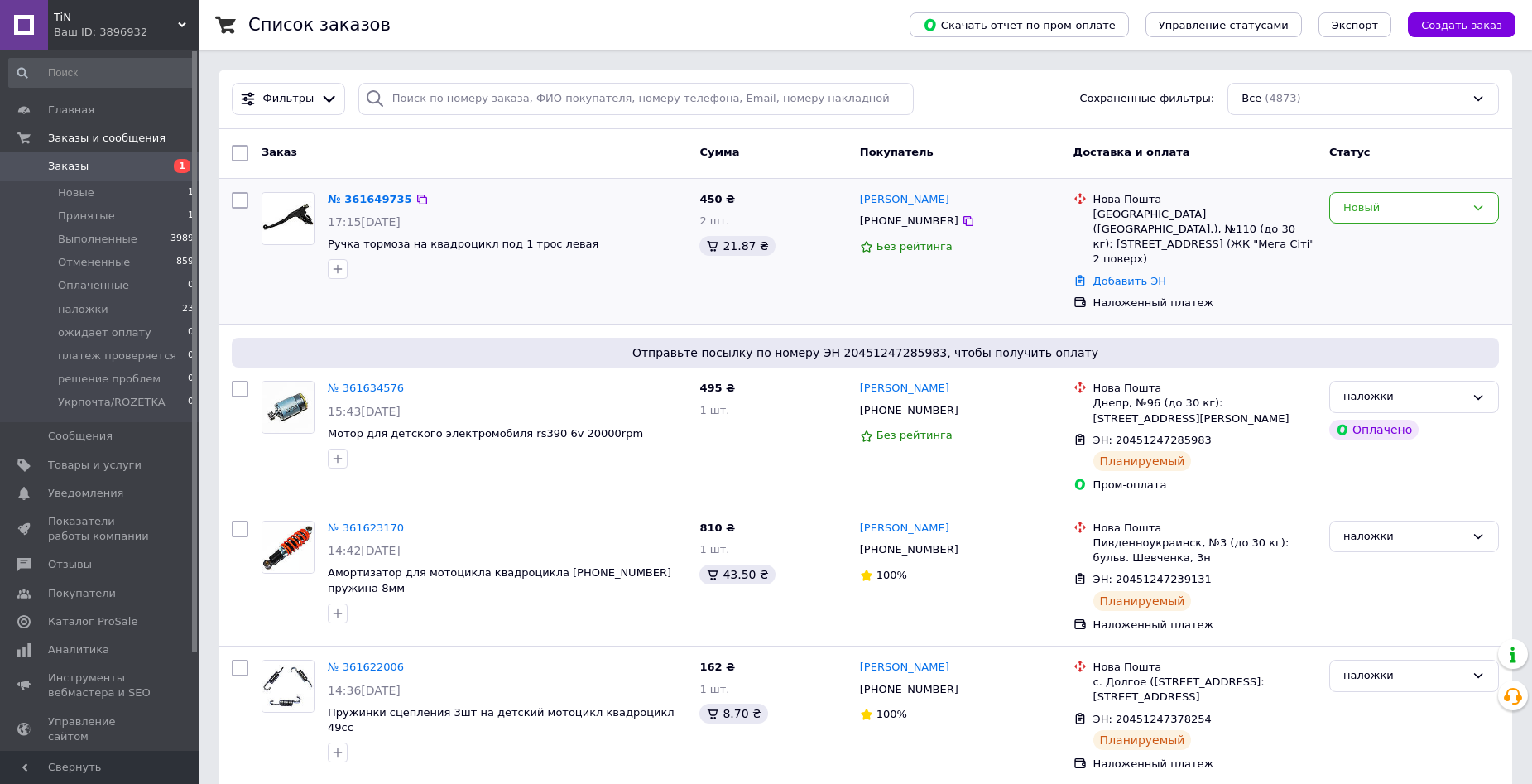
click at [373, 194] on link "№ 361649735" at bounding box center [369, 199] width 85 height 12
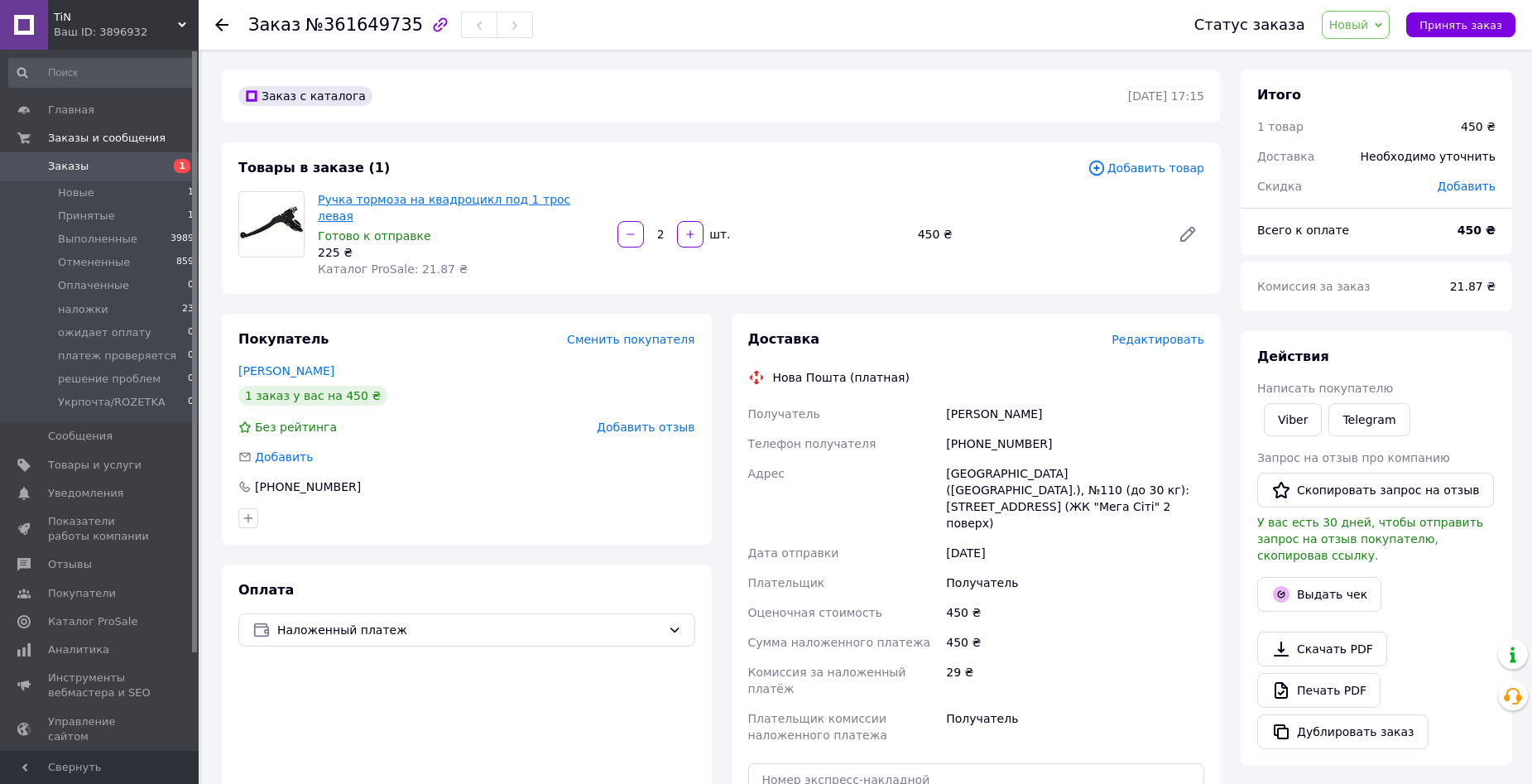
click at [372, 196] on link "Ручка тормоза на квадроцикл под 1 трос левая" at bounding box center [444, 208] width 253 height 30
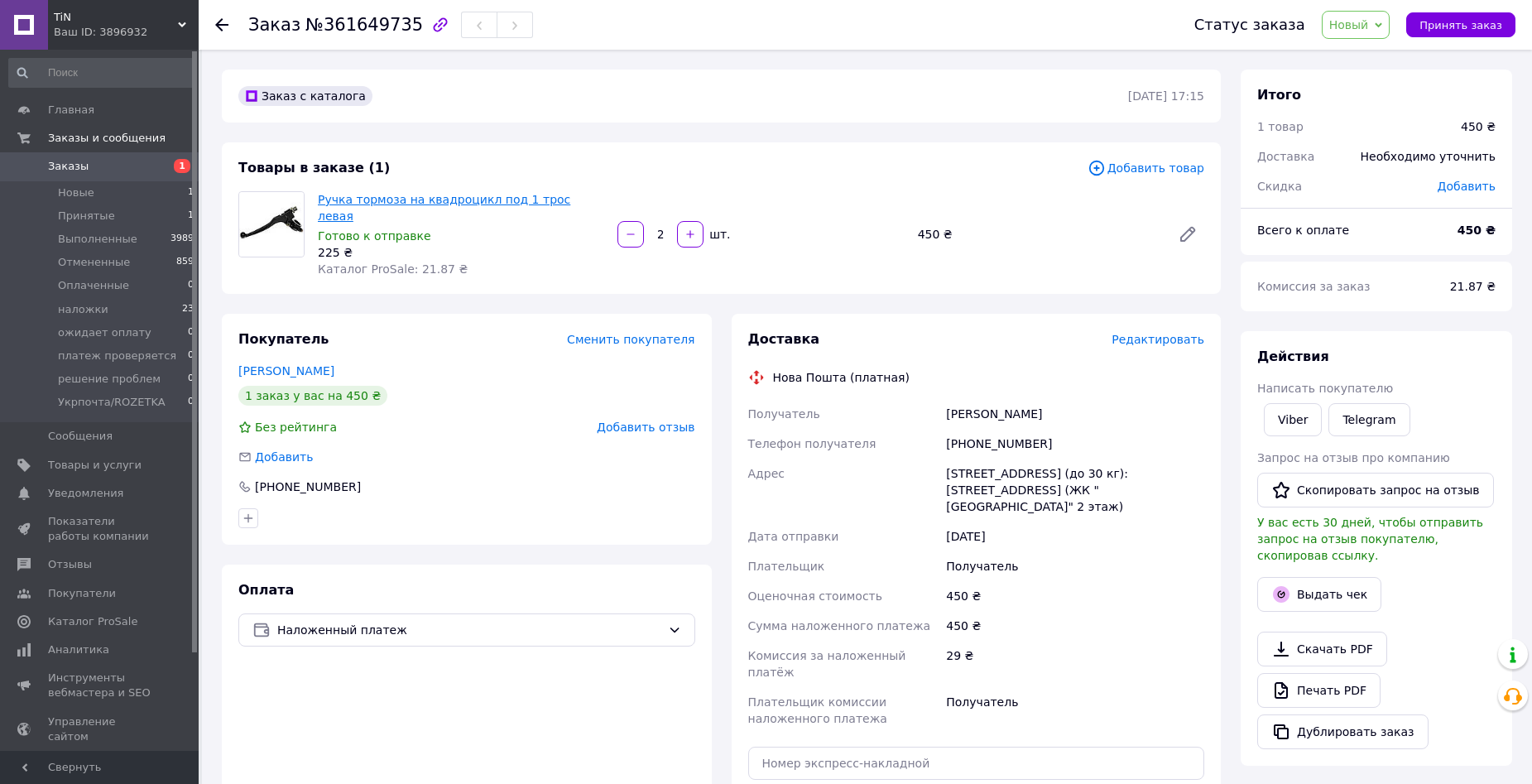
click at [503, 194] on link "Ручка тормоза на квадроцикл под 1 трос левая" at bounding box center [444, 208] width 253 height 30
click at [1172, 332] on span "Редактировать" at bounding box center [1158, 338] width 93 height 13
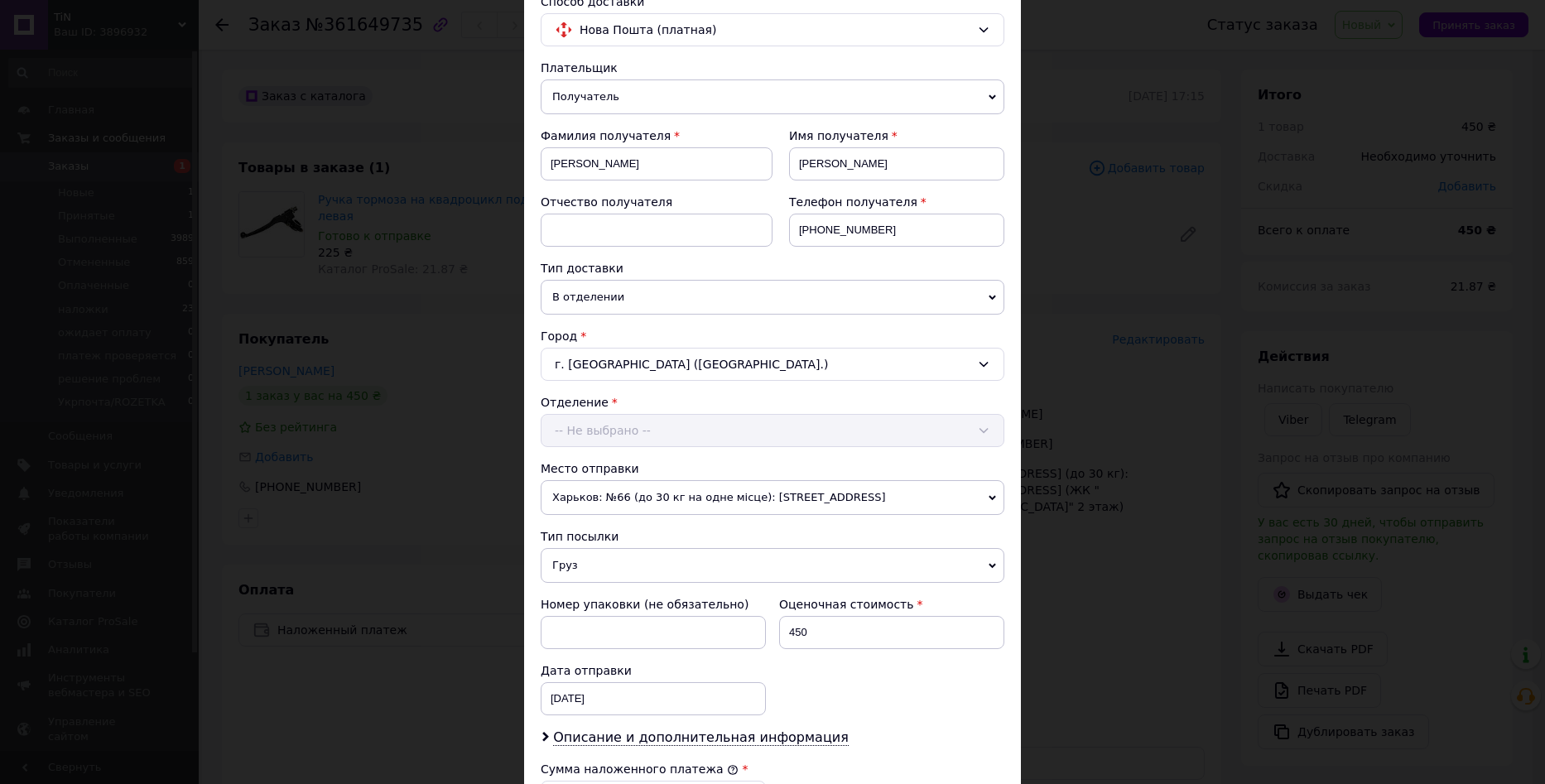
scroll to position [414, 0]
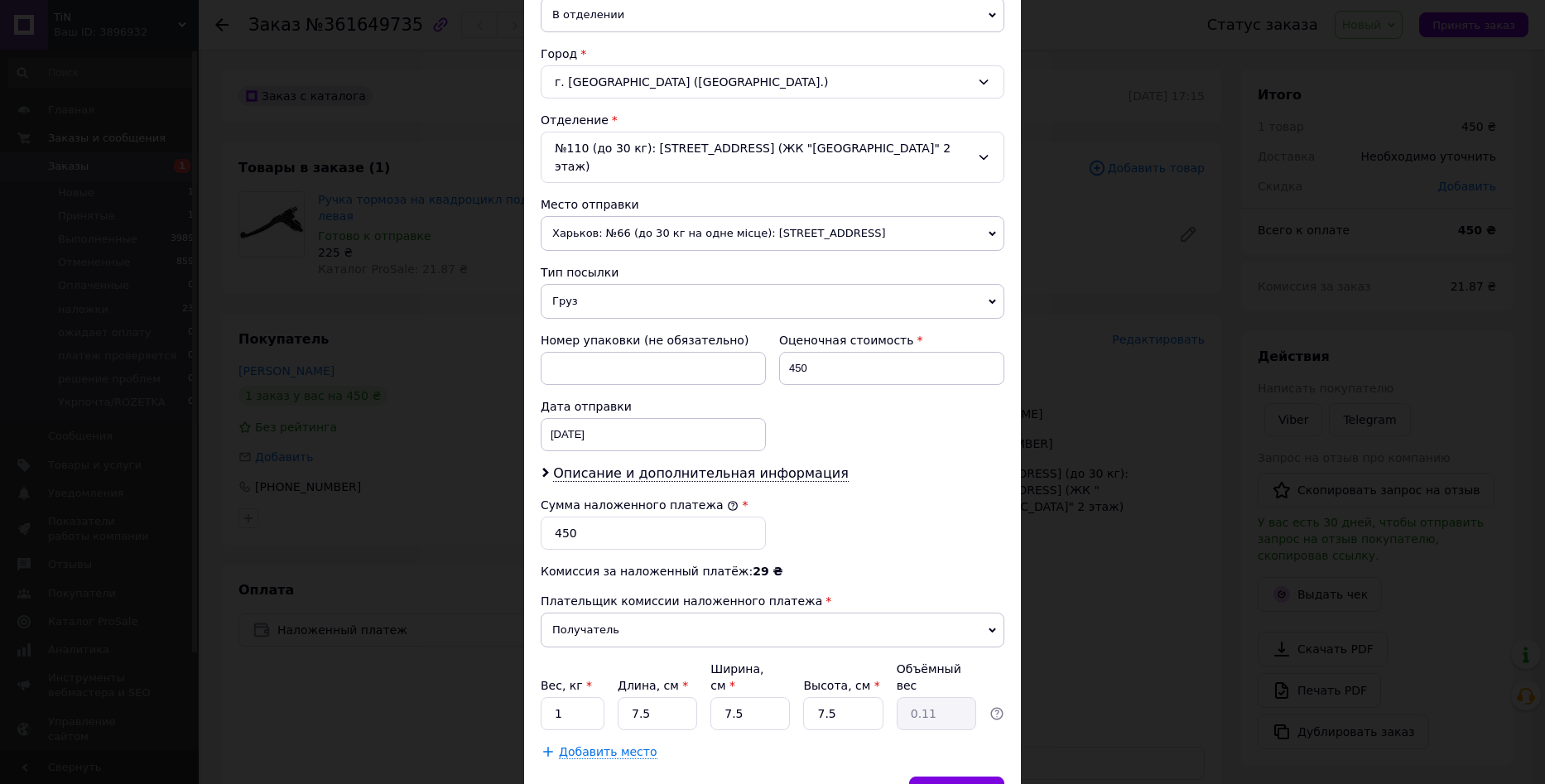
click at [722, 465] on span "Описание и дополнительная информация" at bounding box center [701, 473] width 296 height 17
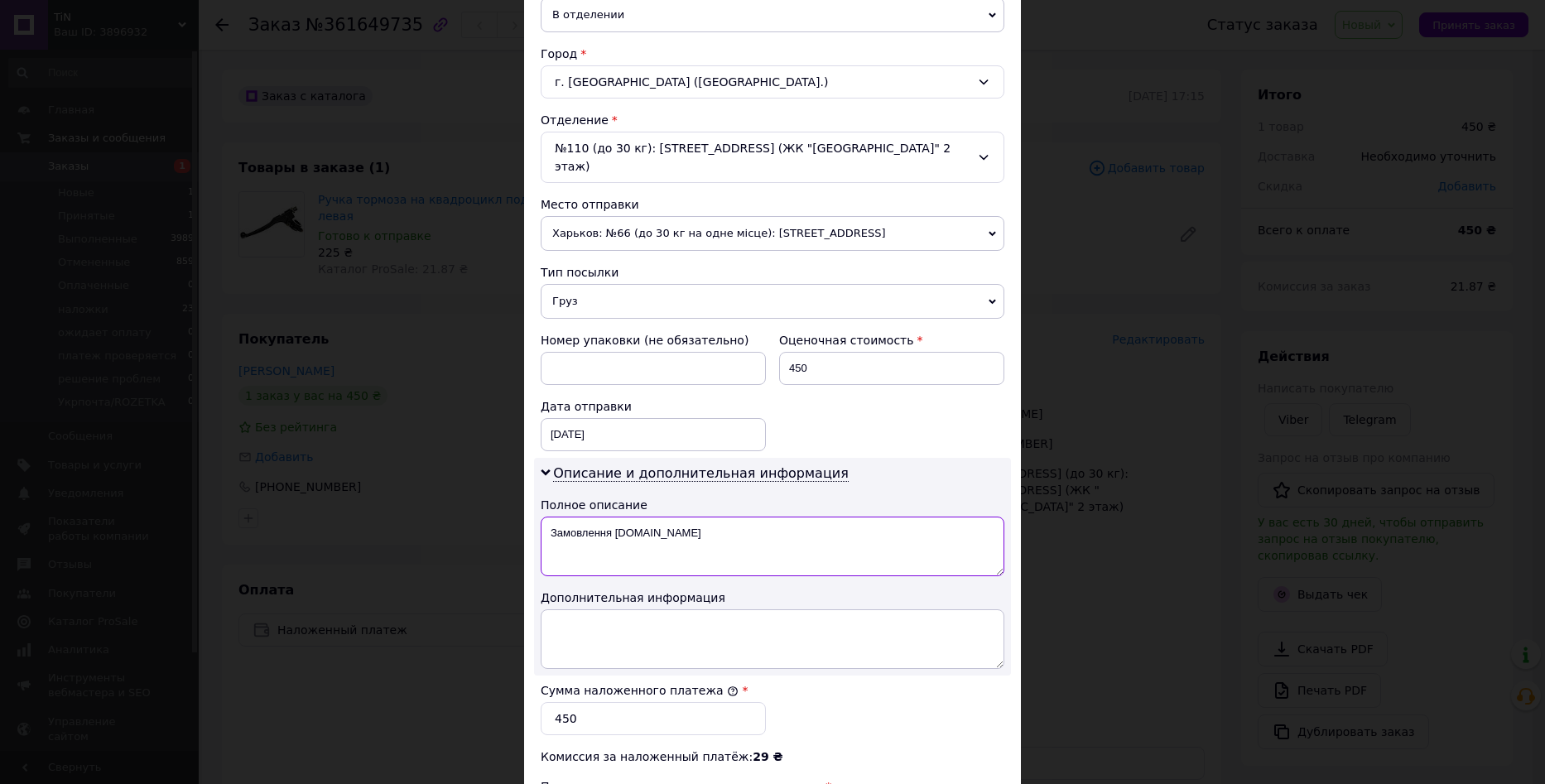
click at [674, 540] on textarea "Замовлення [DOMAIN_NAME]" at bounding box center [772, 546] width 464 height 60
paste textarea "учка тормоза на квадроцикл под 1 трос левая Подроб"
drag, startPoint x: 612, startPoint y: 518, endPoint x: 744, endPoint y: 517, distance: 132.0
click at [744, 517] on textarea "учка тормоза на квадроцикл под 1 трос левая Подроб" at bounding box center [772, 546] width 464 height 60
click at [793, 516] on textarea "учка тормоза левая Подроб" at bounding box center [772, 546] width 464 height 60
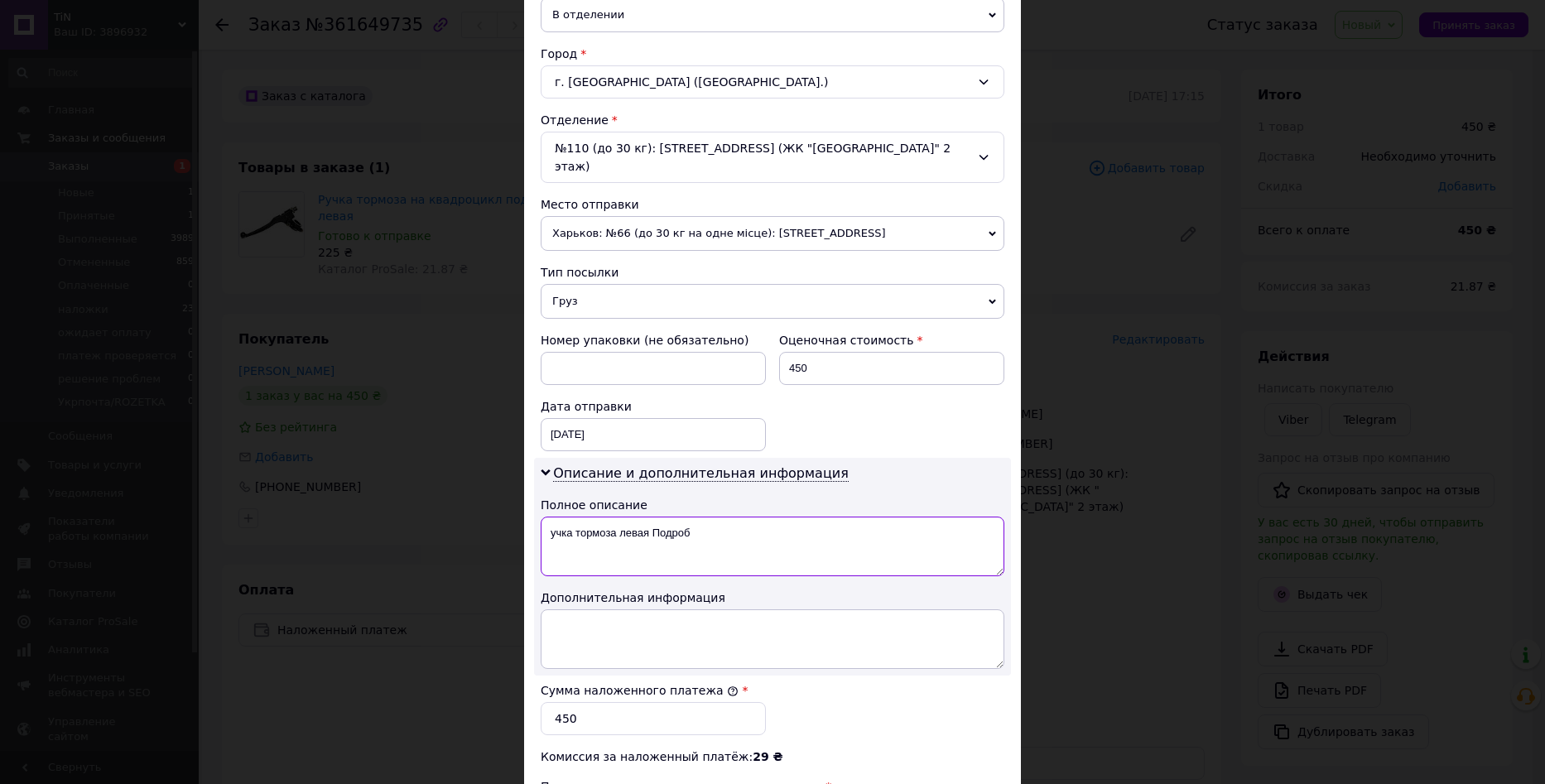
click at [793, 516] on textarea "учка тормоза левая Подроб" at bounding box center [772, 546] width 464 height 60
type textarea "ручка тормоза левая"
click at [648, 609] on textarea at bounding box center [772, 639] width 464 height 60
paste textarea "учка тормоза на квадроцикл под 1 трос левая Подробнее: https://tin.in.ua/p22670…"
drag, startPoint x: 656, startPoint y: 627, endPoint x: 780, endPoint y: 605, distance: 125.9
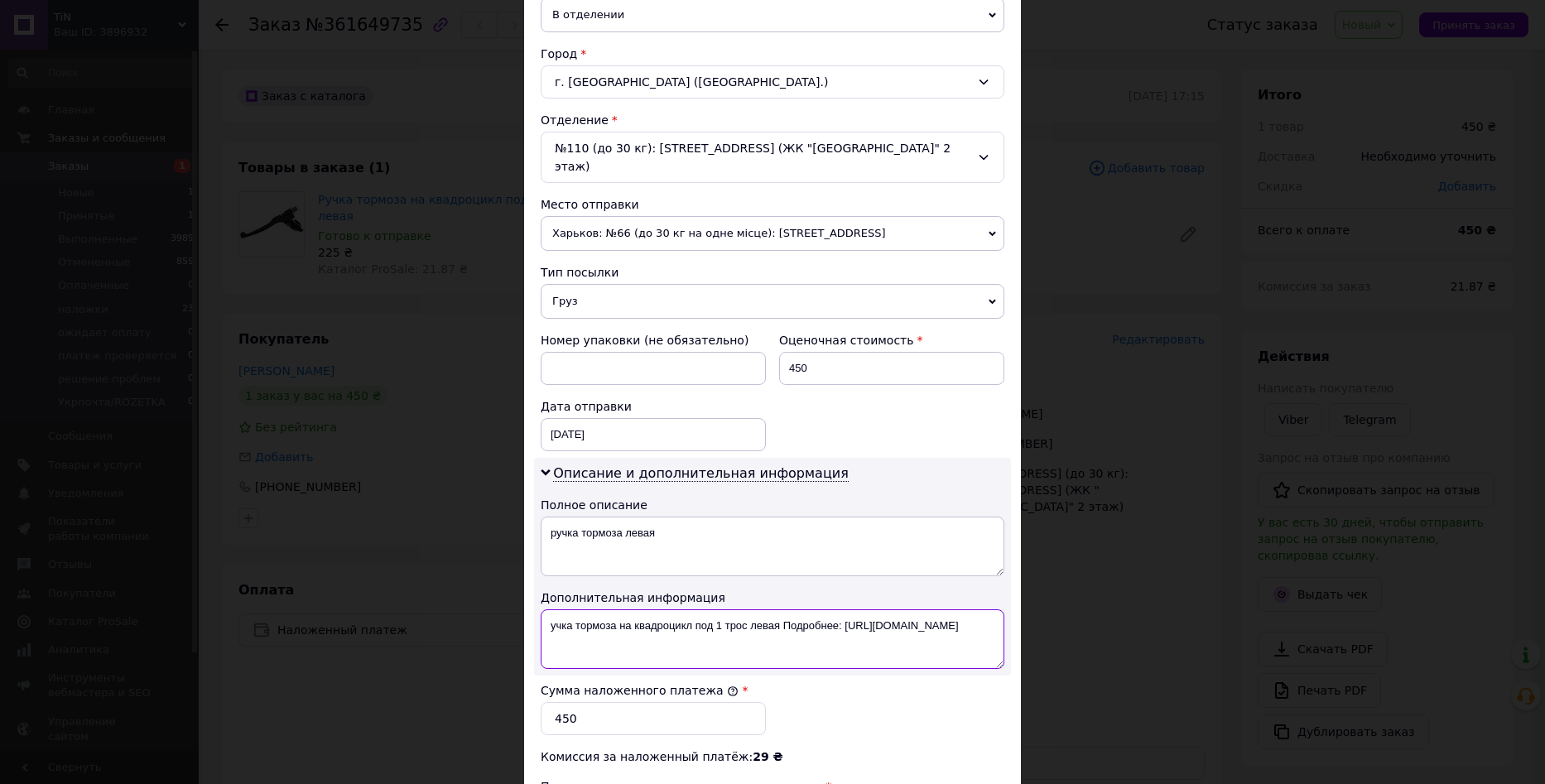
click at [780, 609] on textarea "учка тормоза на квадроцикл под 1 трос левая Подробнее: https://tin.in.ua/p22670…" at bounding box center [772, 639] width 464 height 60
click at [686, 610] on textarea "учка тормоза на квадроцикл под 1 трос левая" at bounding box center [772, 639] width 464 height 60
click at [673, 610] on textarea "учка тормоза на квадроцикл под 1 трос левая" at bounding box center [772, 639] width 464 height 60
click at [549, 612] on textarea "учка тормоза под 1 трос левая" at bounding box center [772, 639] width 464 height 60
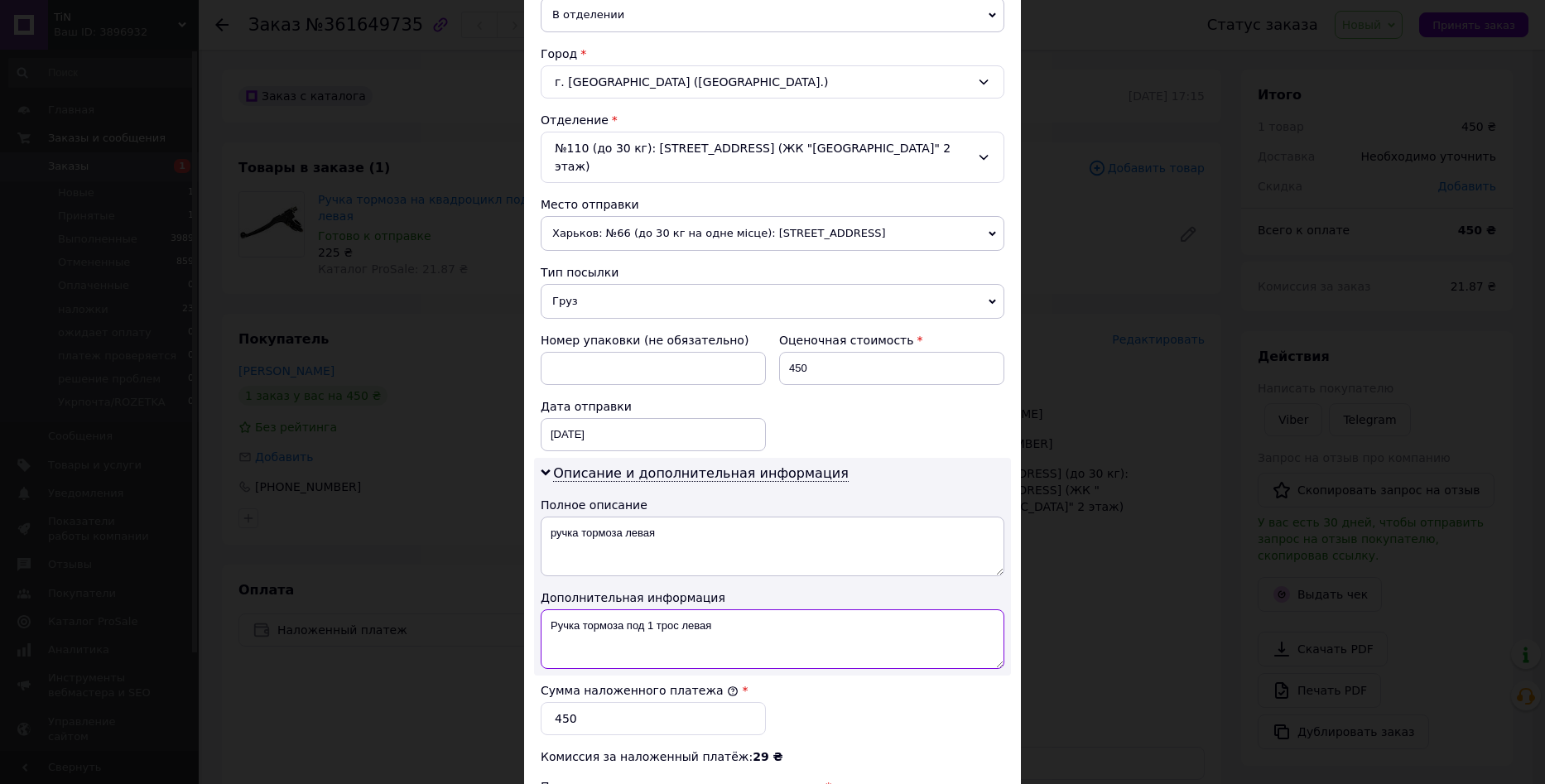
click at [776, 609] on textarea "Ручка тормоза под 1 трос левая" at bounding box center [772, 639] width 464 height 60
type textarea "Ручка тормоза под 1 трос левая*2"
click at [649, 533] on textarea "ручка тормоза левая" at bounding box center [772, 546] width 464 height 60
paste textarea "Ручка тормоза под 1 трос левая*2"
type textarea "Ручка тормоза под 1 трос левая*2"
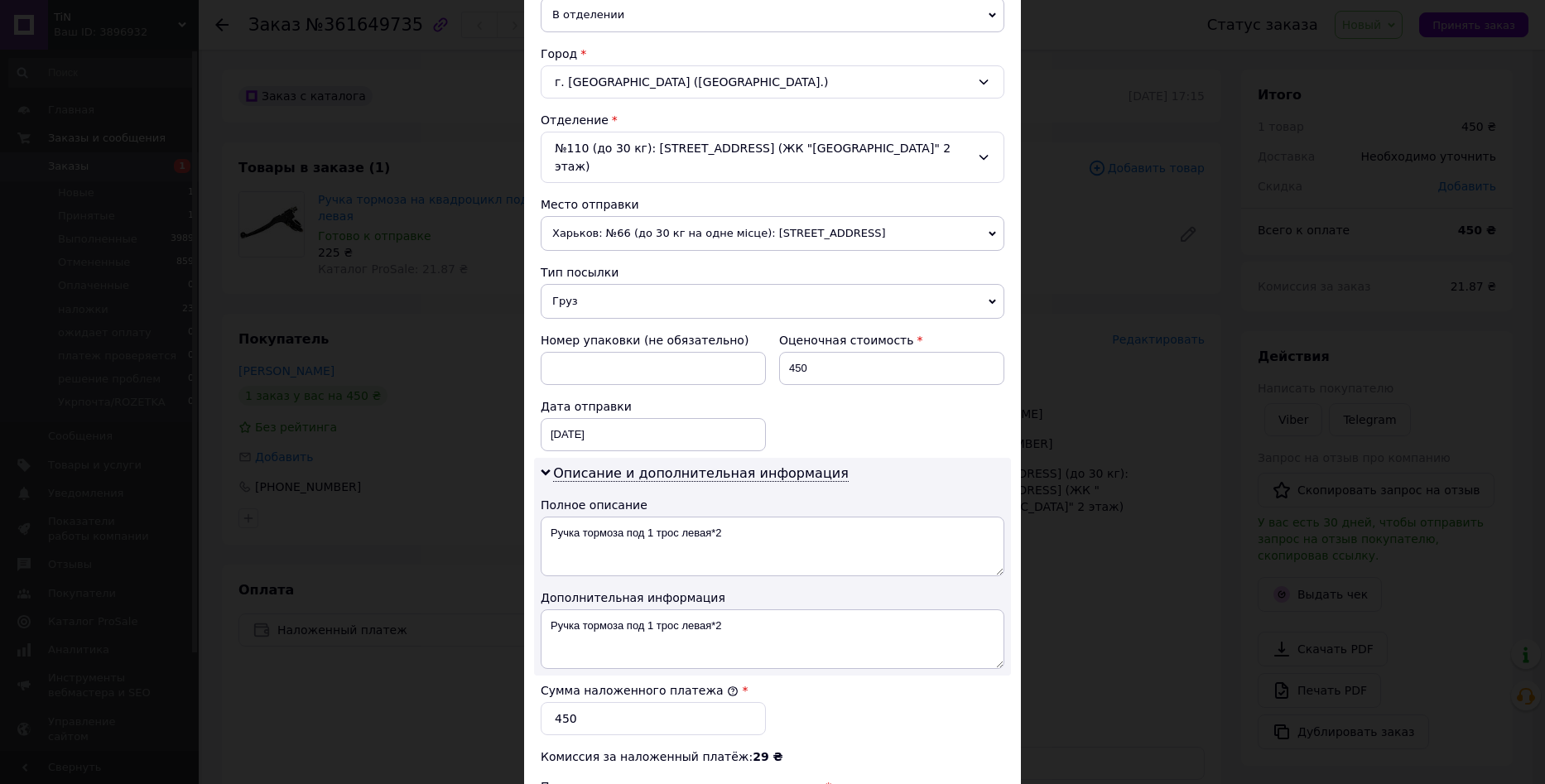
click at [874, 438] on div "Номер упаковки (не обязательно) Оценочная стоимость 450 Дата отправки 12.09.202…" at bounding box center [772, 391] width 477 height 132
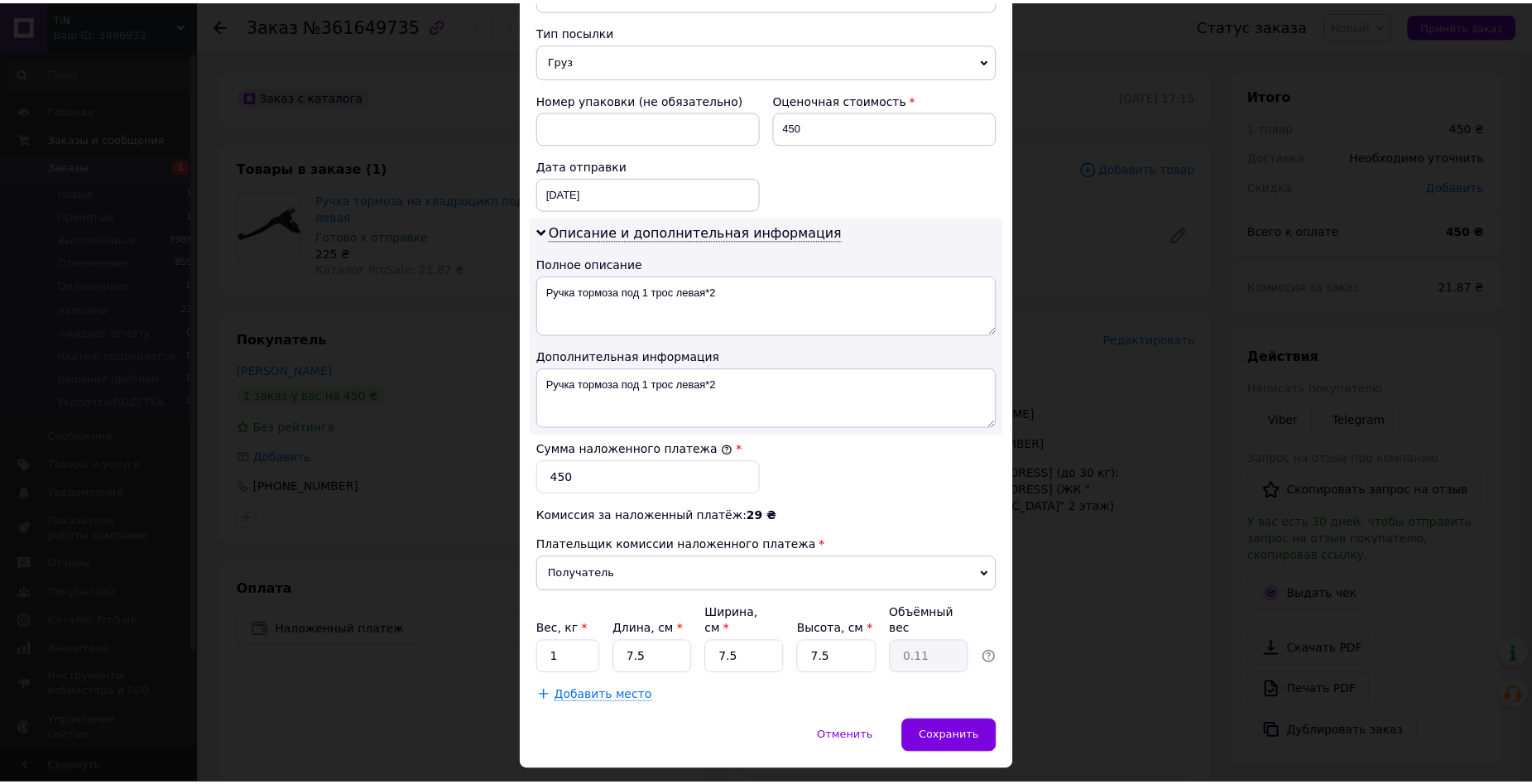
scroll to position [662, 0]
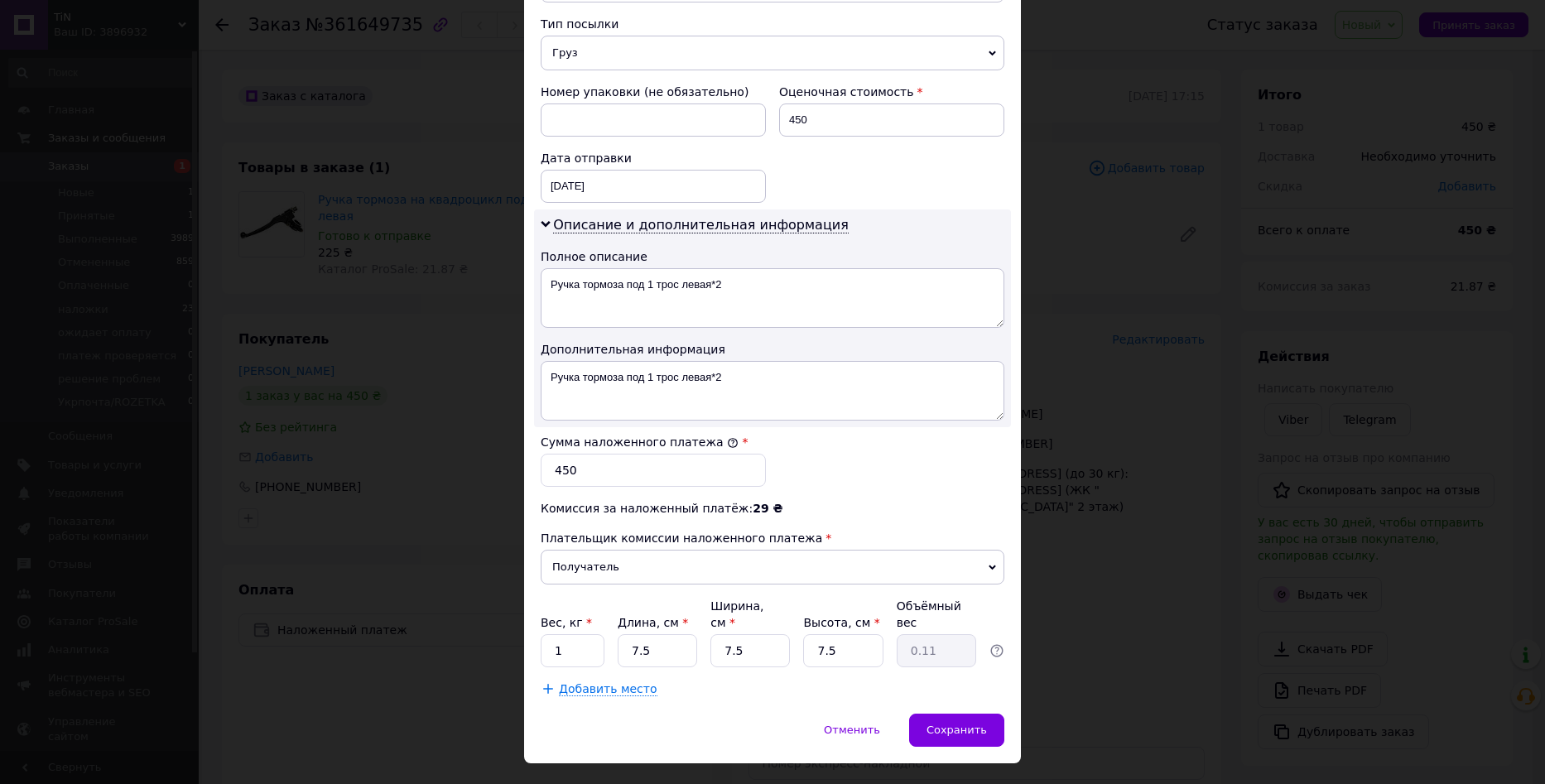
click at [602, 614] on div "Вес, кг * 1 Длина, см * 7.5 Ширина, см * 7.5 Высота, см * 7.5 Объёмный вес 0.11" at bounding box center [772, 632] width 464 height 70
click at [657, 634] on input "7.5" at bounding box center [657, 650] width 80 height 33
type input "2"
type input "0.1"
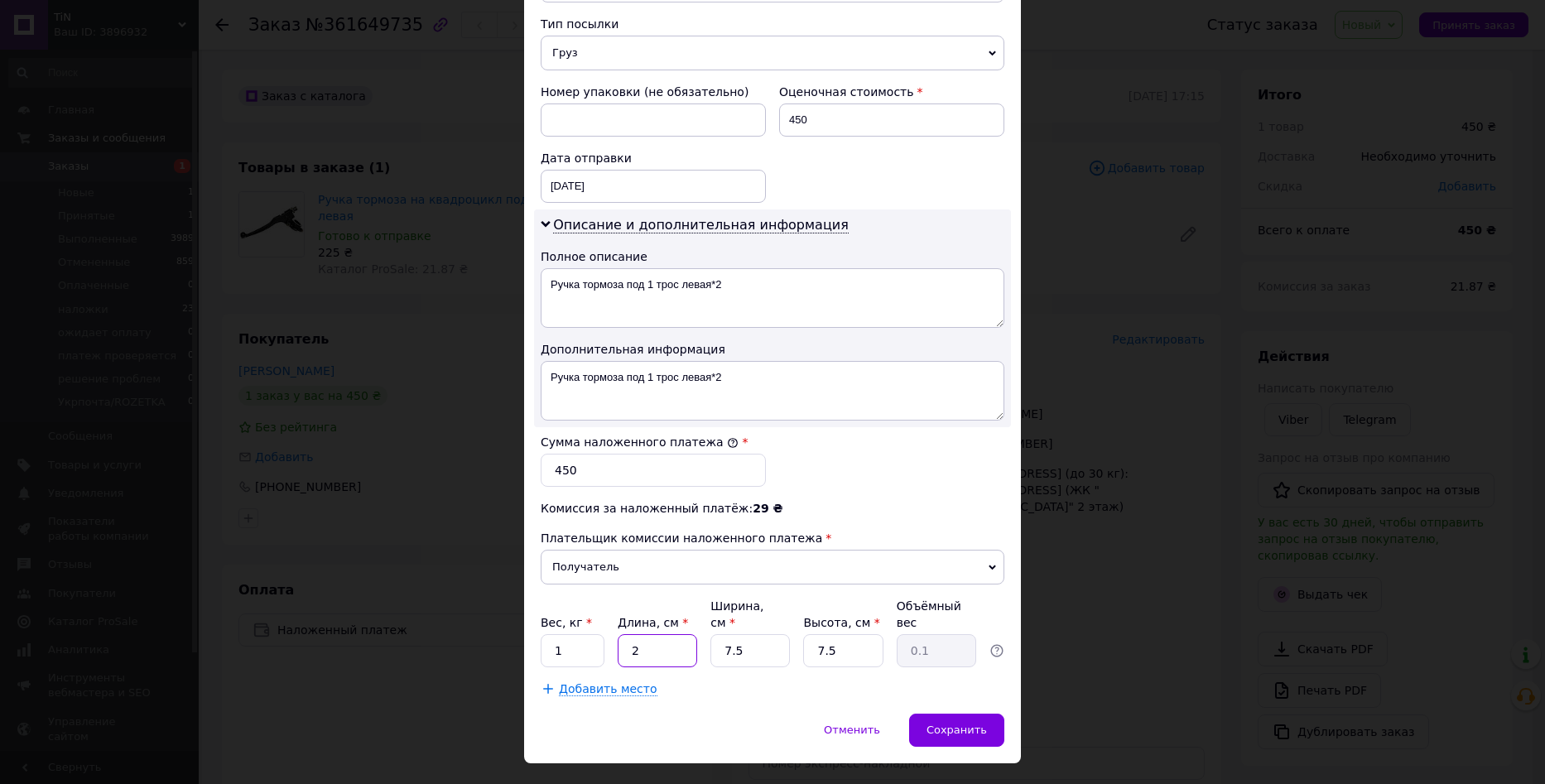
type input "20"
type input "0.28"
type input "20"
type input "2"
type input "0.1"
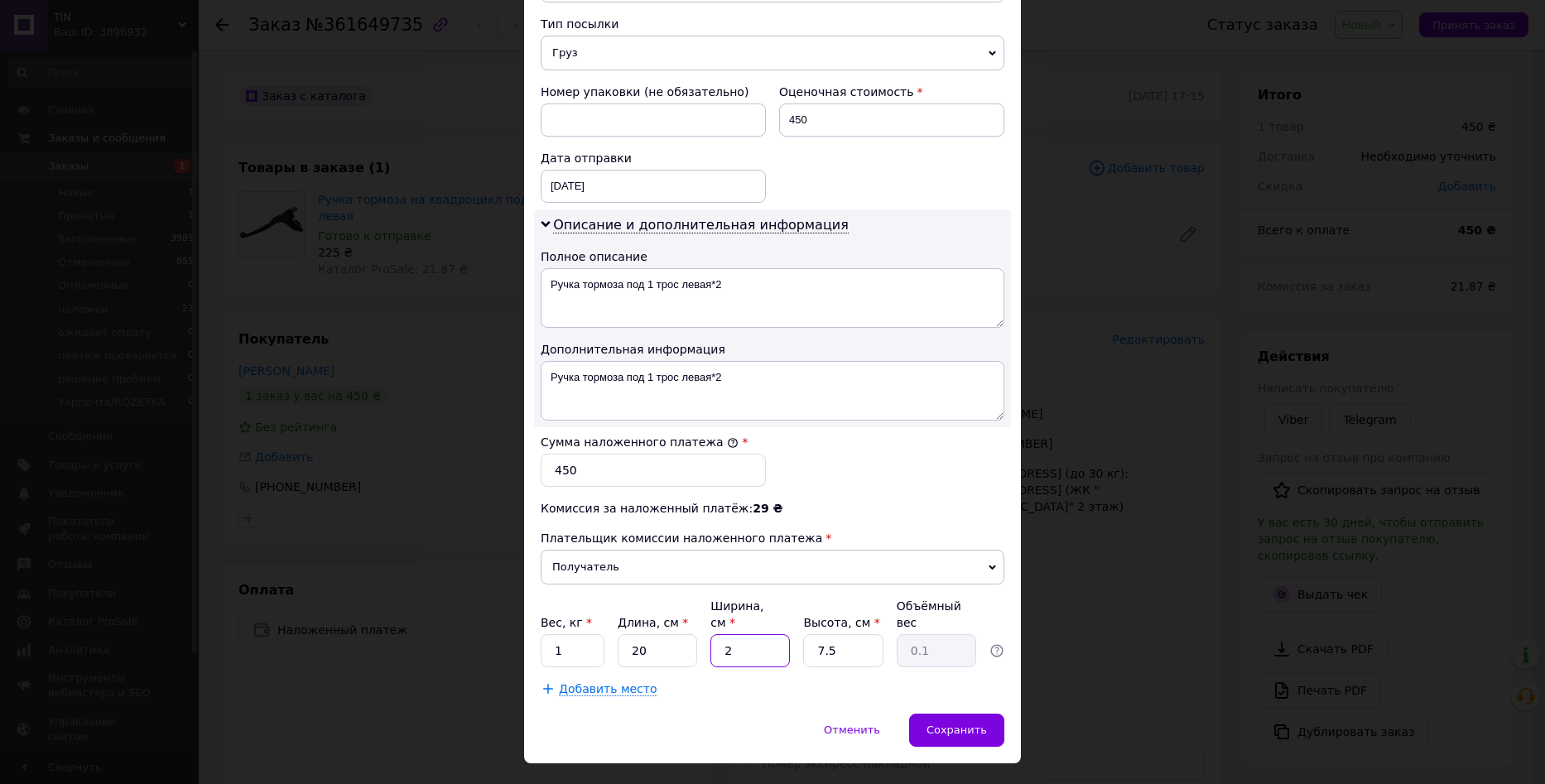
type input "20"
type input "0.75"
type input "20"
type input "1"
type input "0.1"
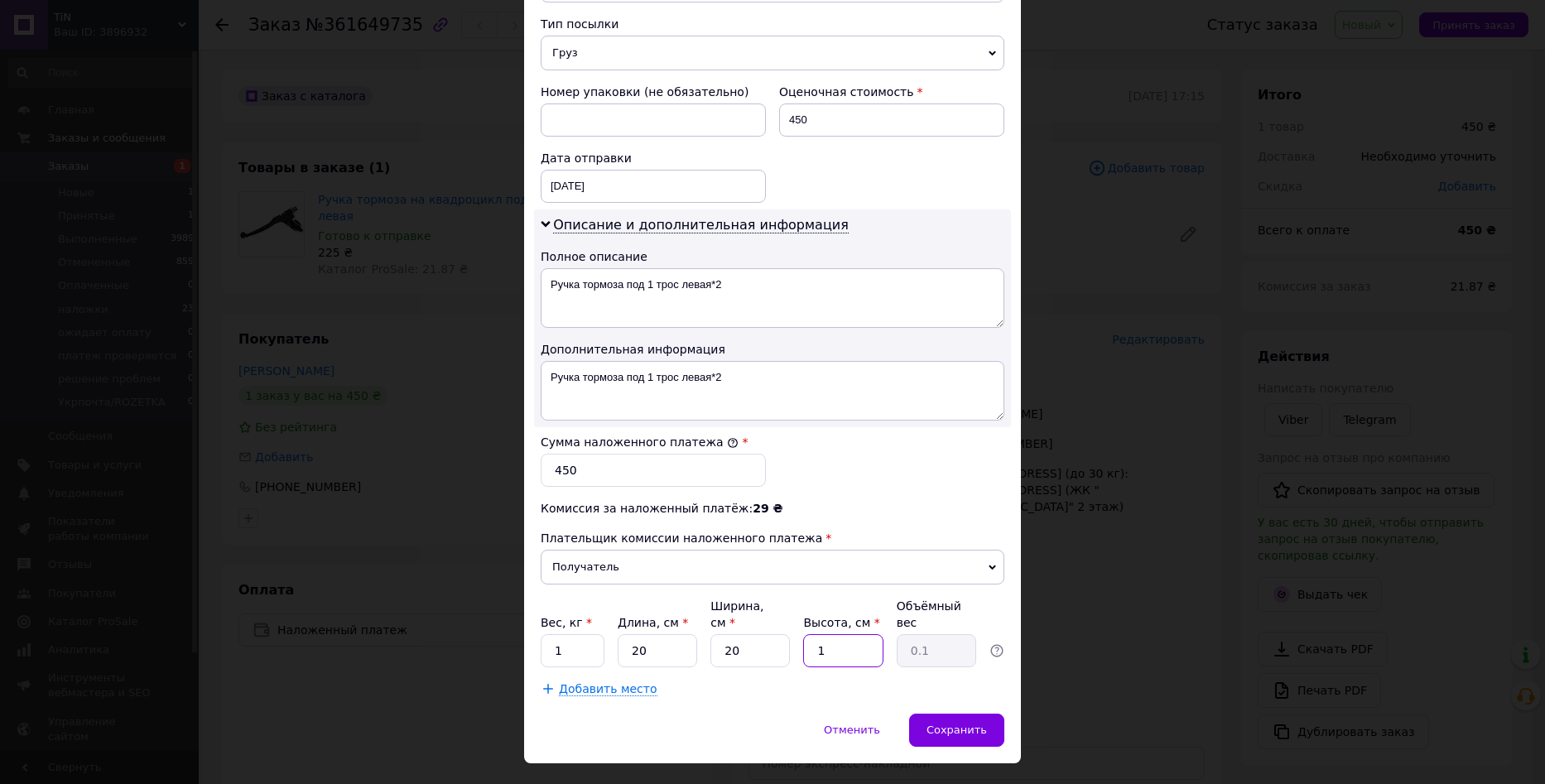
type input "10"
type input "1"
type input "10"
click at [578, 634] on input "1" at bounding box center [572, 650] width 64 height 33
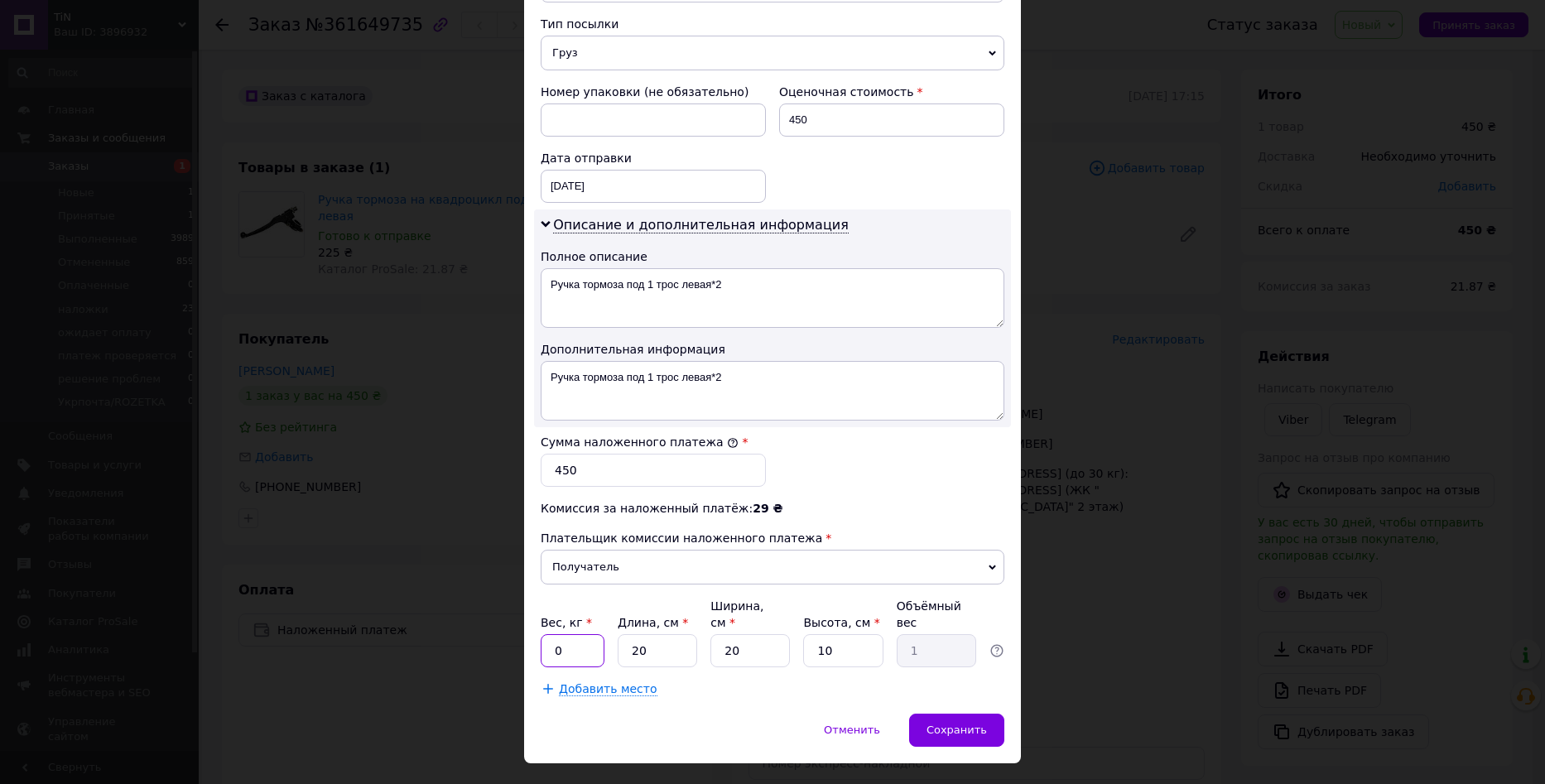
type input "0.5"
type input "1"
type input "0.1"
type input "10"
type input "0.5"
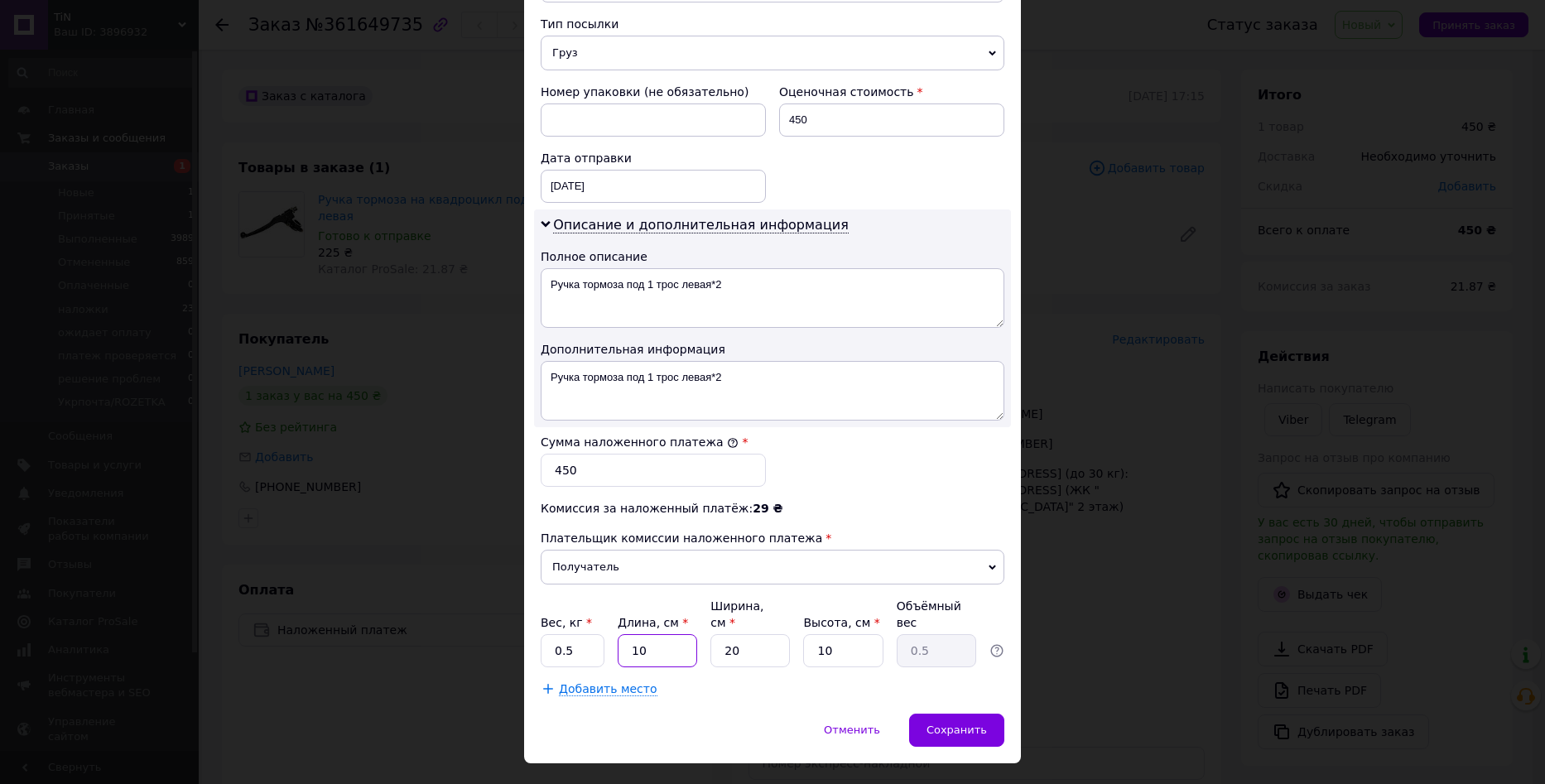
type input "10"
type input "1"
type input "0.1"
type input "10"
type input "0.25"
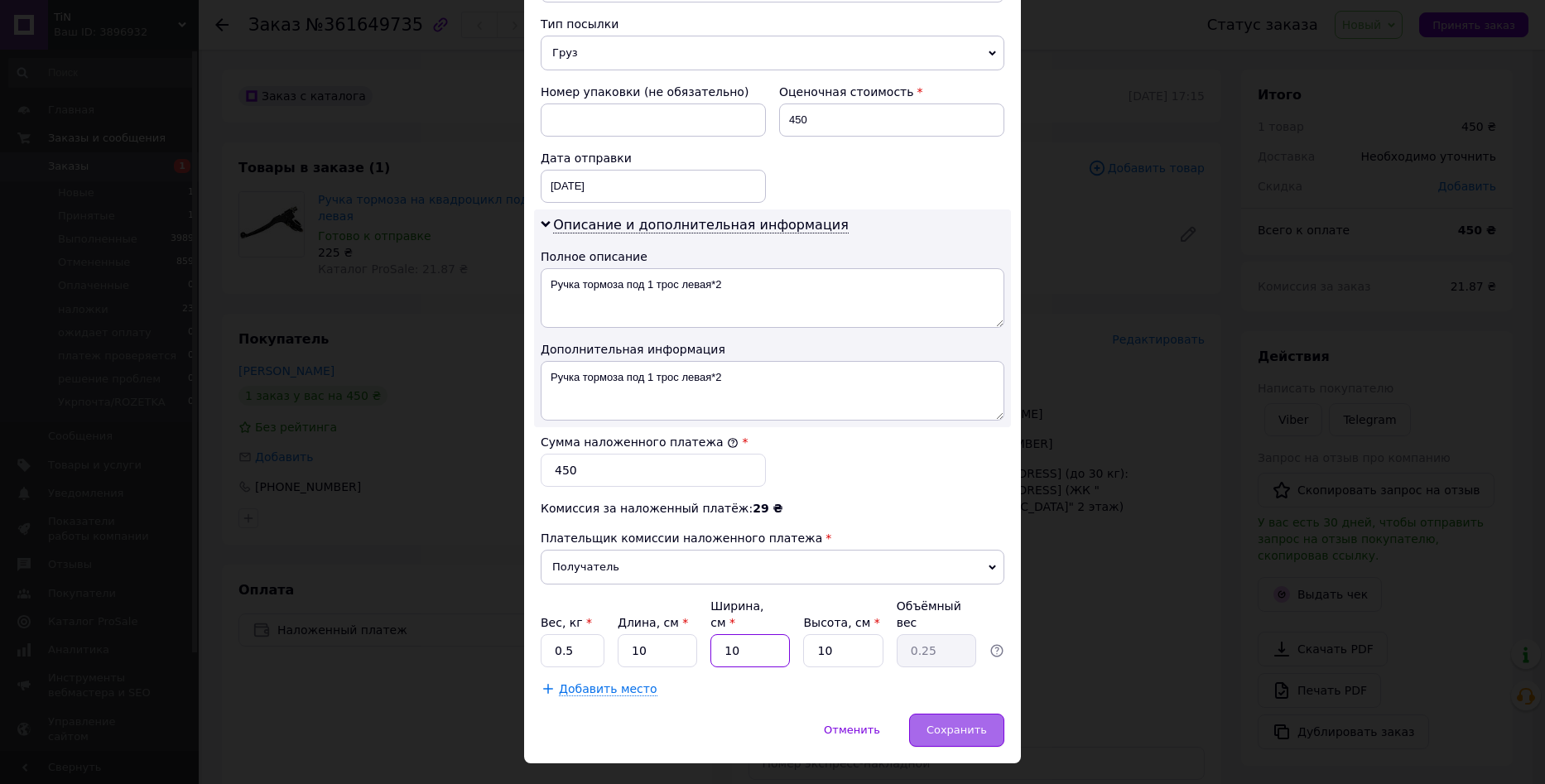
type input "10"
click at [979, 723] on span "Сохранить" at bounding box center [957, 729] width 61 height 12
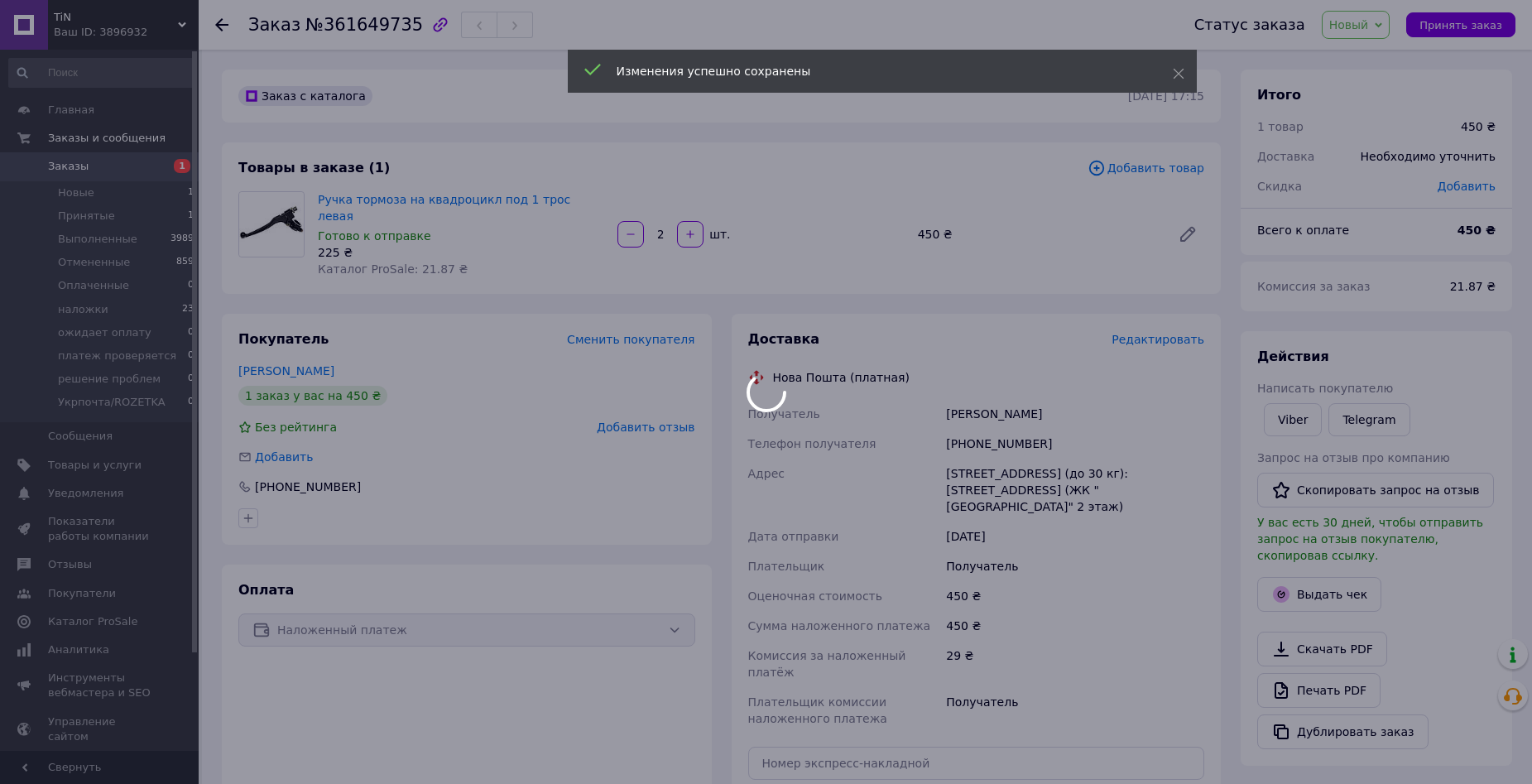
scroll to position [83, 0]
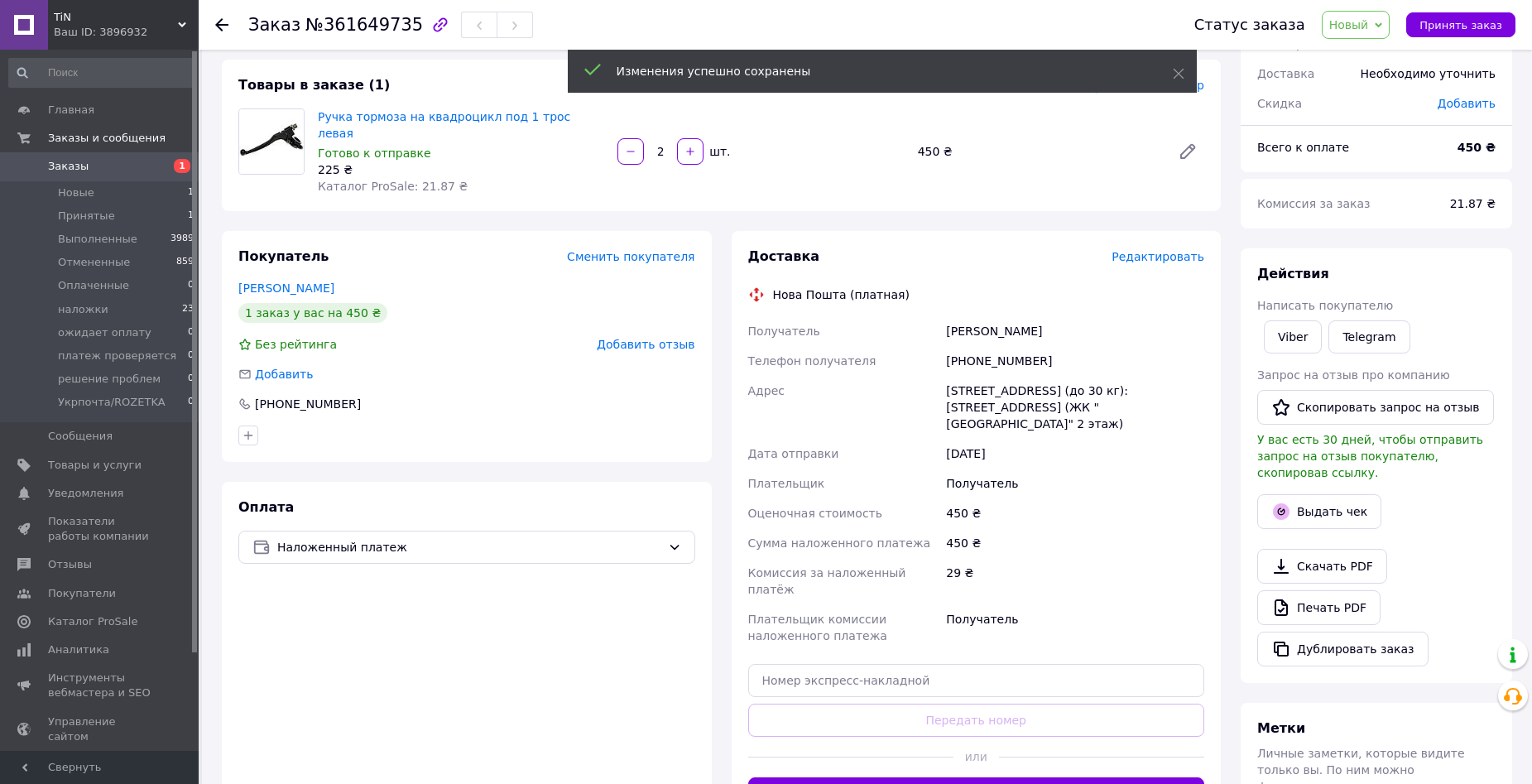
click at [959, 777] on button "Сгенерировать ЭН" at bounding box center [977, 793] width 457 height 33
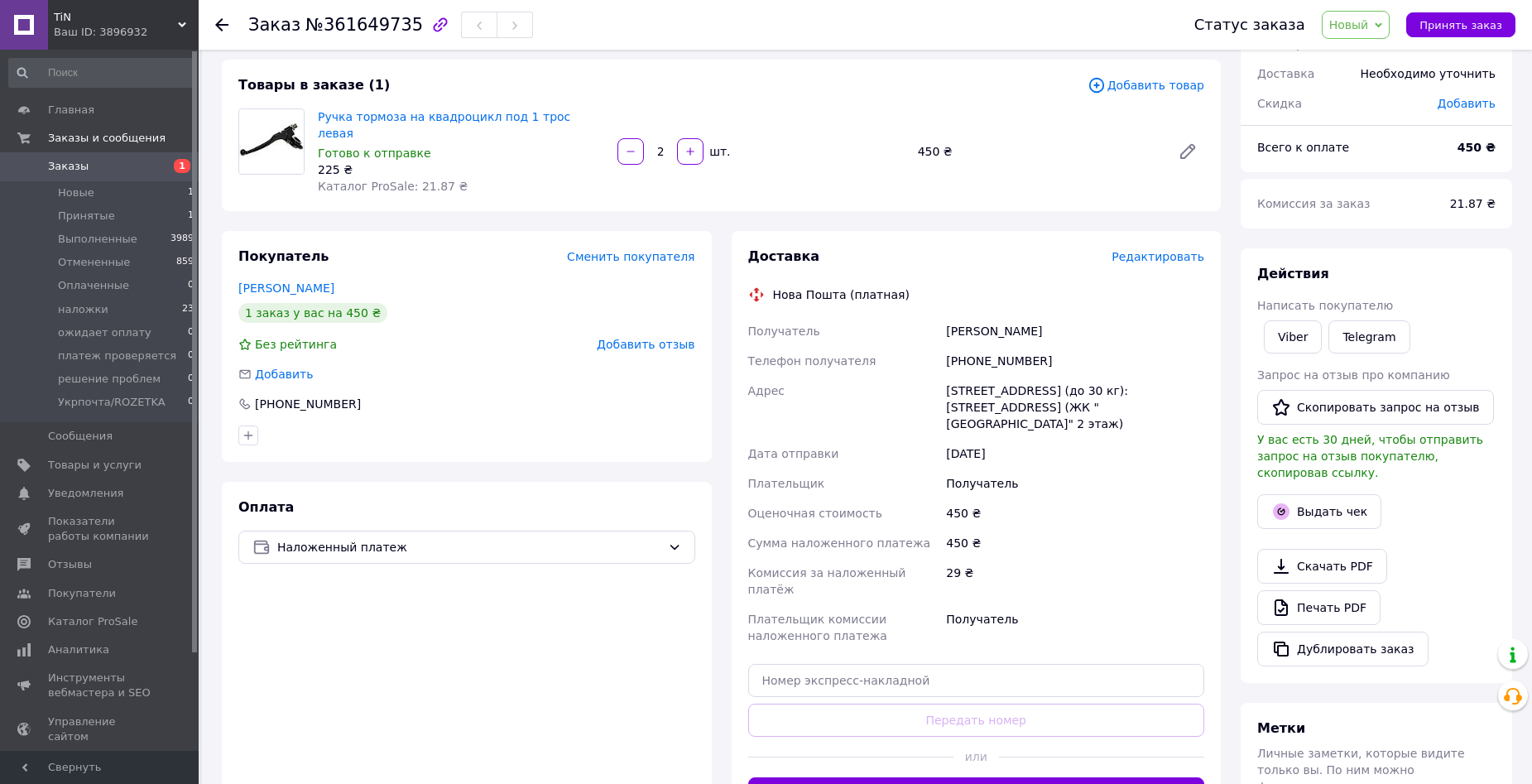
click at [1370, 32] on span "Новый" at bounding box center [1356, 25] width 69 height 28
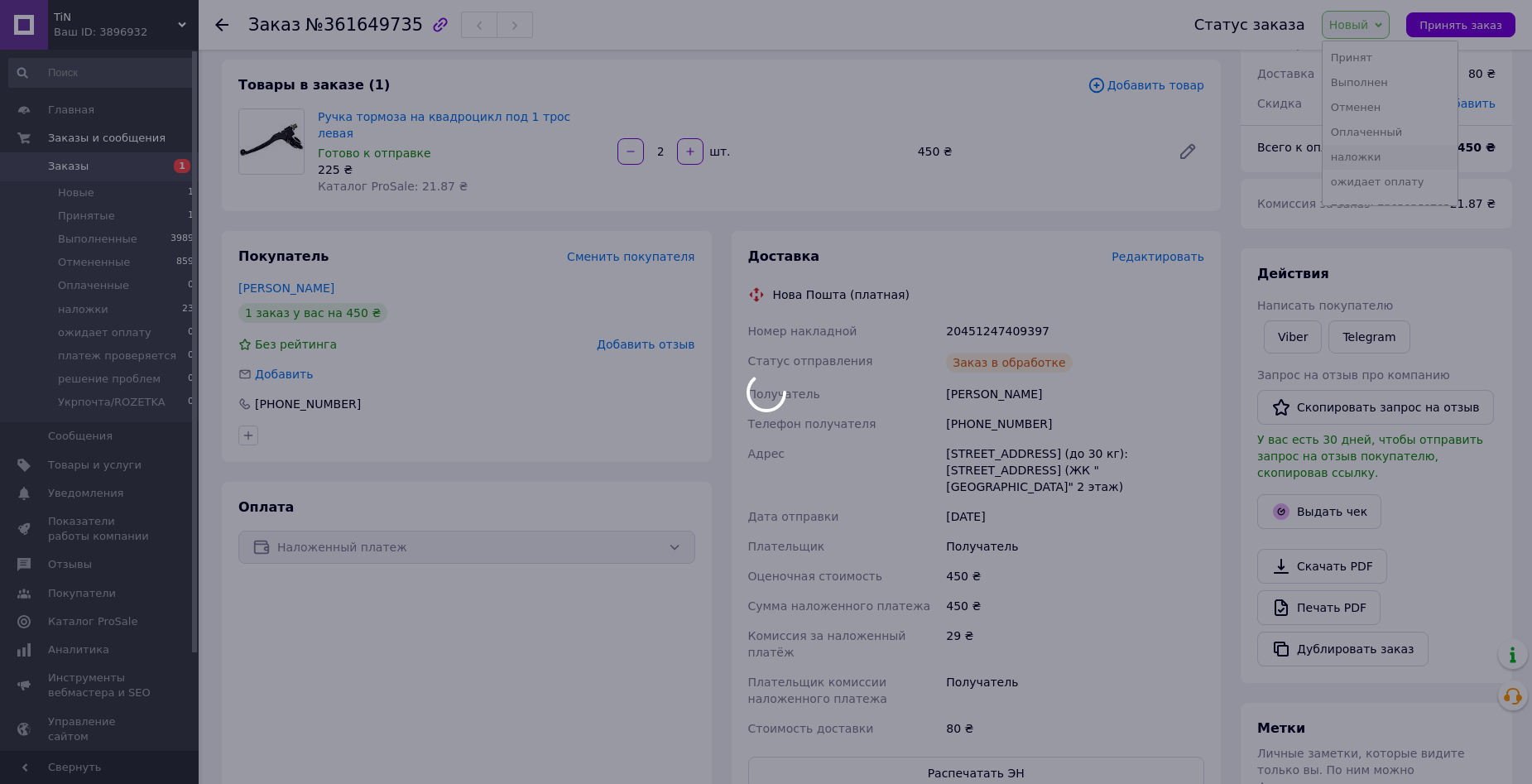
click at [1384, 148] on body "TiN Ваш ID: 3896932 Сайт TiN Кабинет покупателя Проверить состояние системы Стр…" at bounding box center [766, 510] width 1532 height 1186
click at [1382, 150] on div at bounding box center [766, 392] width 1532 height 784
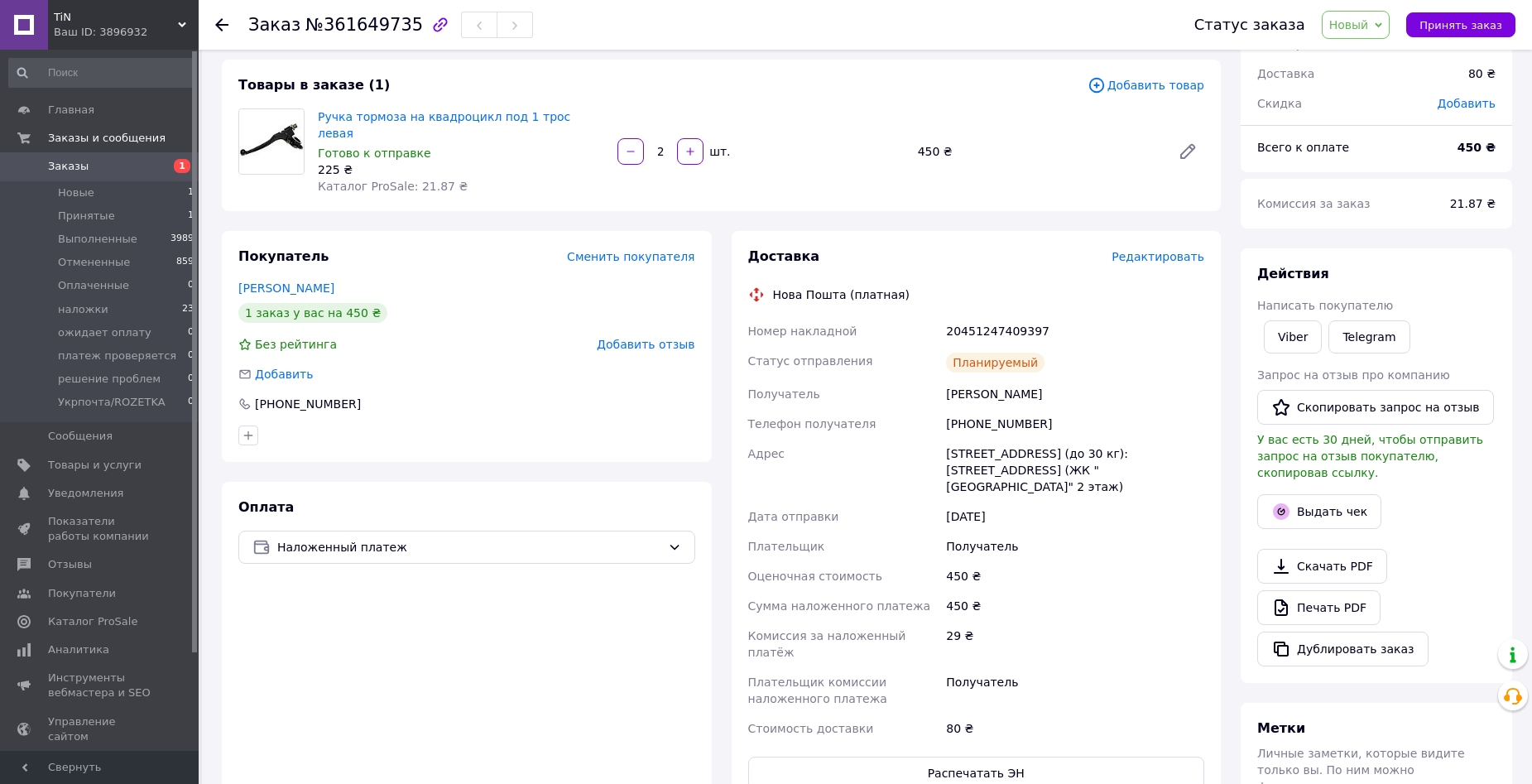
click at [1370, 27] on span "Новый" at bounding box center [1350, 24] width 40 height 13
click at [1358, 155] on li "наложки" at bounding box center [1391, 157] width 135 height 25
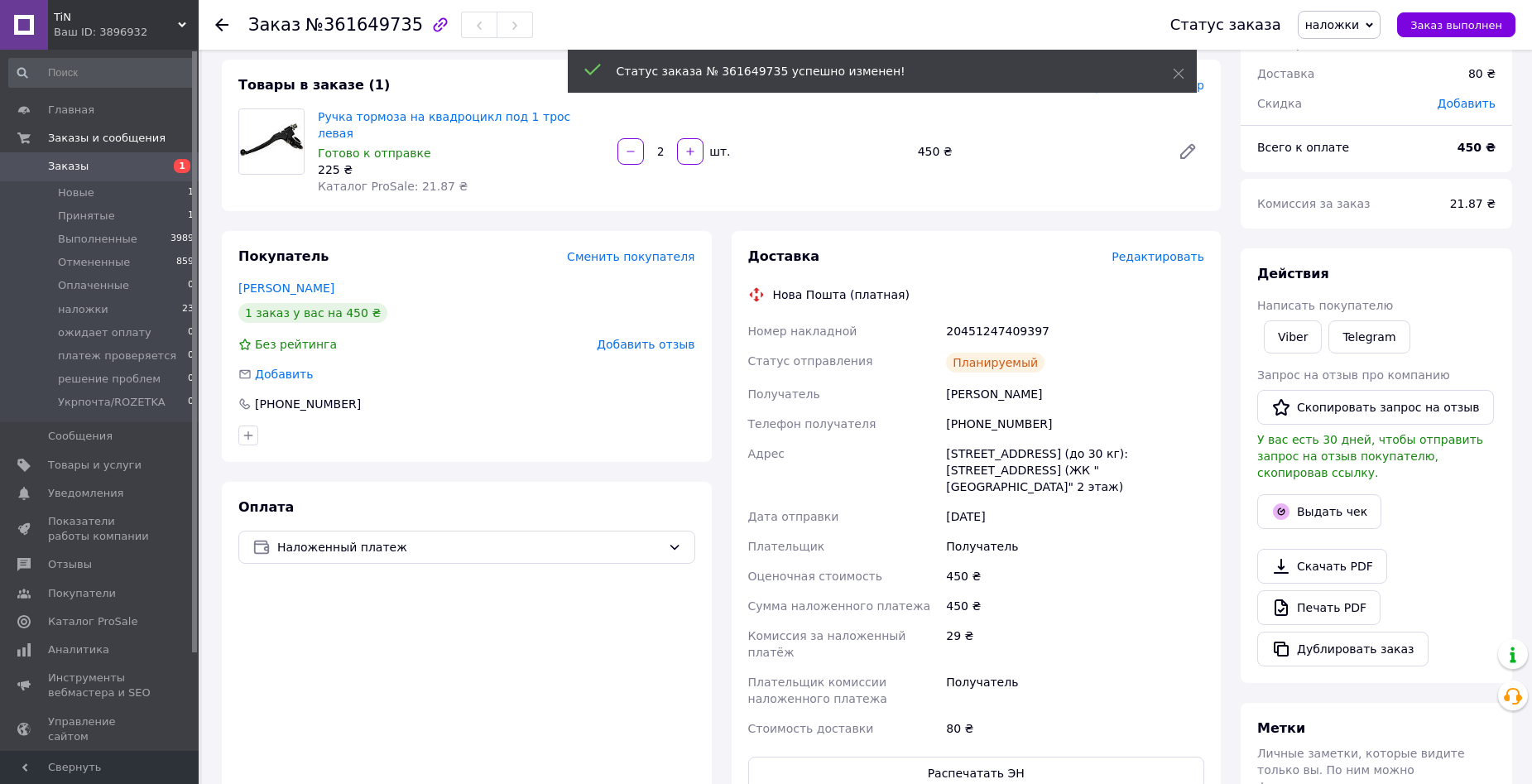
click at [61, 178] on link "Заказы 1" at bounding box center [102, 166] width 204 height 28
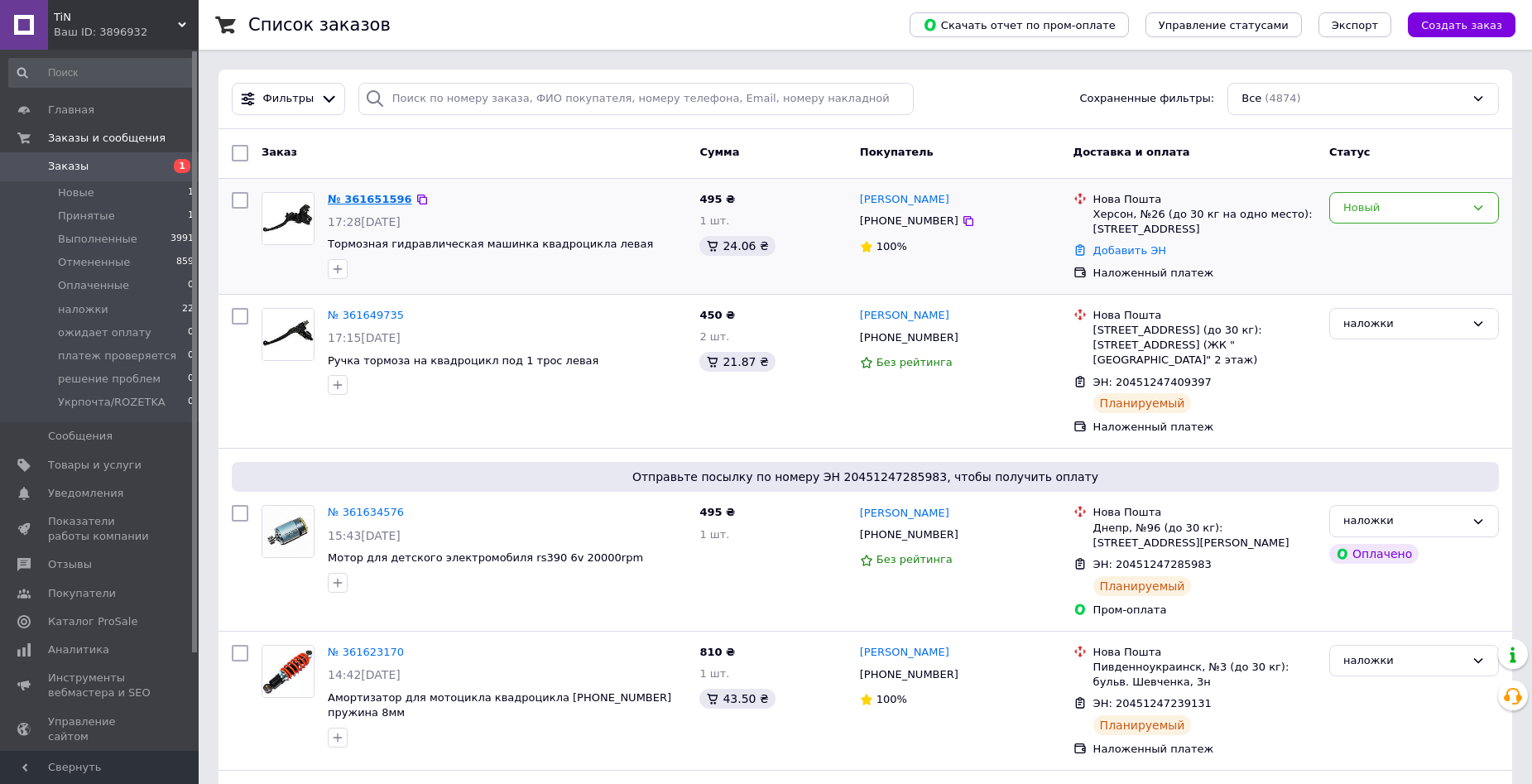
click at [357, 197] on link "№ 361651596" at bounding box center [369, 199] width 85 height 12
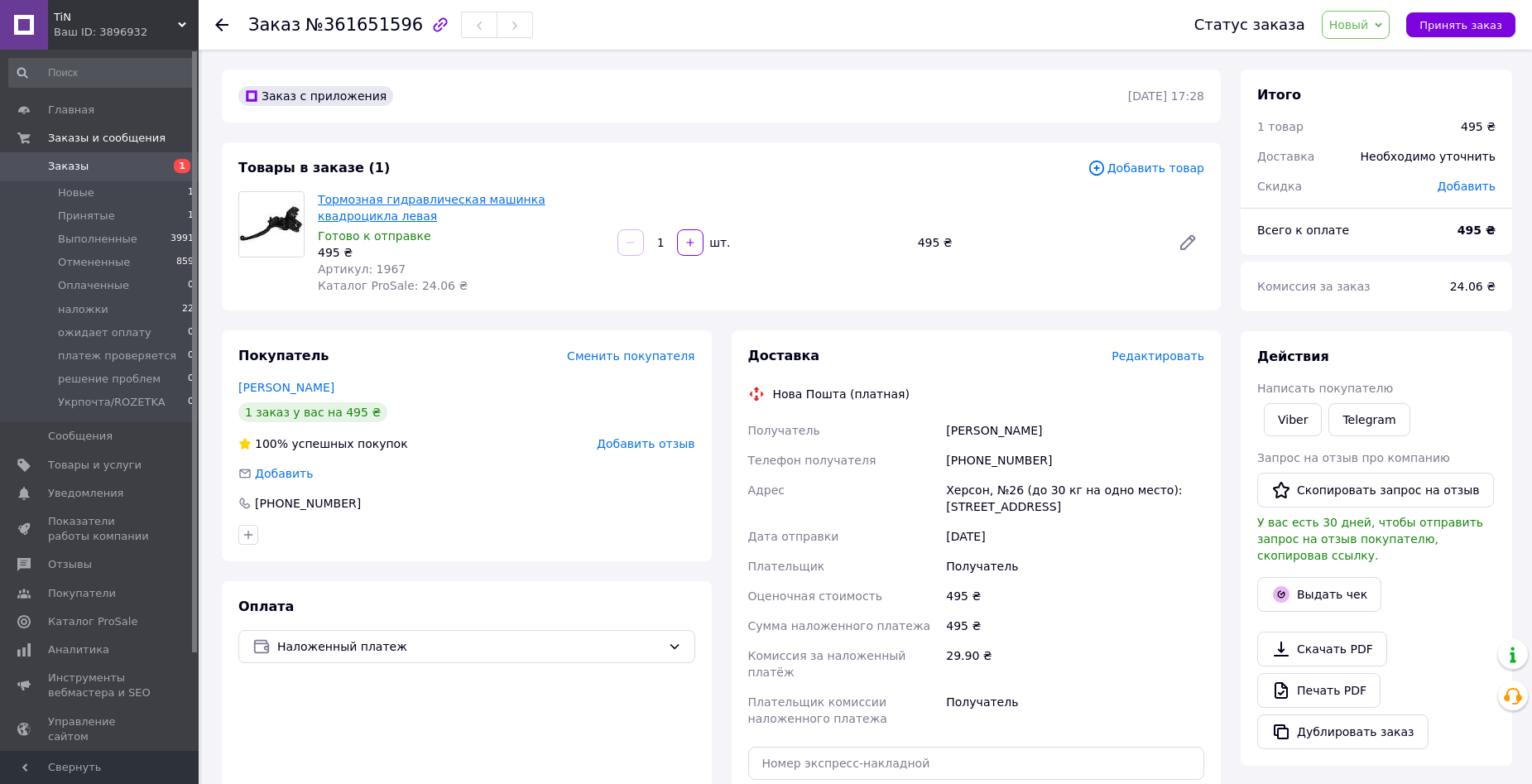
click at [430, 199] on link "Тормозная гидравлическая машинка квадроцикла левая" at bounding box center [431, 208] width 228 height 30
click at [1159, 360] on span "Редактировать" at bounding box center [1158, 355] width 93 height 13
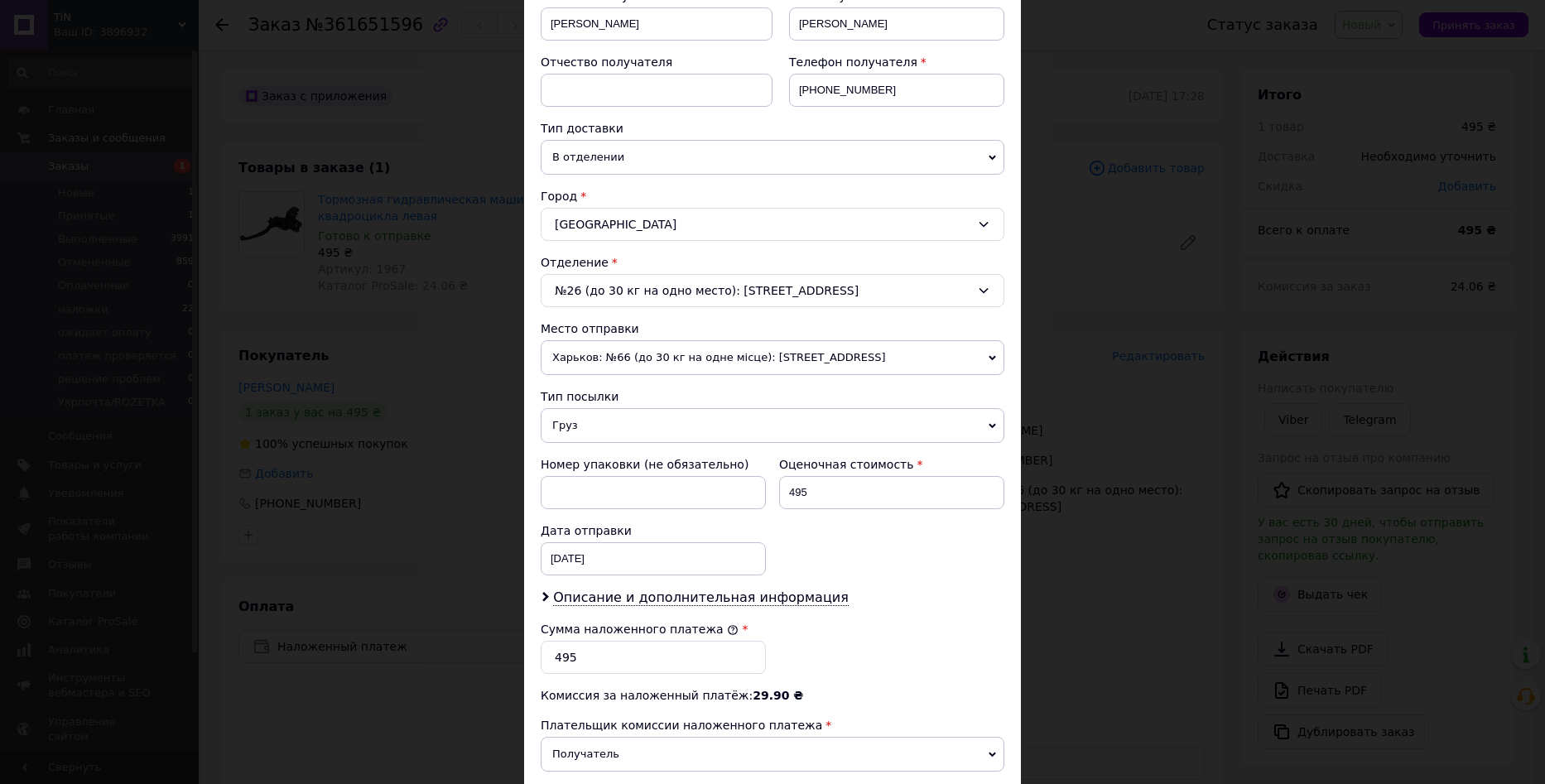
scroll to position [414, 0]
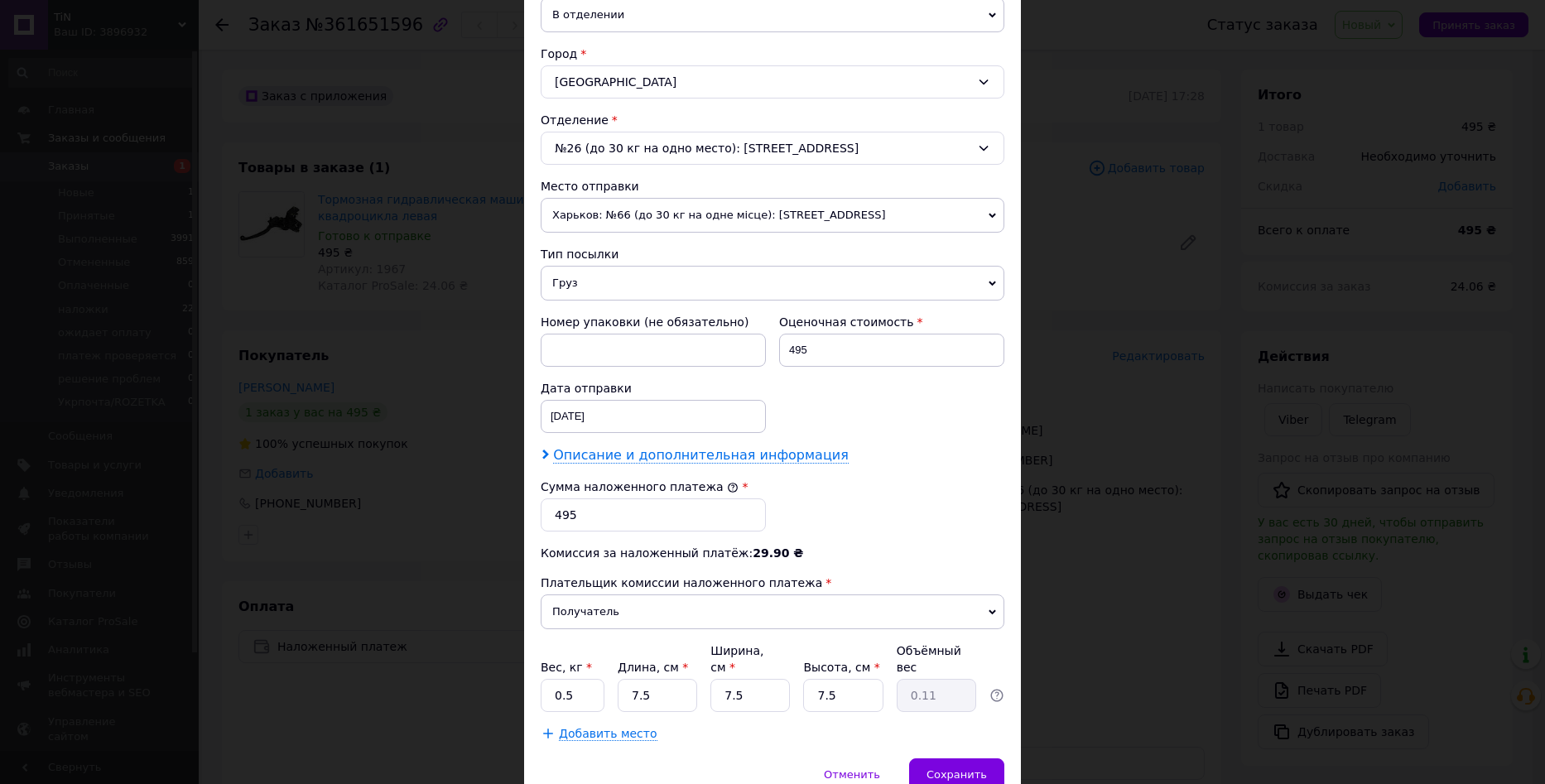
click at [654, 464] on span "Описание и дополнительная информация" at bounding box center [701, 455] width 296 height 17
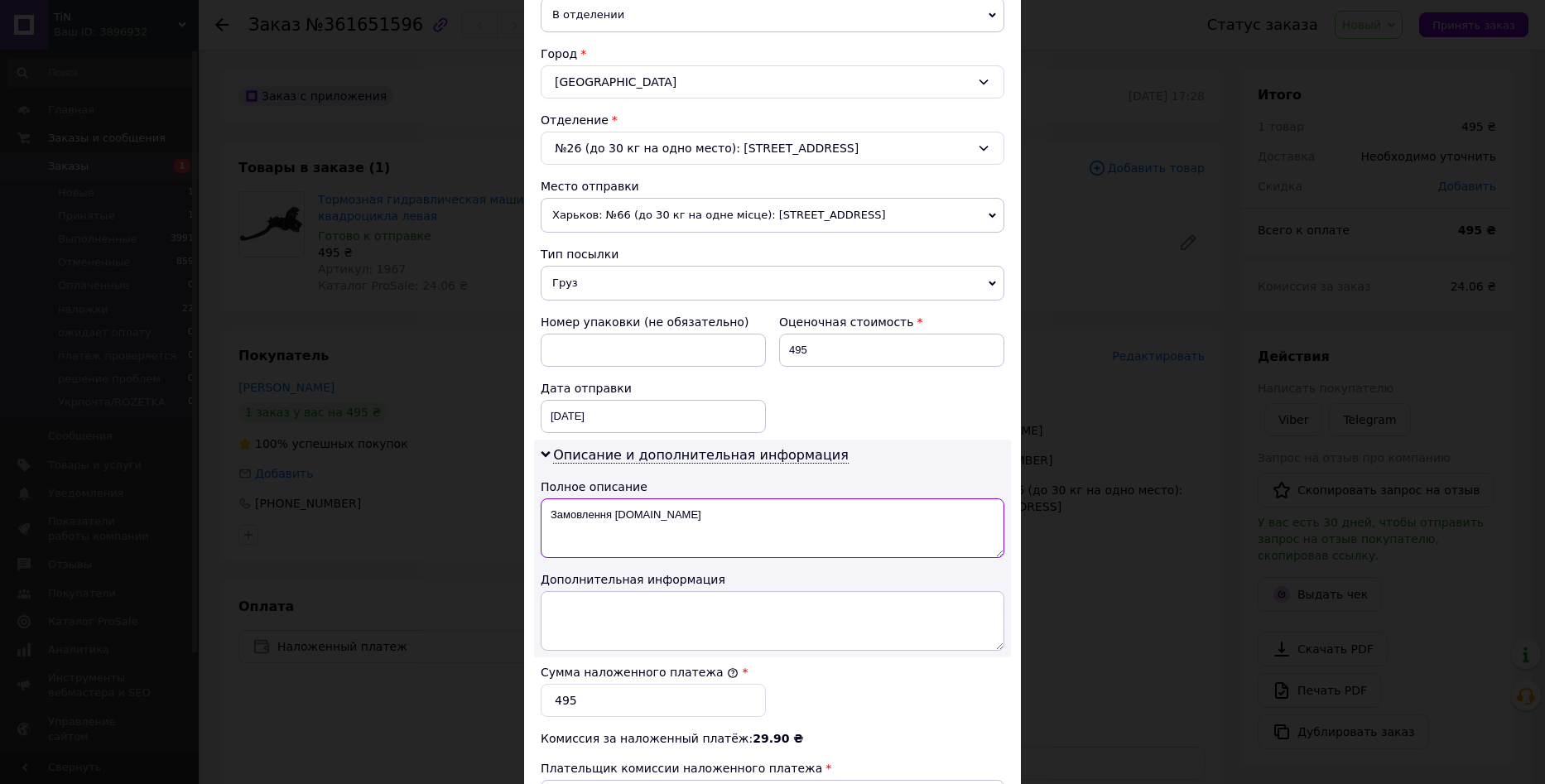
click at [648, 526] on textarea "Замовлення [DOMAIN_NAME]" at bounding box center [772, 528] width 464 height 60
paste textarea "тормозная машинка левая"
type textarea "тормозная машинка левая"
click at [671, 620] on textarea at bounding box center [772, 621] width 464 height 60
paste textarea "тормозная машинка левая"
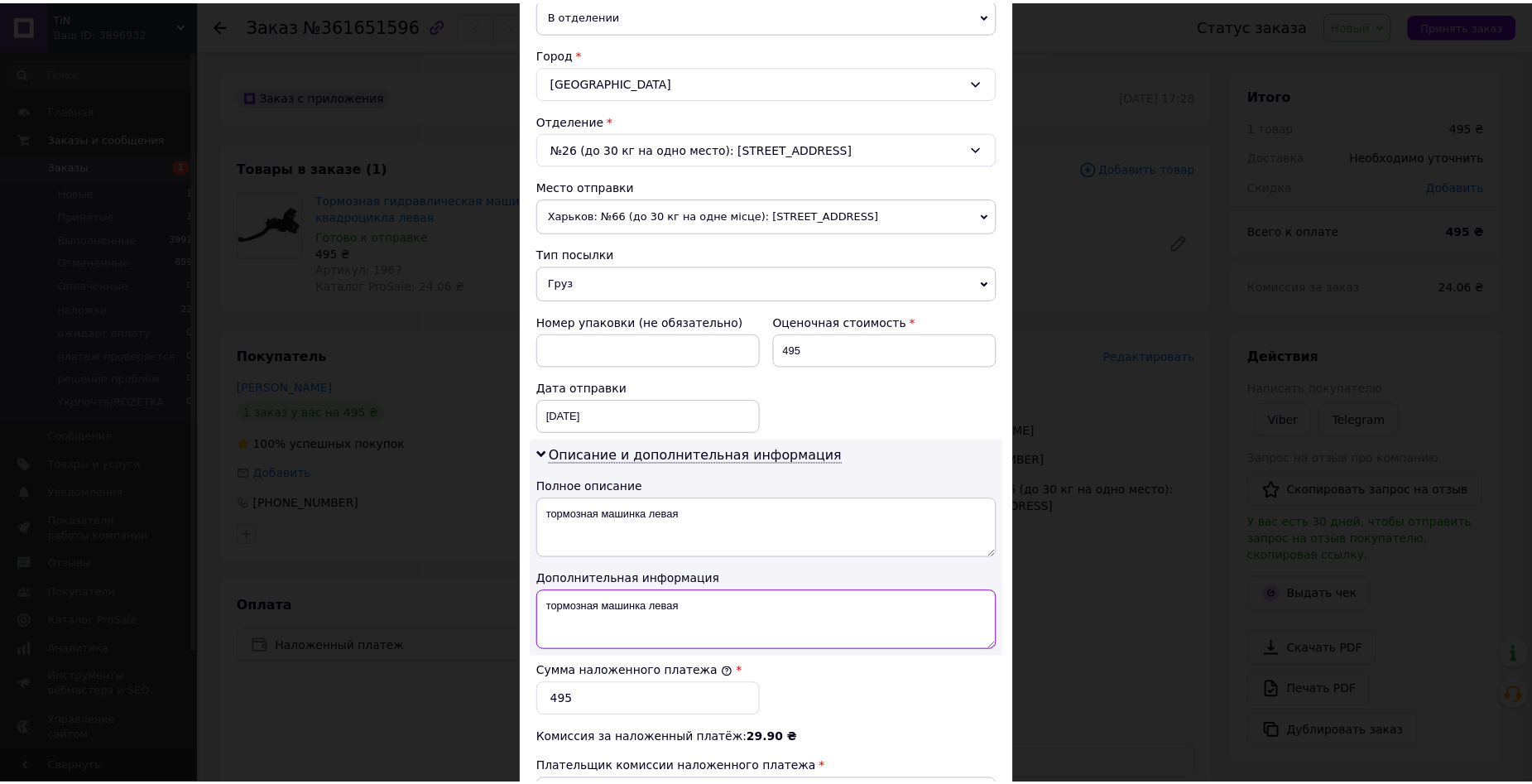
scroll to position [662, 0]
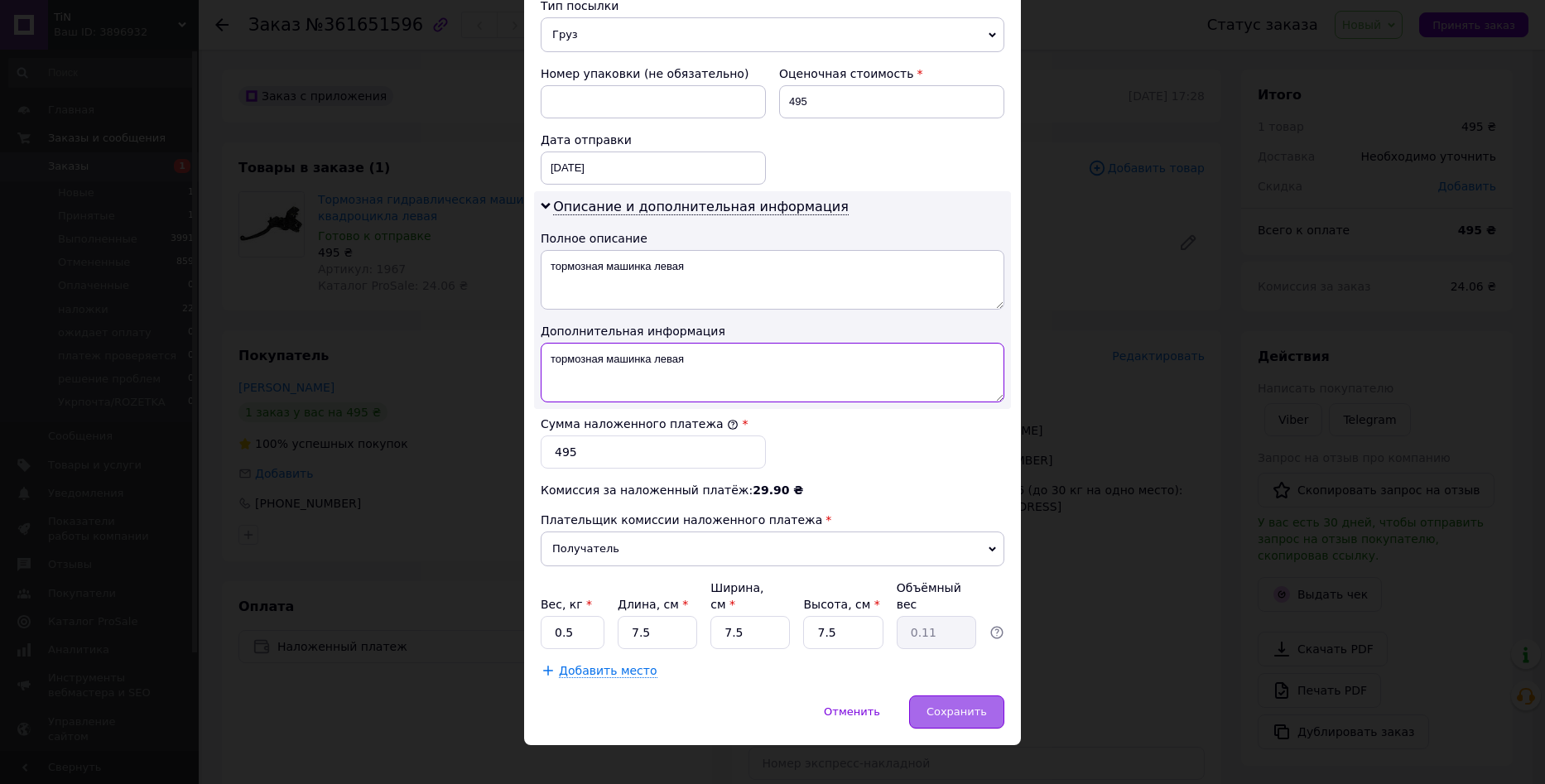
type textarea "тормозная машинка левая"
click at [973, 705] on span "Сохранить" at bounding box center [957, 711] width 61 height 12
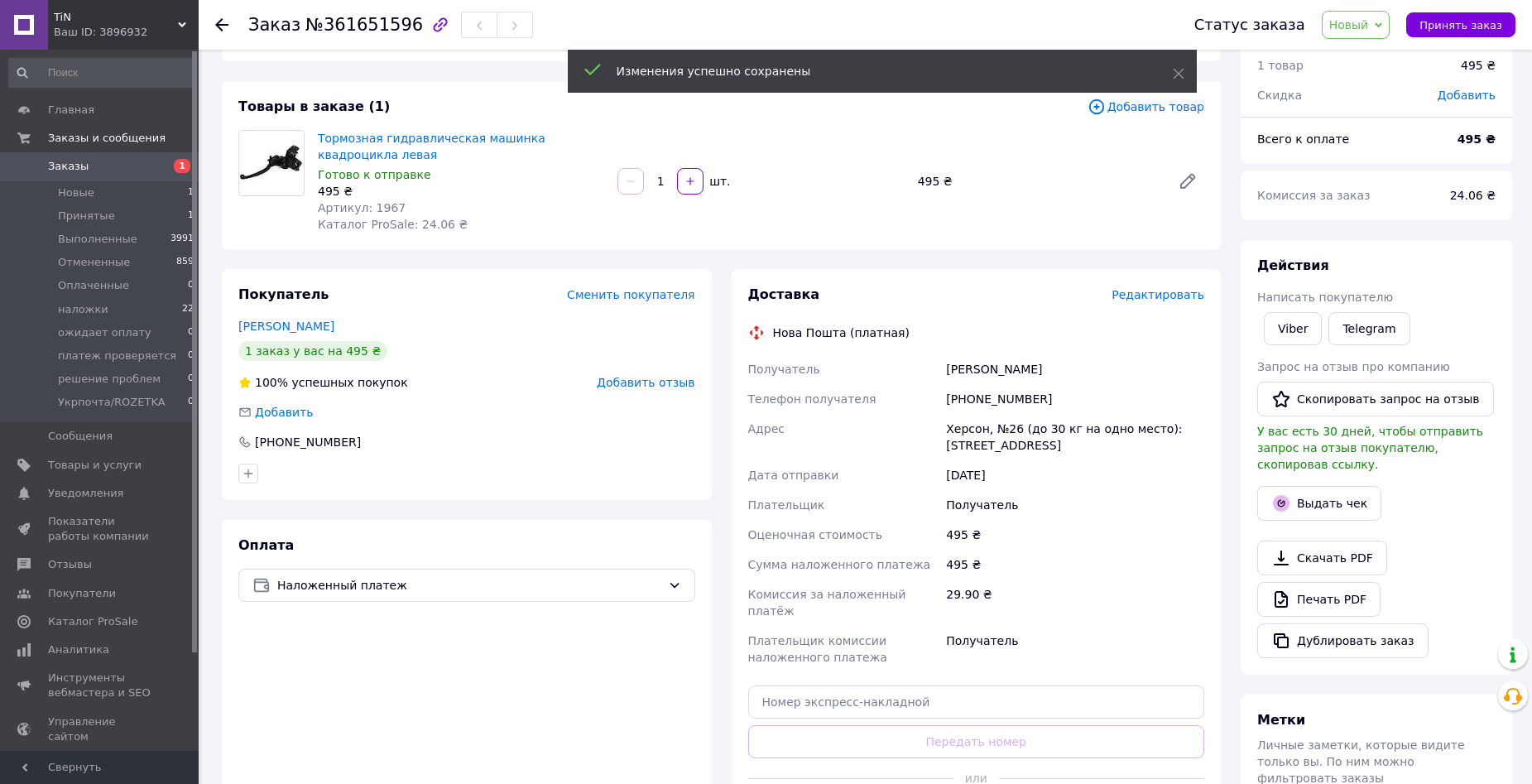
scroll to position [165, 0]
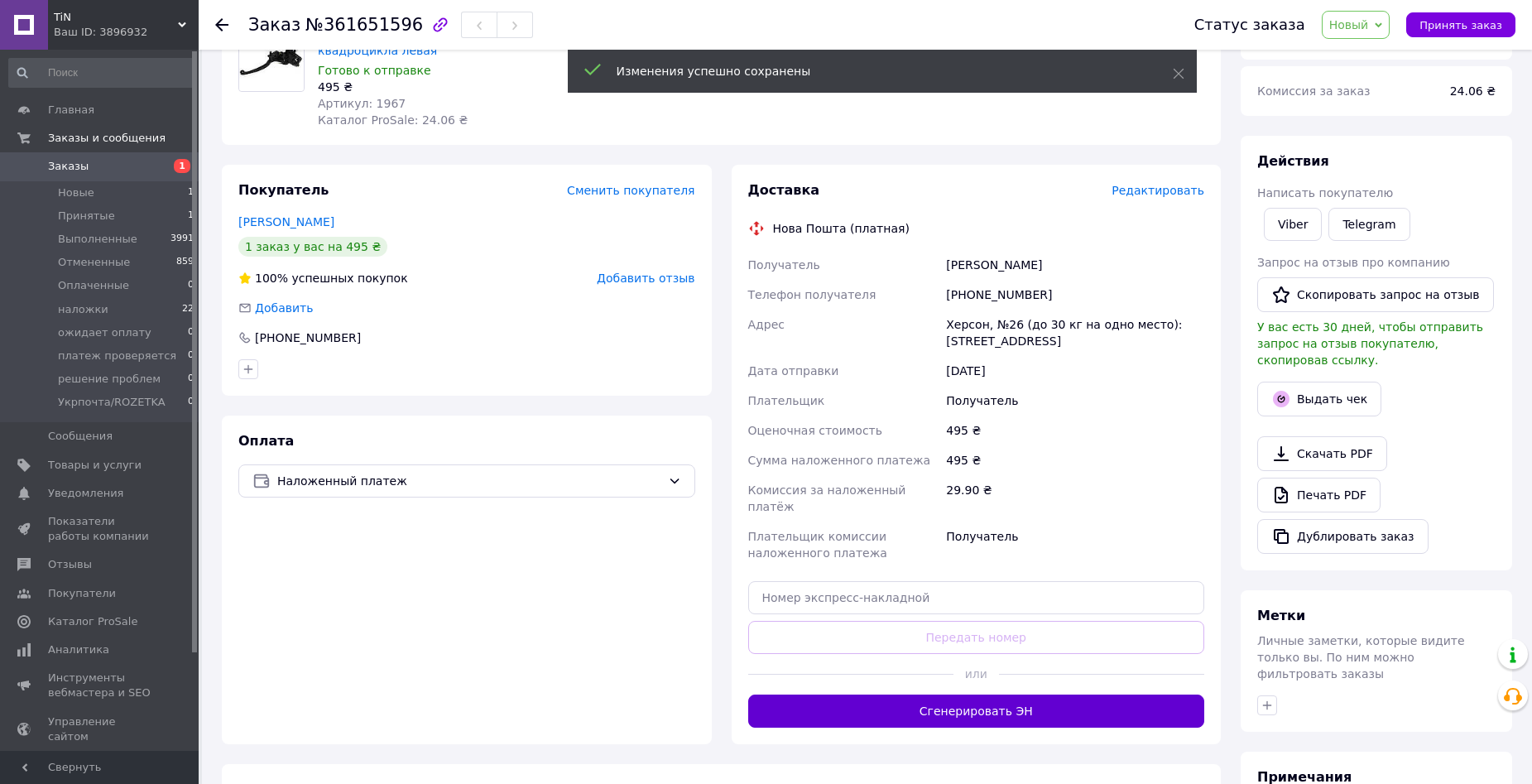
click at [921, 699] on button "Сгенерировать ЭН" at bounding box center [977, 710] width 457 height 33
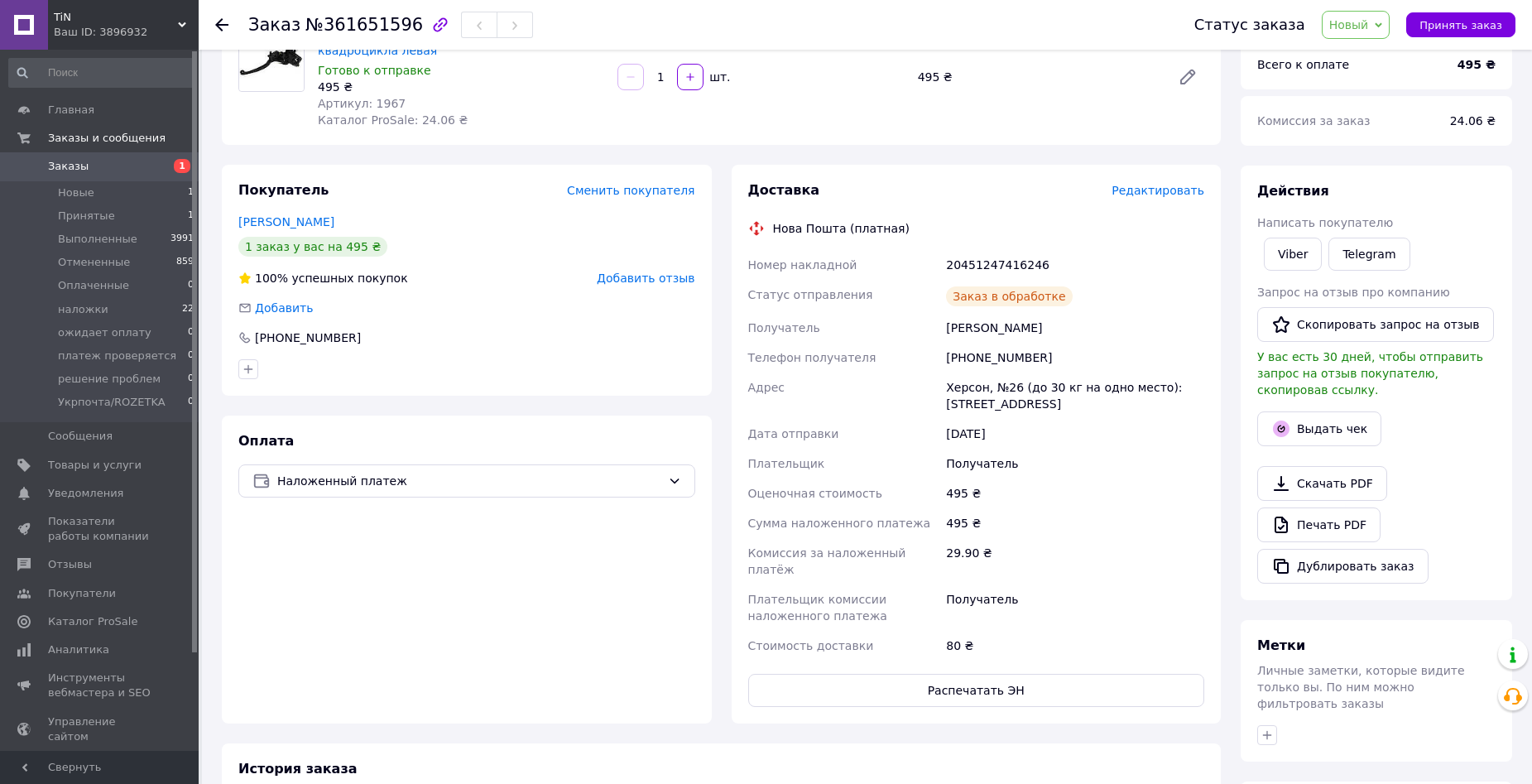
click at [1368, 21] on span "Новый" at bounding box center [1350, 24] width 40 height 13
click at [1362, 154] on li "наложки" at bounding box center [1391, 157] width 135 height 25
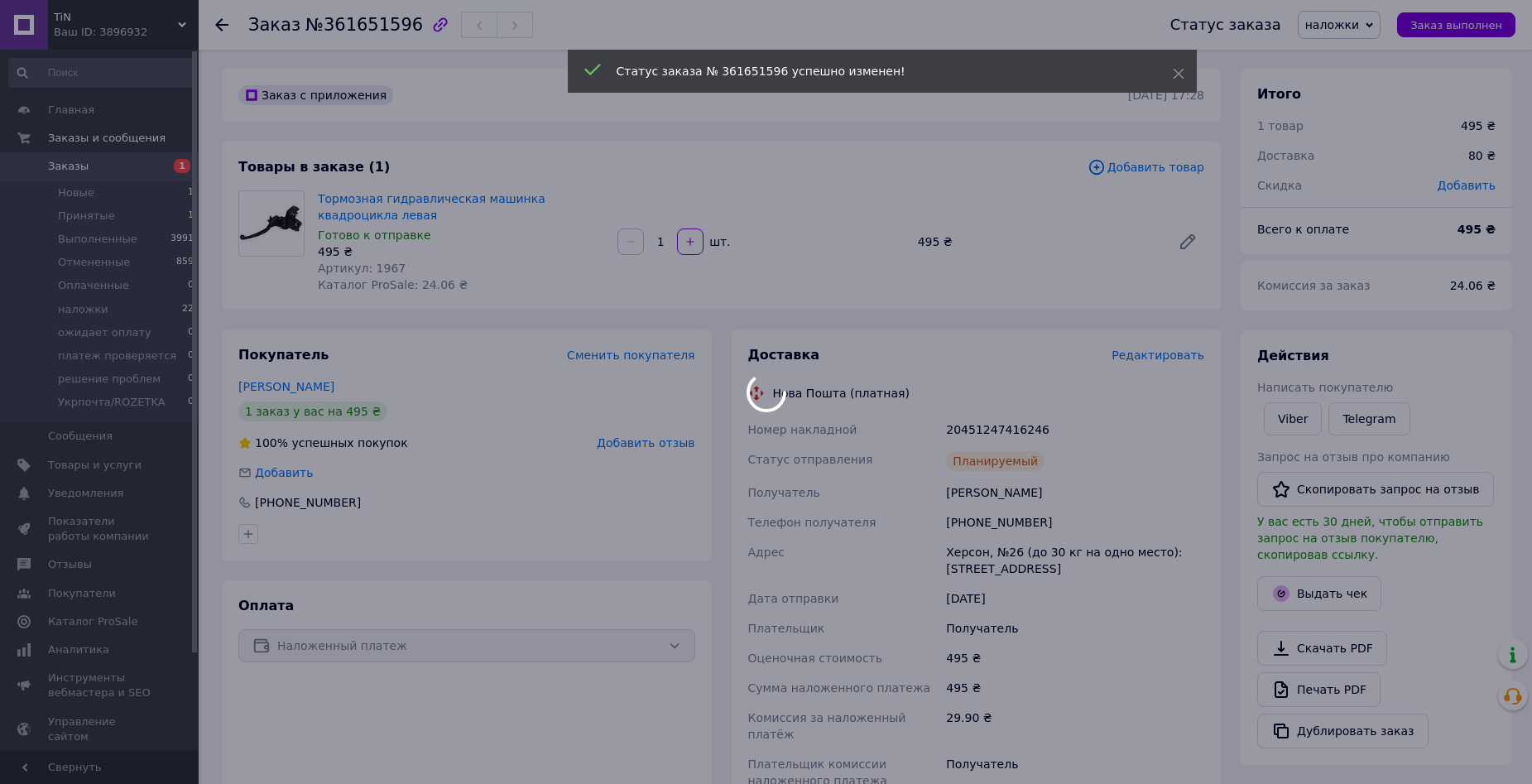
scroll to position [0, 0]
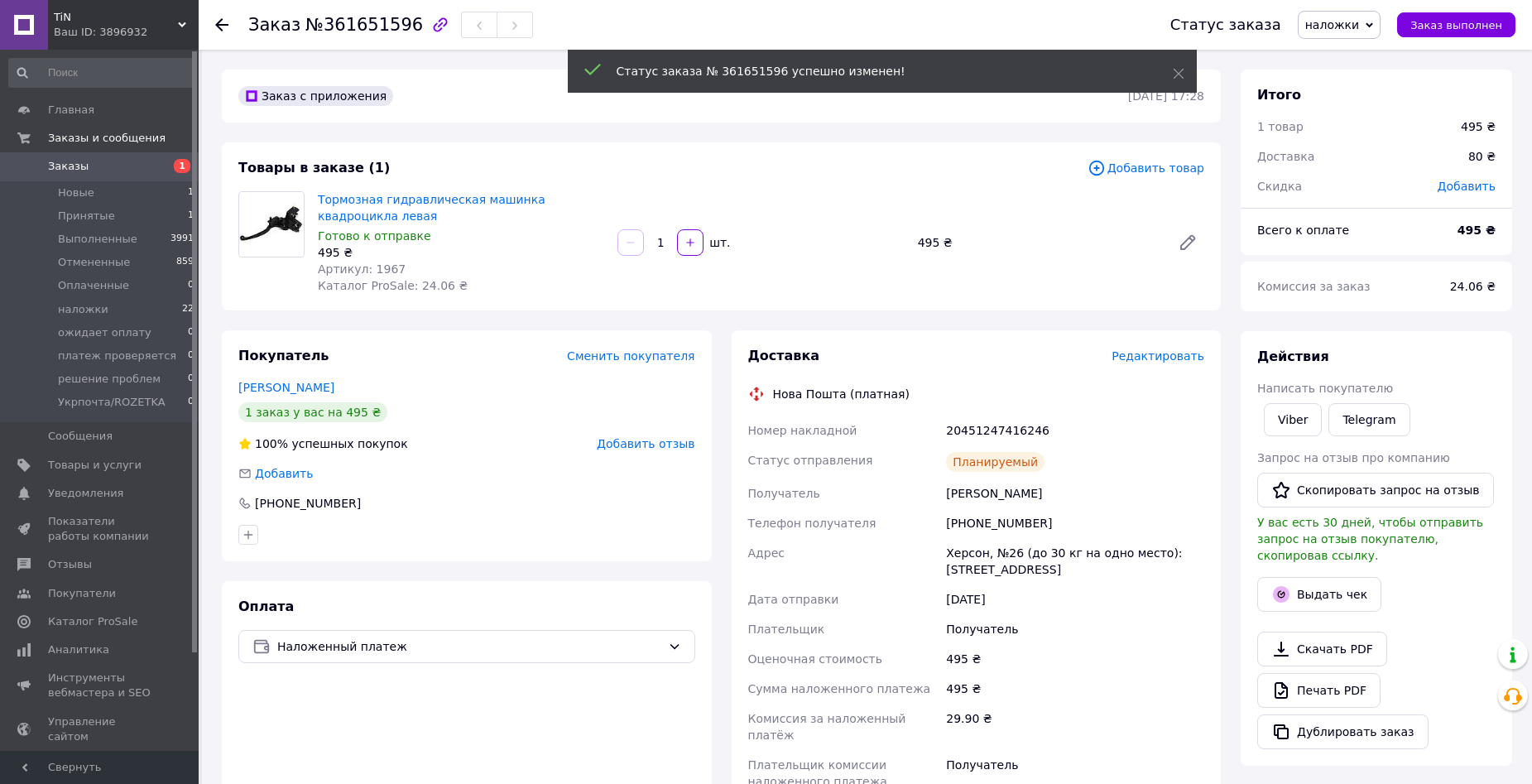
click at [86, 164] on span "Заказы" at bounding box center [101, 166] width 106 height 15
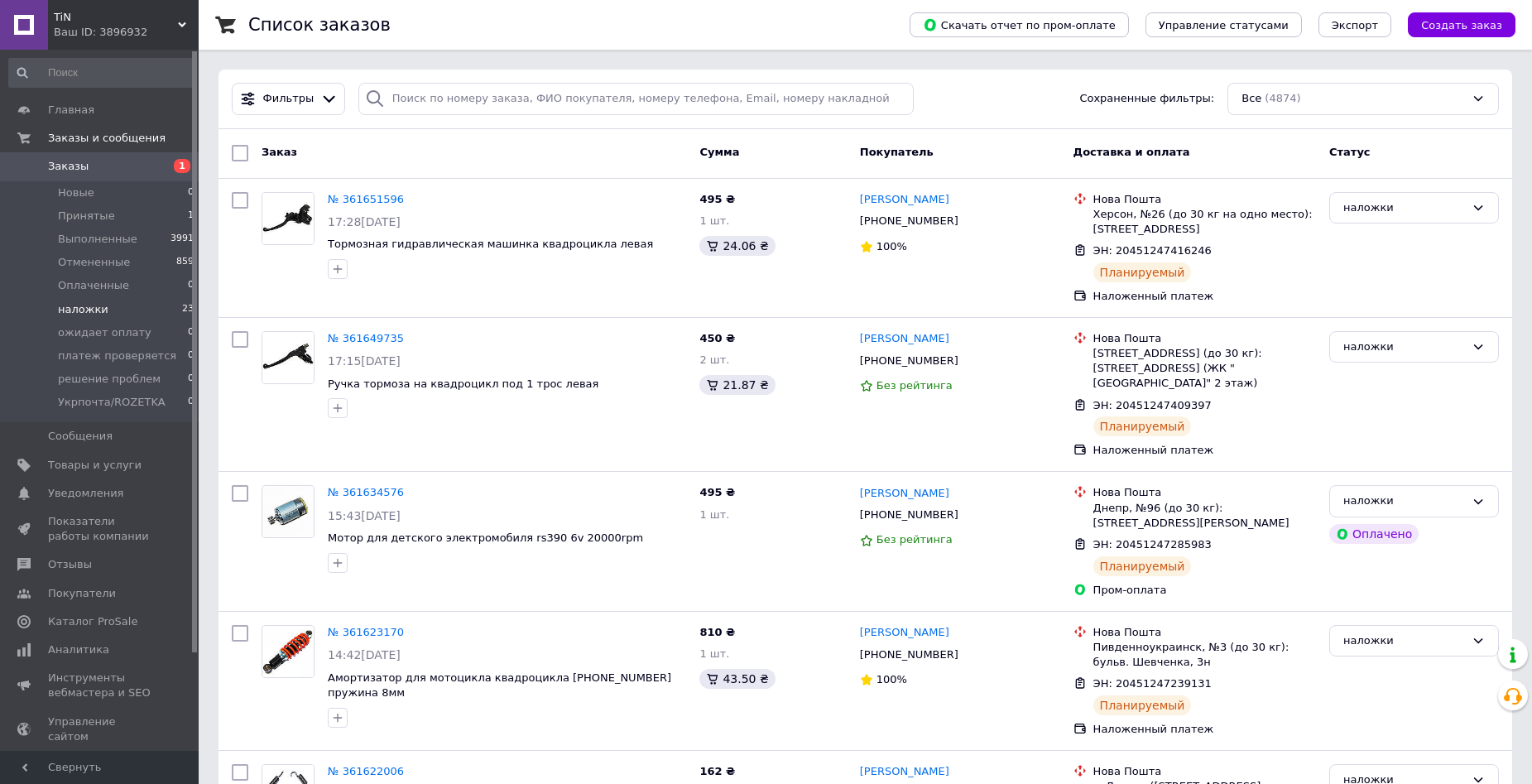
click at [99, 315] on span "наложки" at bounding box center [83, 309] width 51 height 15
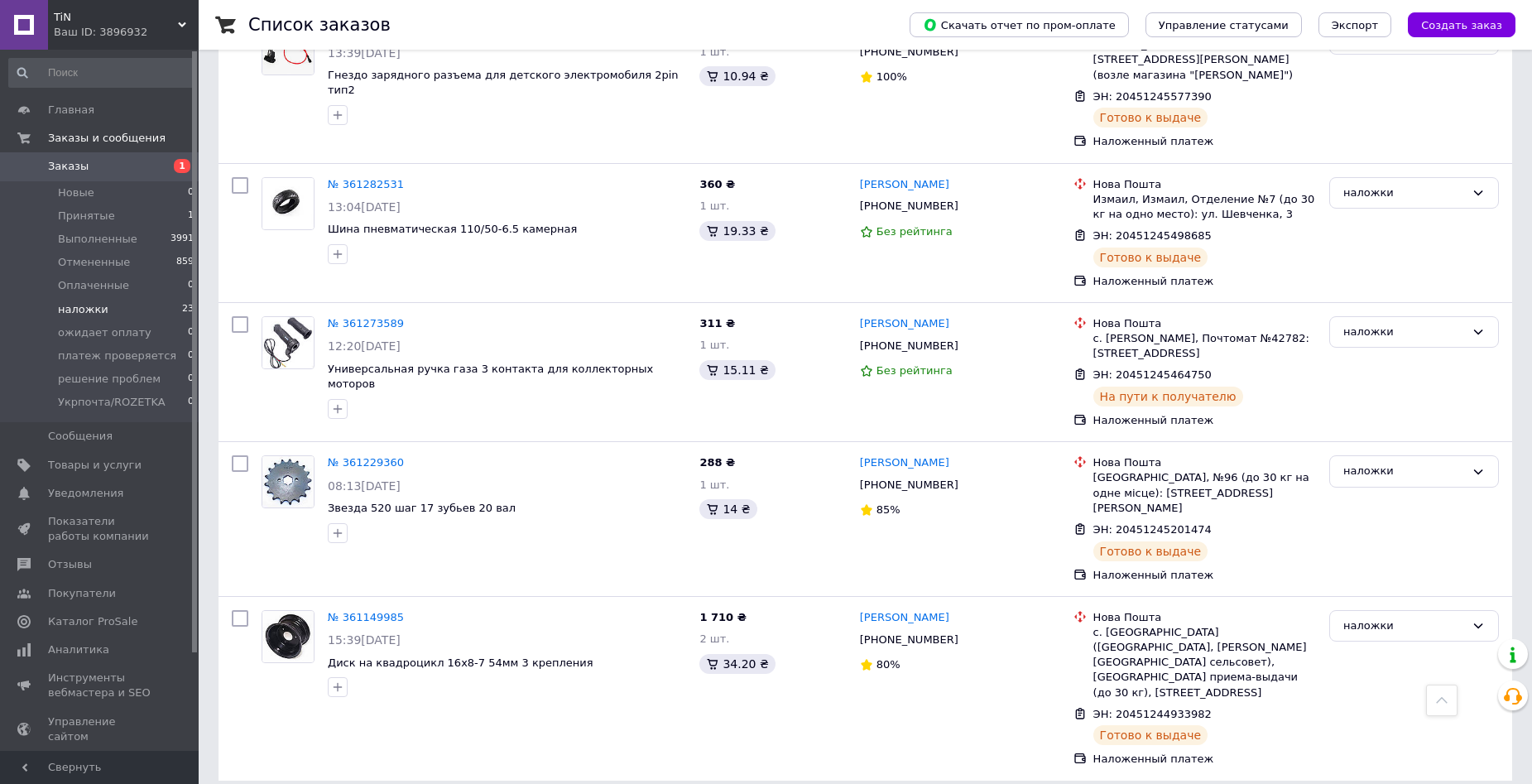
scroll to position [2489, 0]
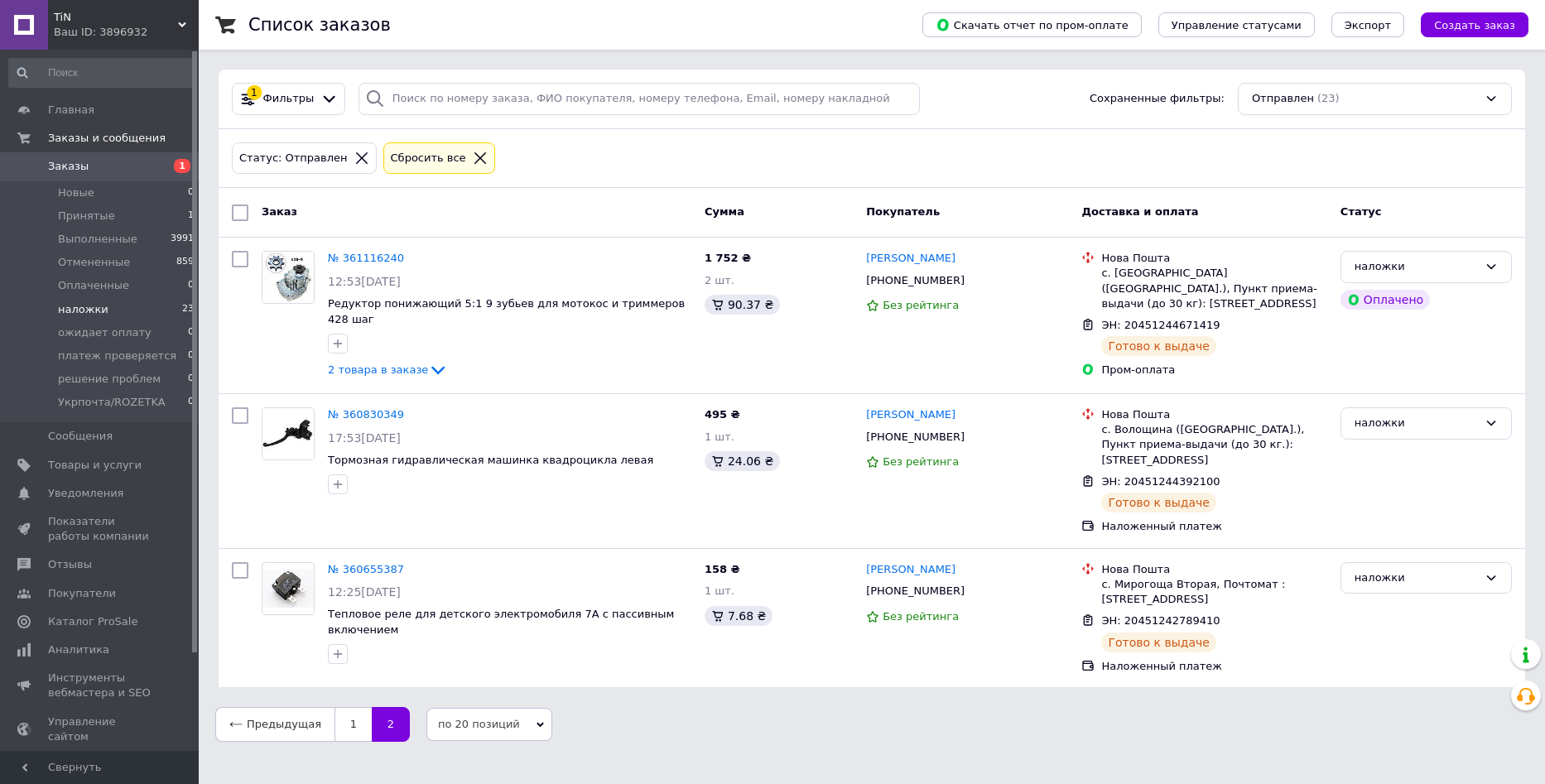
click at [61, 169] on span "Заказы" at bounding box center [68, 166] width 41 height 15
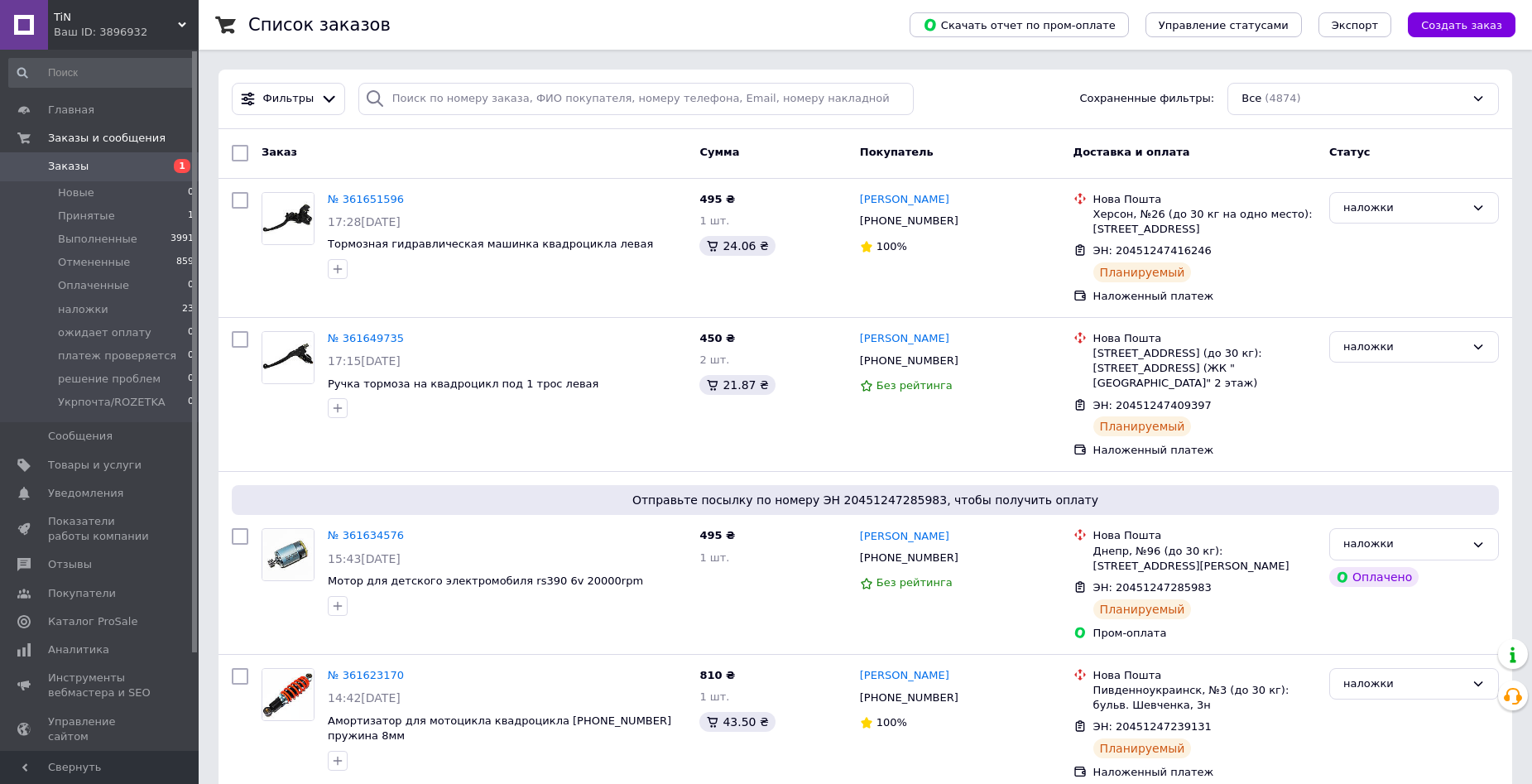
click at [55, 174] on span "Заказы" at bounding box center [68, 166] width 41 height 15
click at [57, 470] on span "Товары и услуги" at bounding box center [95, 465] width 94 height 15
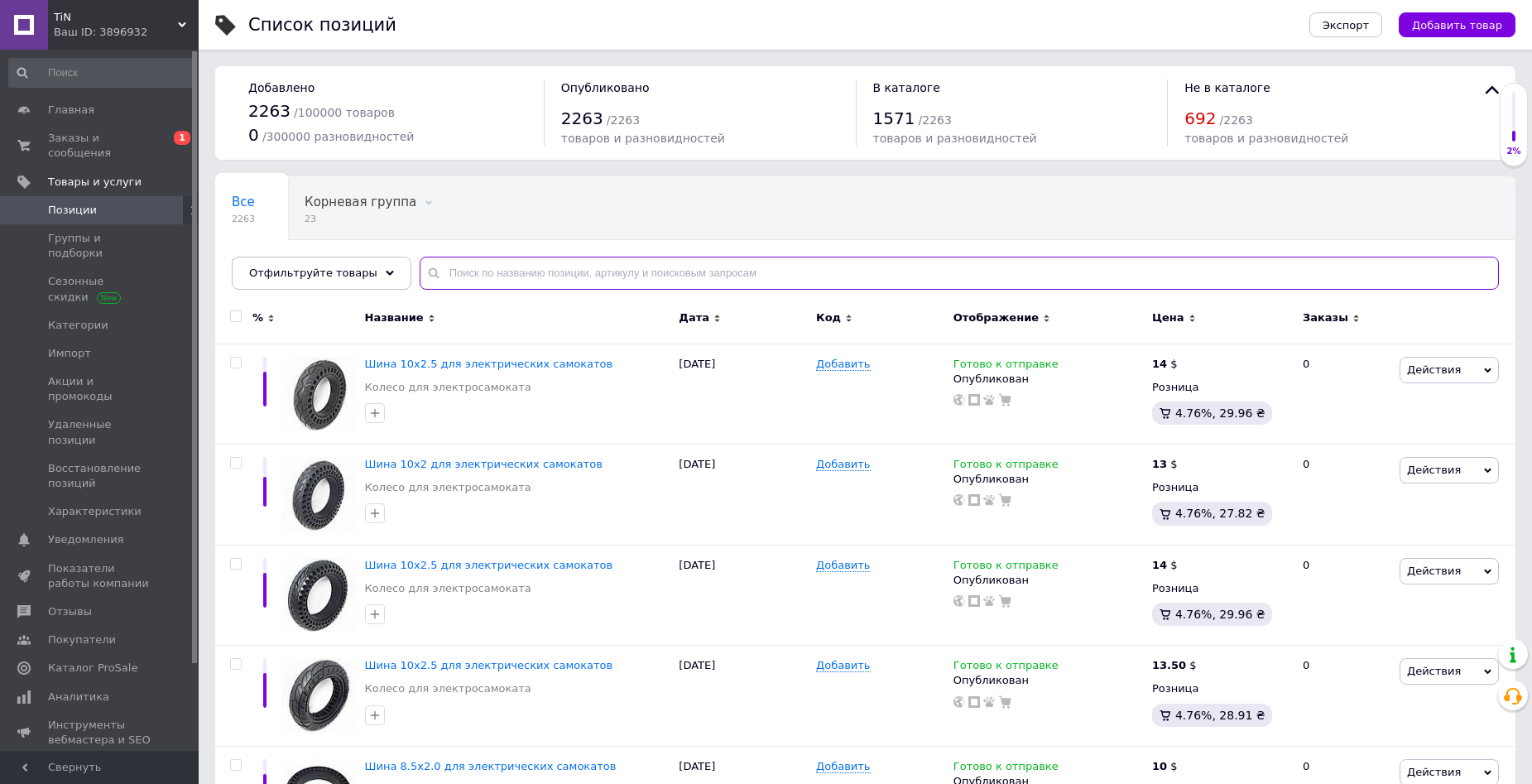
click at [509, 258] on input "text" at bounding box center [960, 273] width 1079 height 33
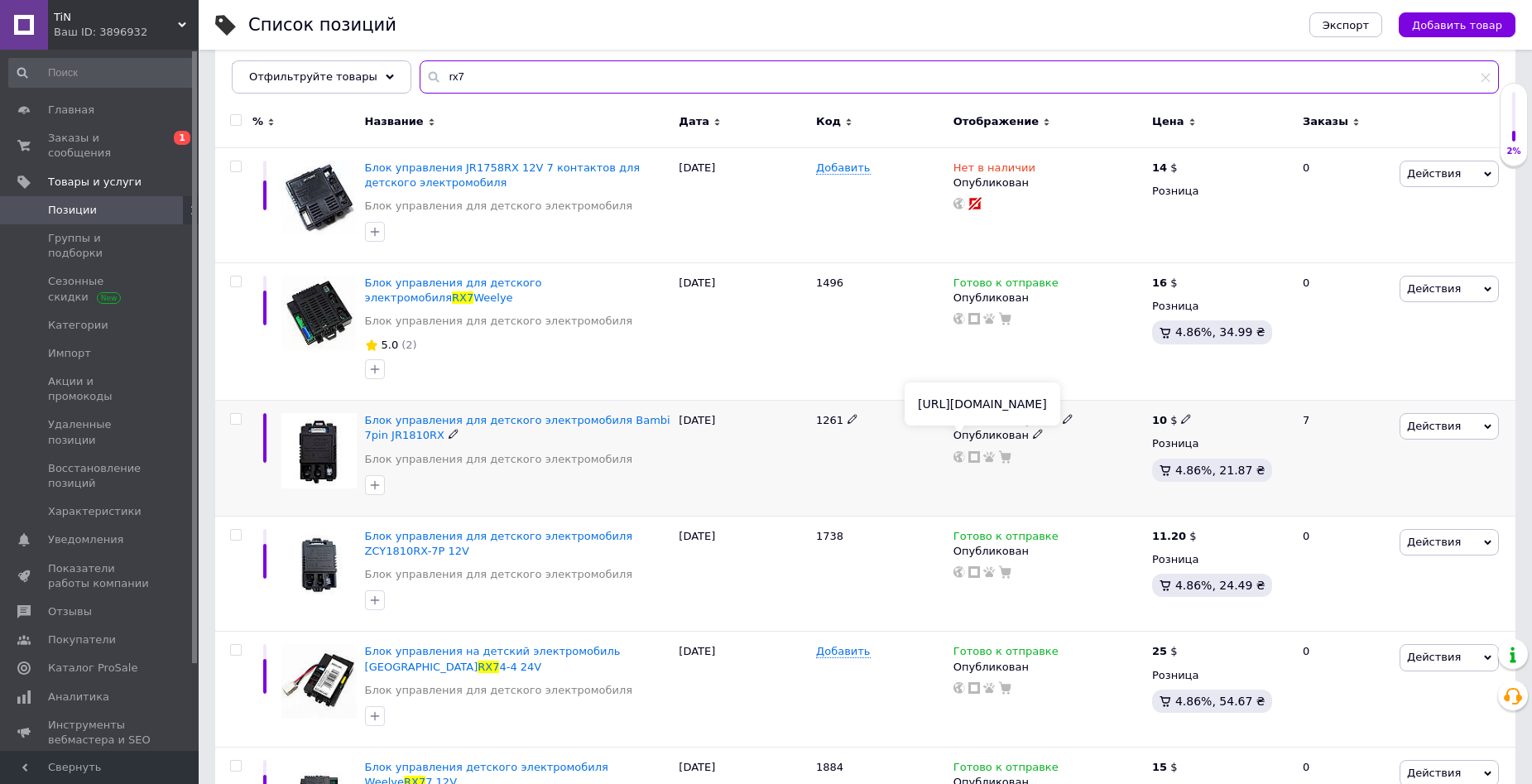
scroll to position [248, 0]
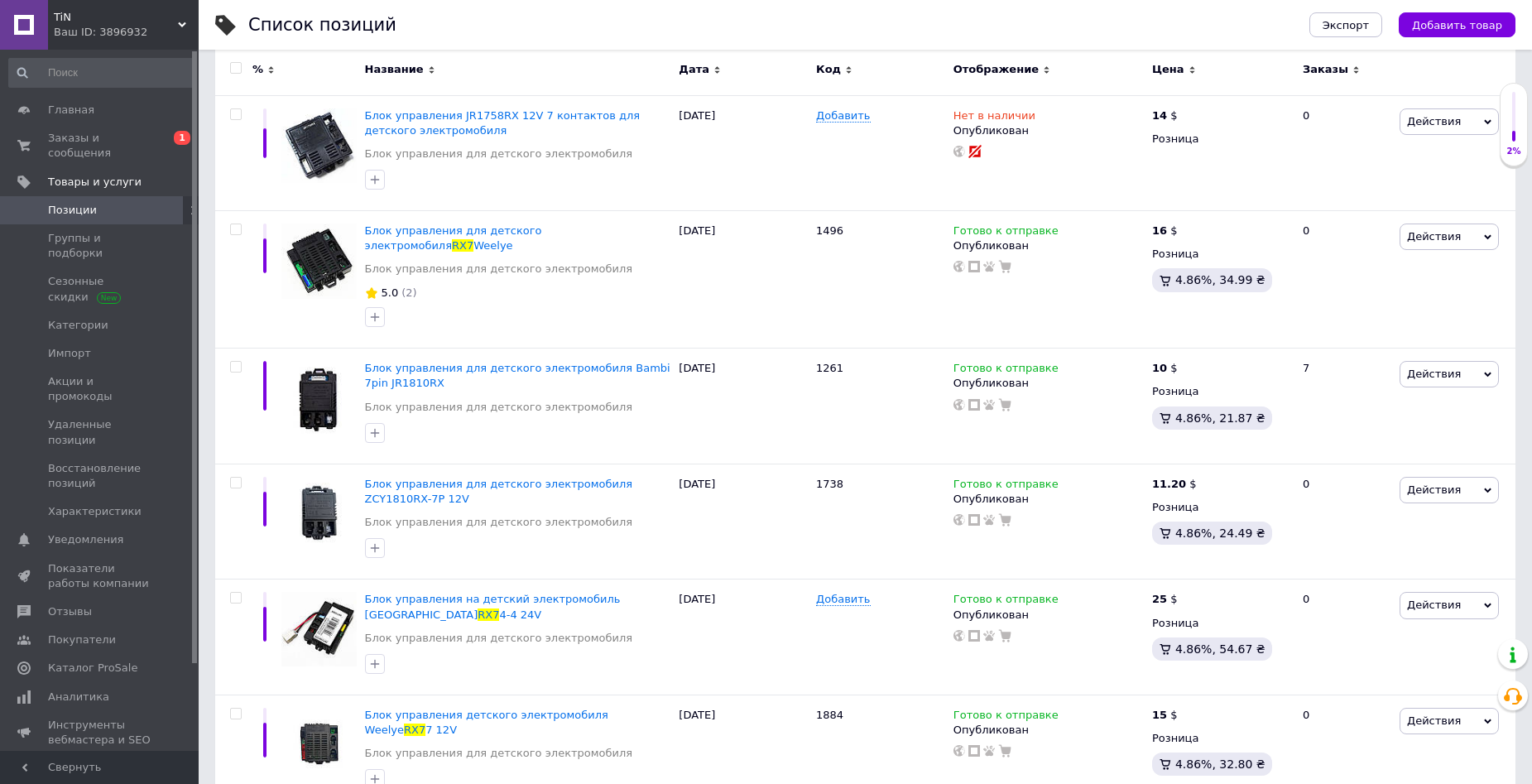
type input "rx7"
click at [1063, 228] on icon at bounding box center [1068, 229] width 10 height 10
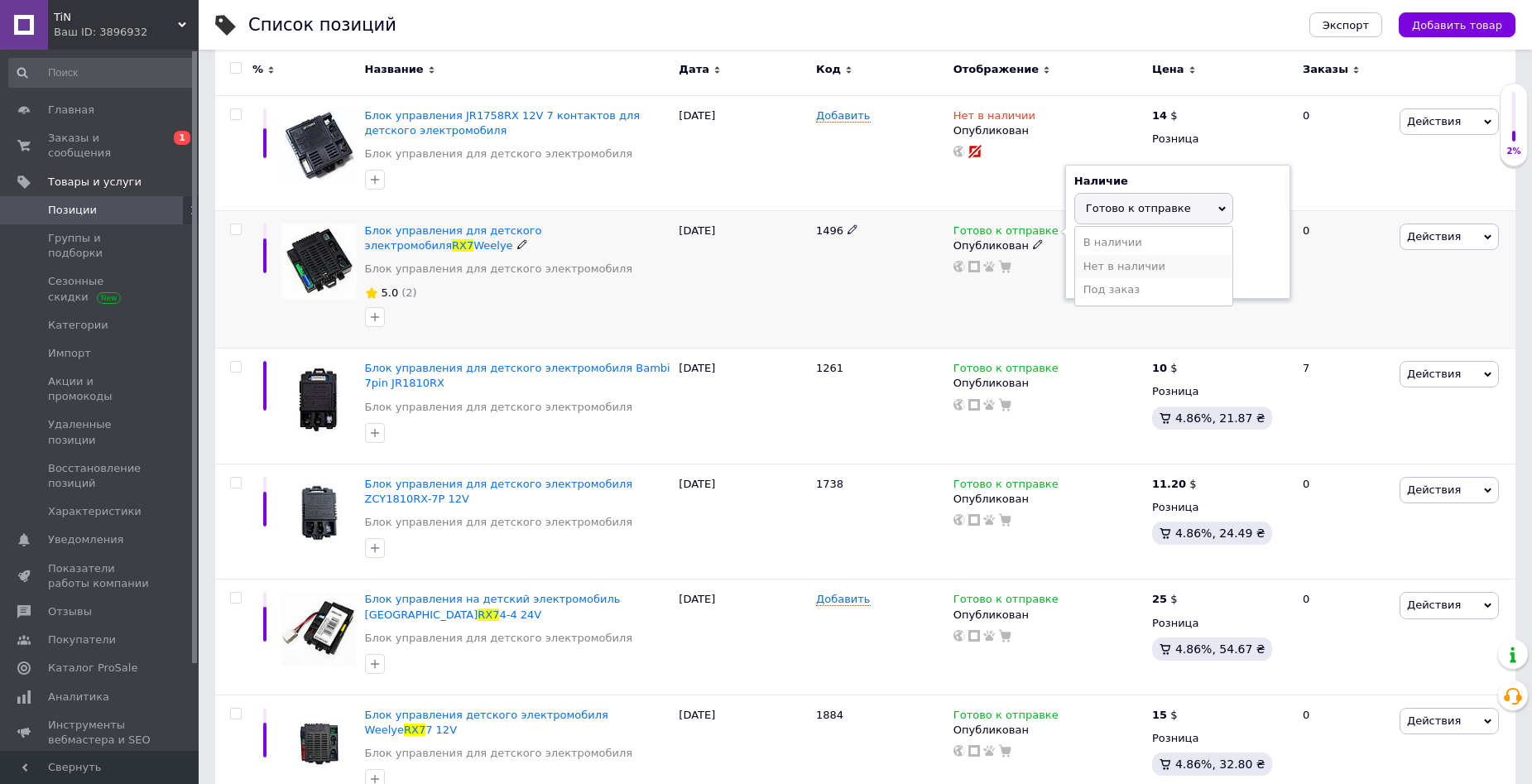
click at [1113, 273] on li "Нет в наличии" at bounding box center [1154, 266] width 157 height 23
click at [804, 298] on div "25.09.2024" at bounding box center [744, 280] width 137 height 137
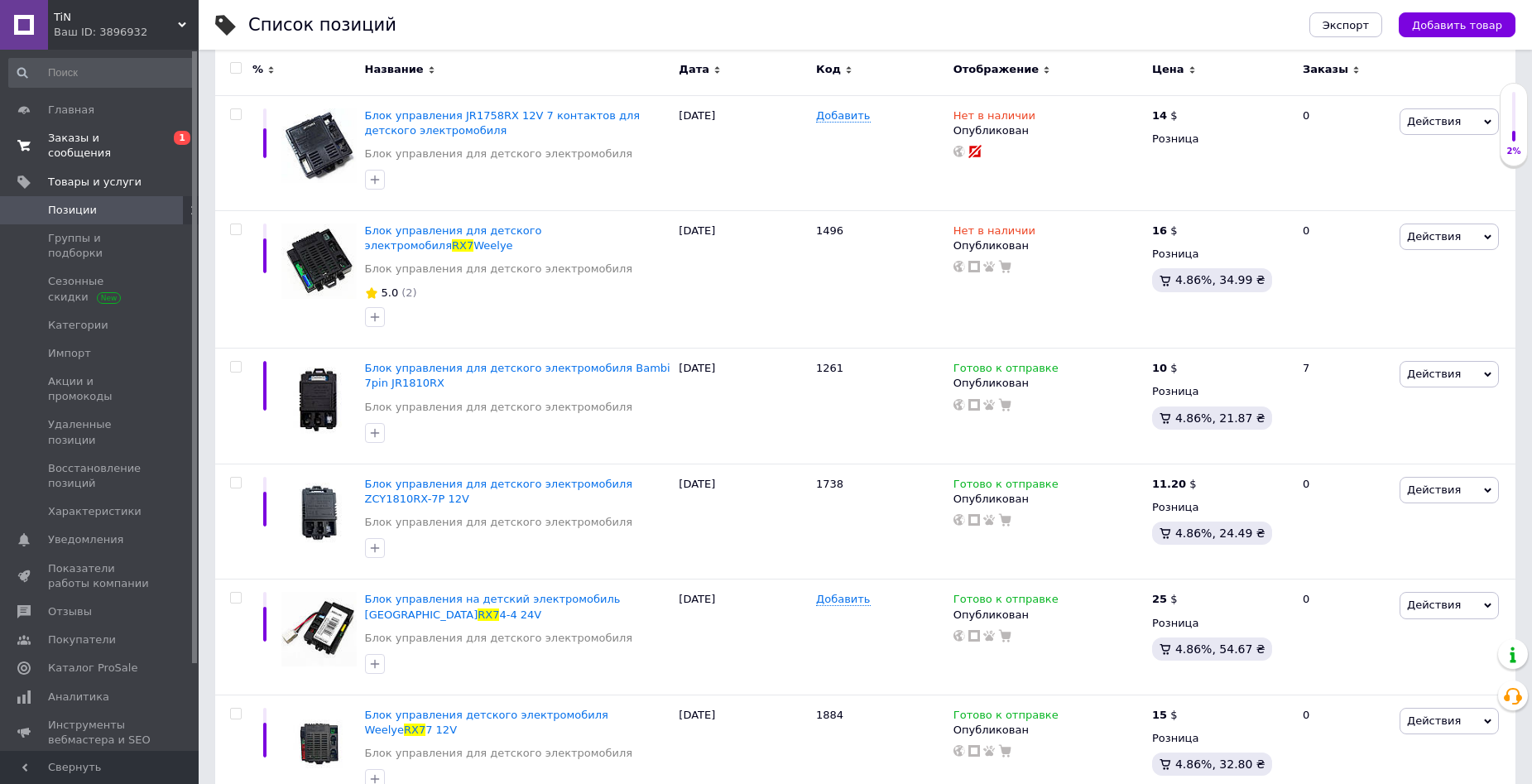
click at [130, 140] on span "Заказы и сообщения" at bounding box center [101, 145] width 106 height 30
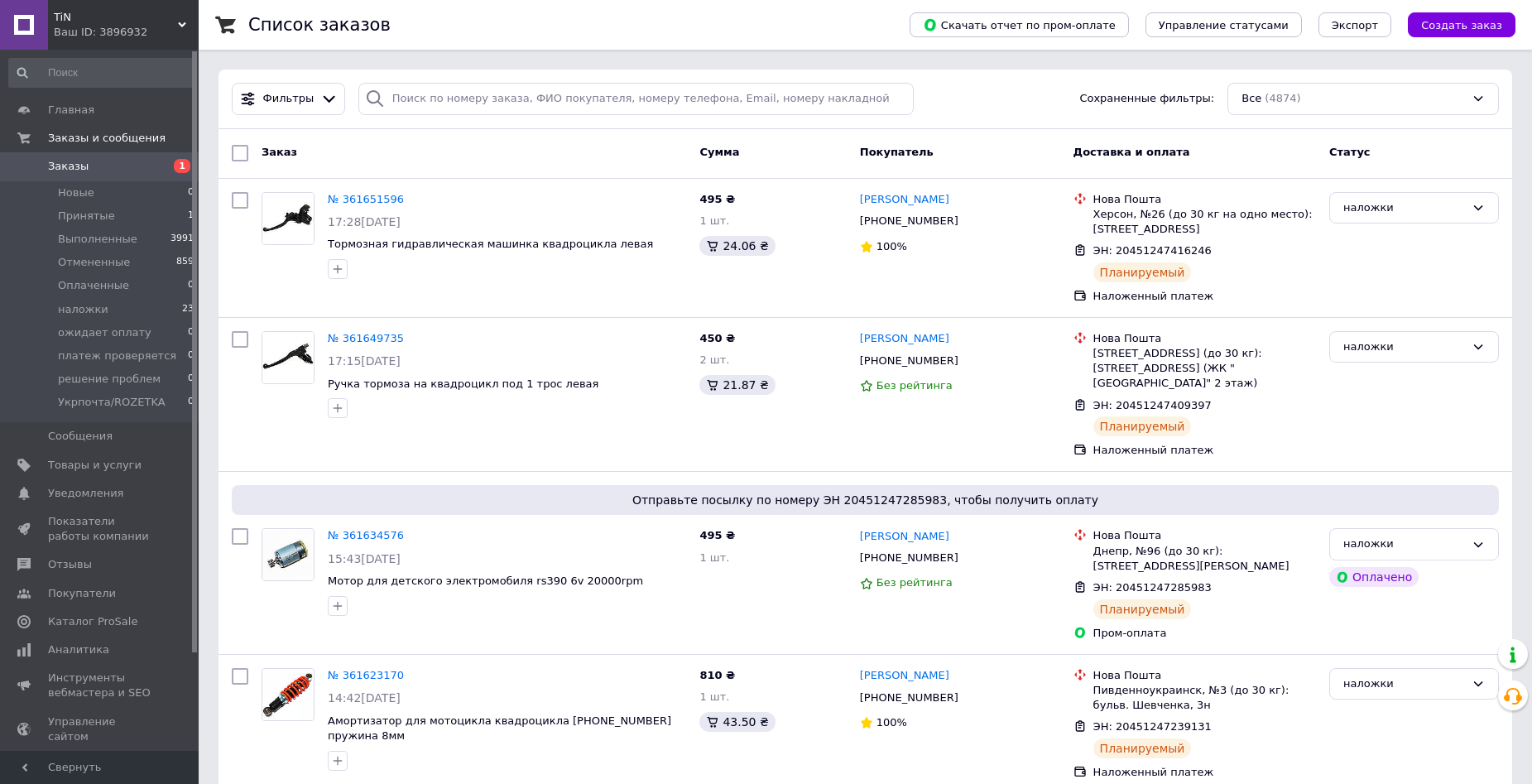
click at [77, 174] on span "Заказы" at bounding box center [68, 166] width 41 height 15
